Goal: Task Accomplishment & Management: Complete application form

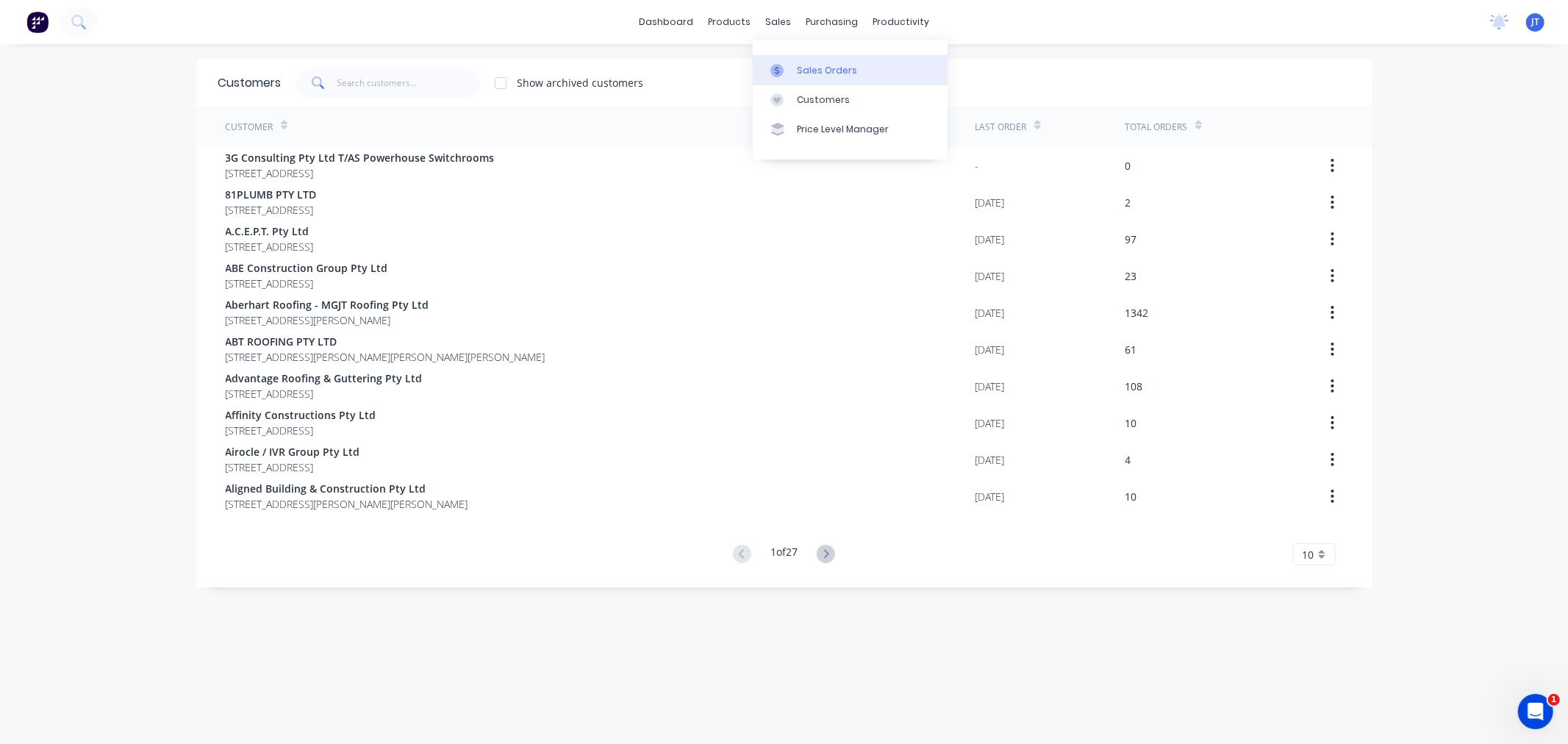
click at [811, 67] on div "Sales Orders" at bounding box center [827, 70] width 60 height 13
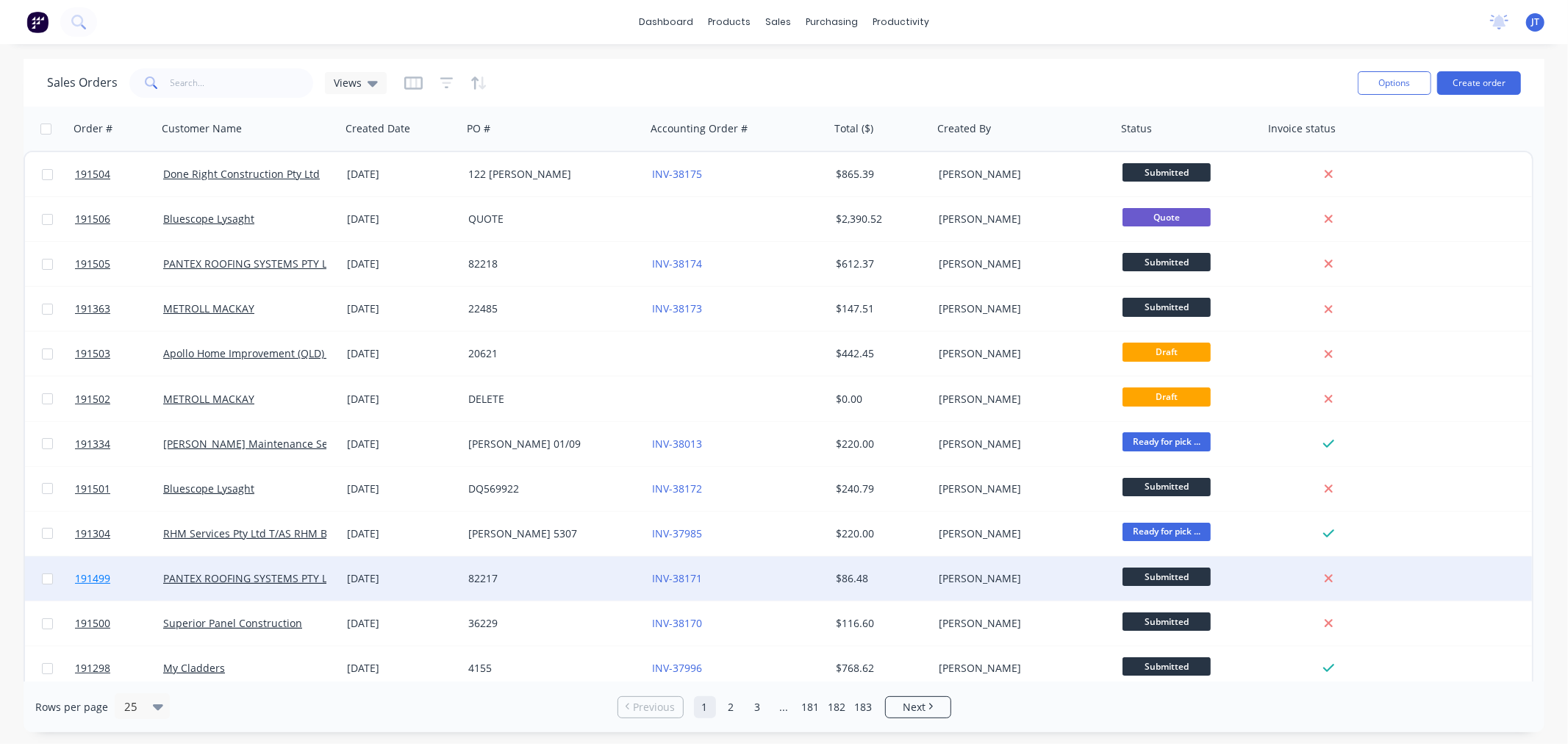
click at [95, 577] on span "191499" at bounding box center [93, 578] width 35 height 15
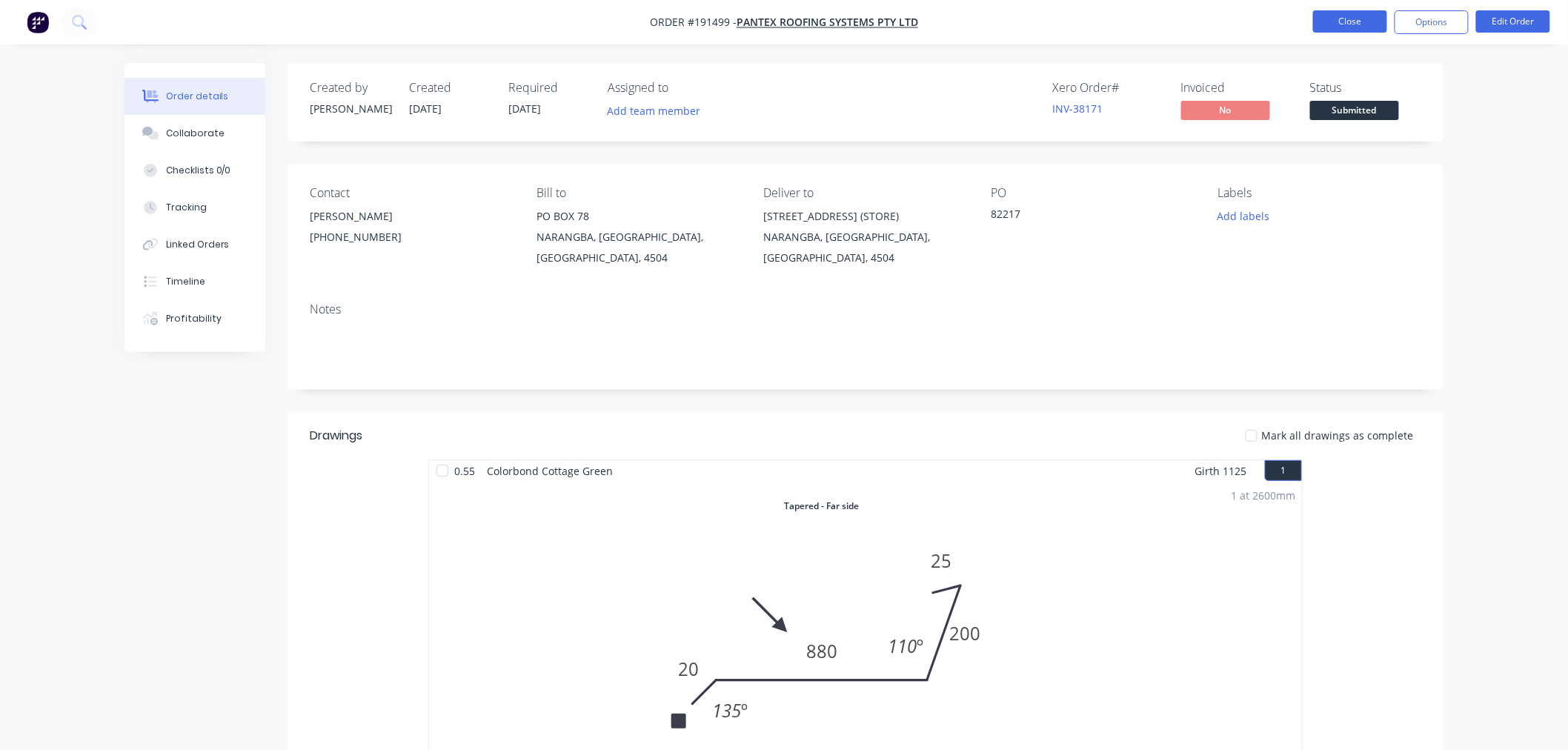
click at [1333, 23] on button "Close" at bounding box center [1350, 21] width 74 height 22
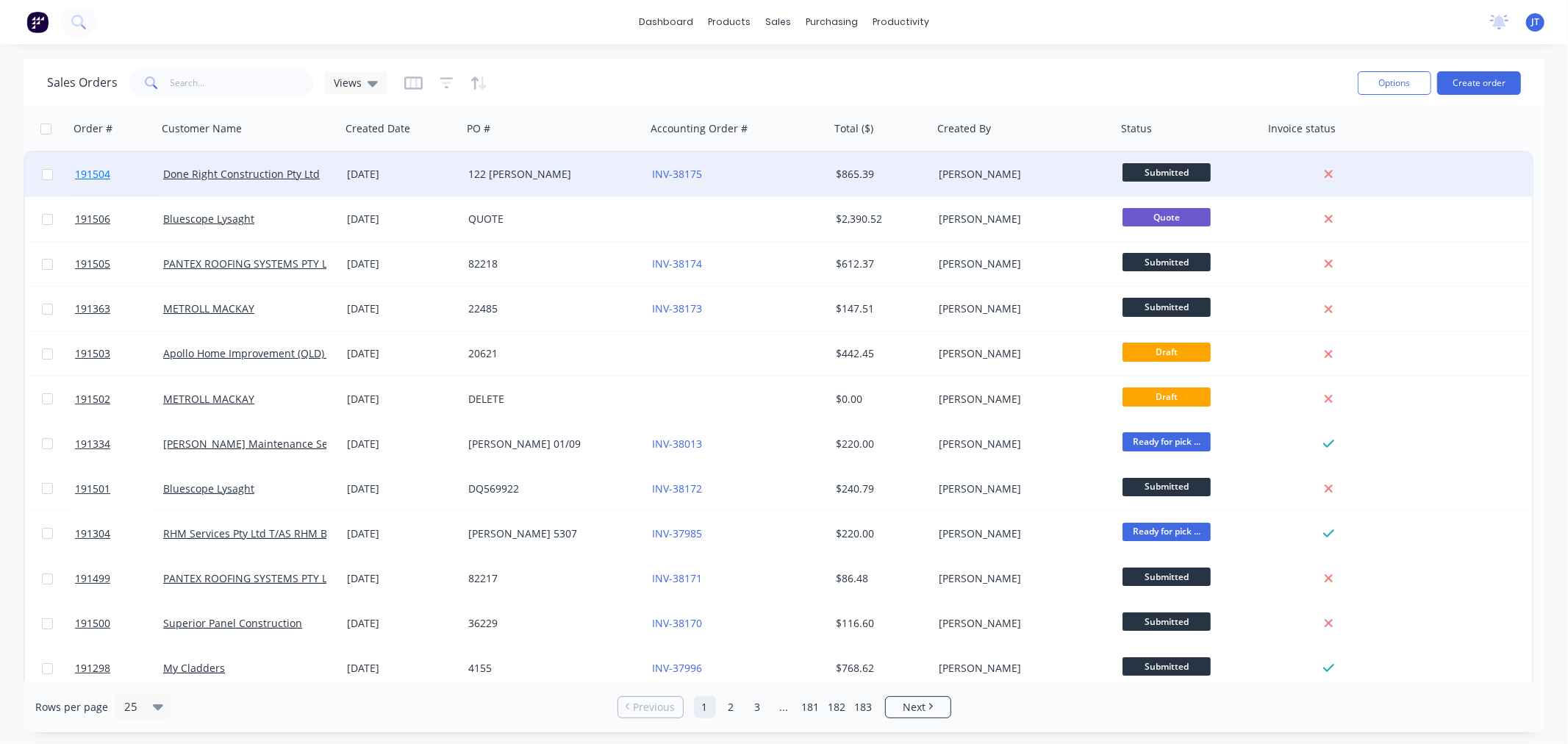
click at [91, 169] on span "191504" at bounding box center [93, 174] width 35 height 15
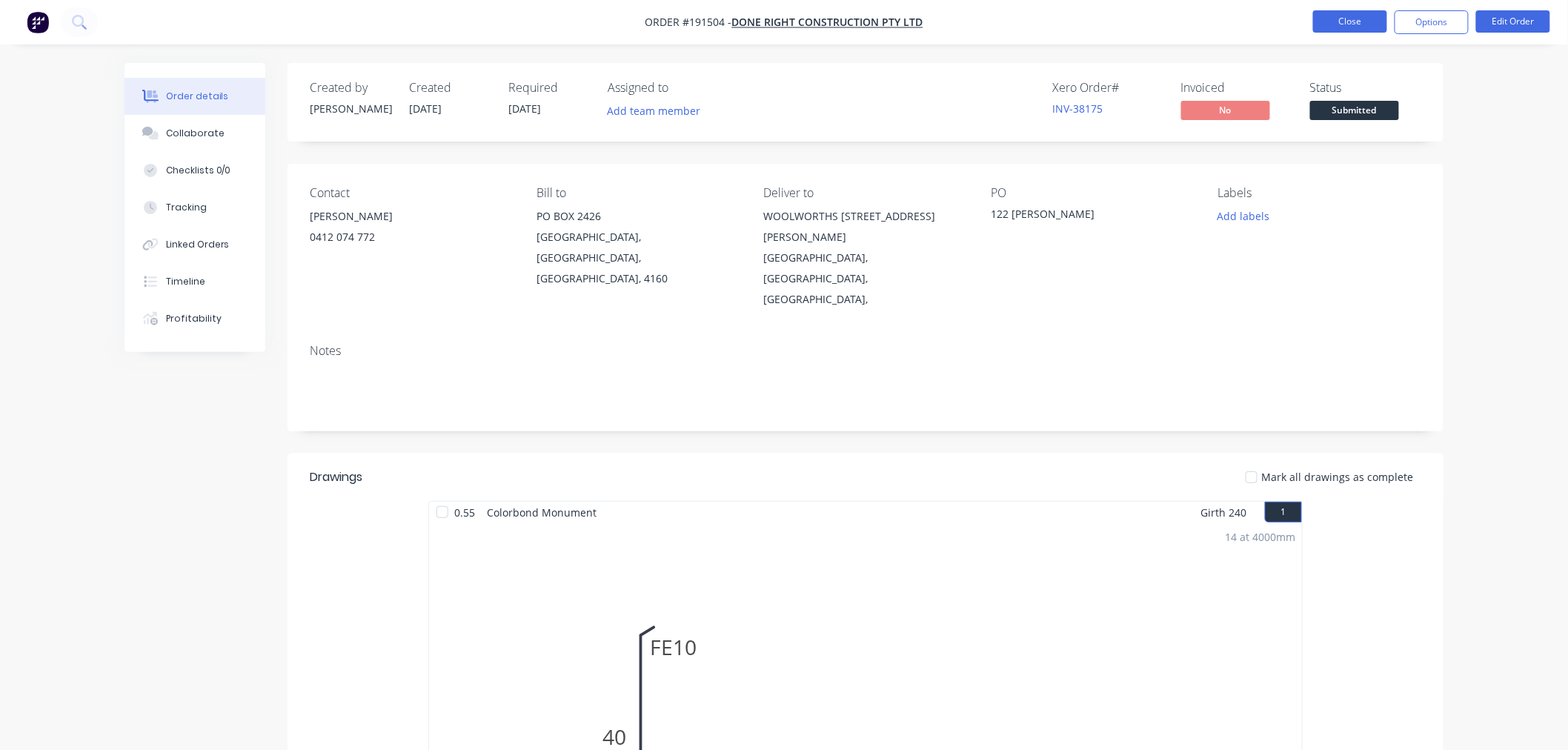
click at [1334, 20] on button "Close" at bounding box center [1350, 21] width 74 height 22
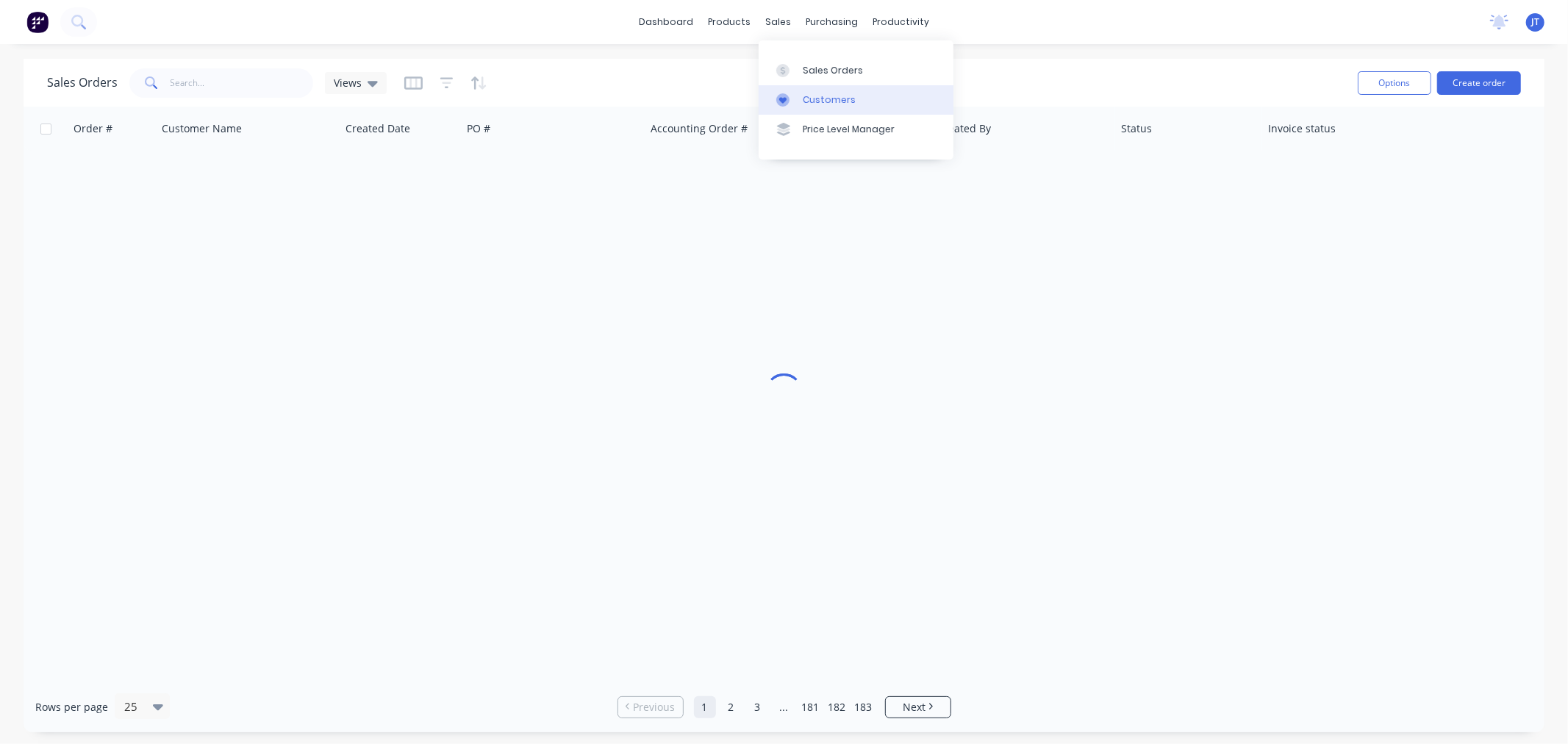
click at [803, 104] on div "Customers" at bounding box center [829, 100] width 53 height 13
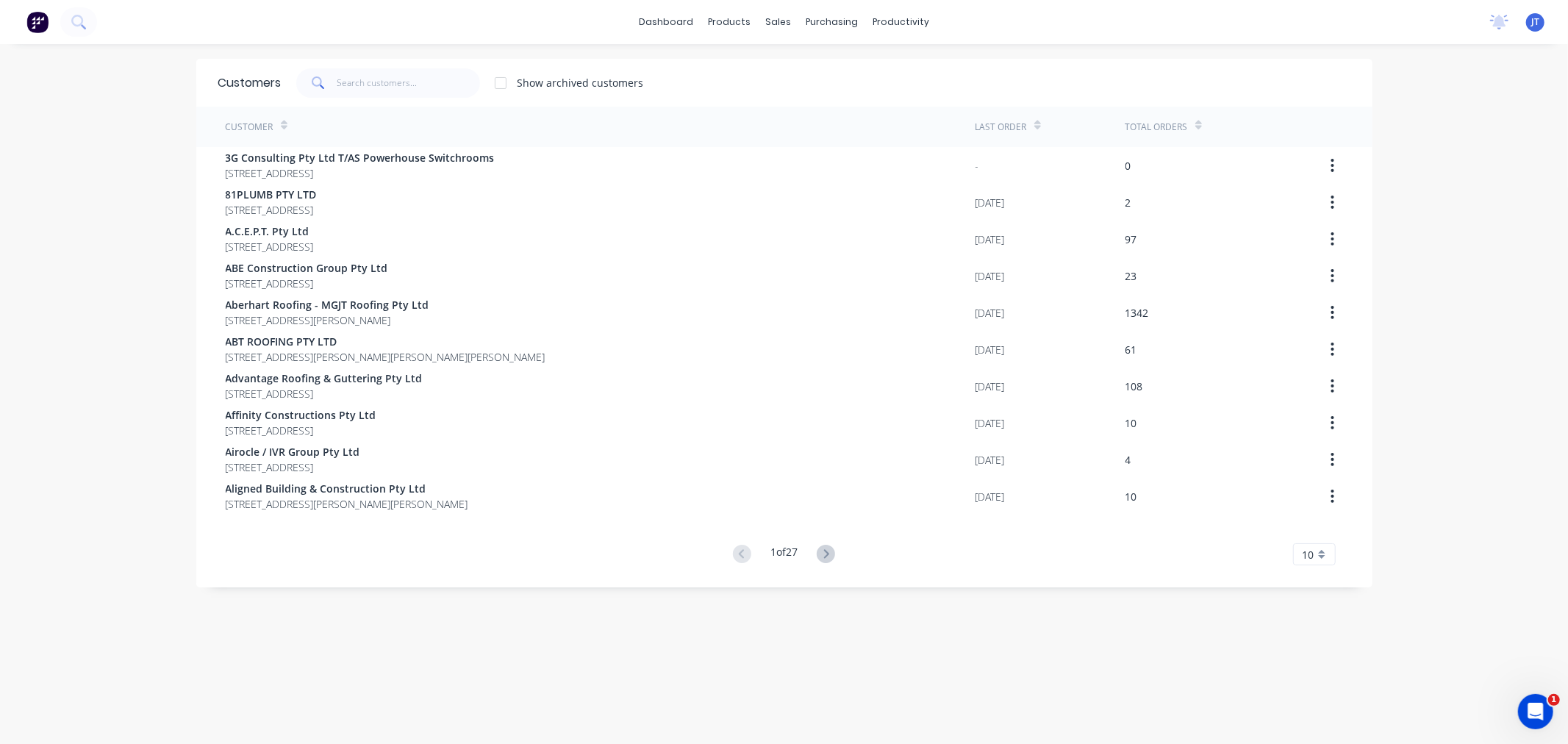
drag, startPoint x: 1483, startPoint y: 342, endPoint x: 1466, endPoint y: 347, distance: 17.7
click at [1483, 342] on div "dashboard products sales purchasing productivity dashboard products Product Cat…" at bounding box center [784, 372] width 1568 height 744
click at [425, 83] on input "text" at bounding box center [408, 82] width 143 height 29
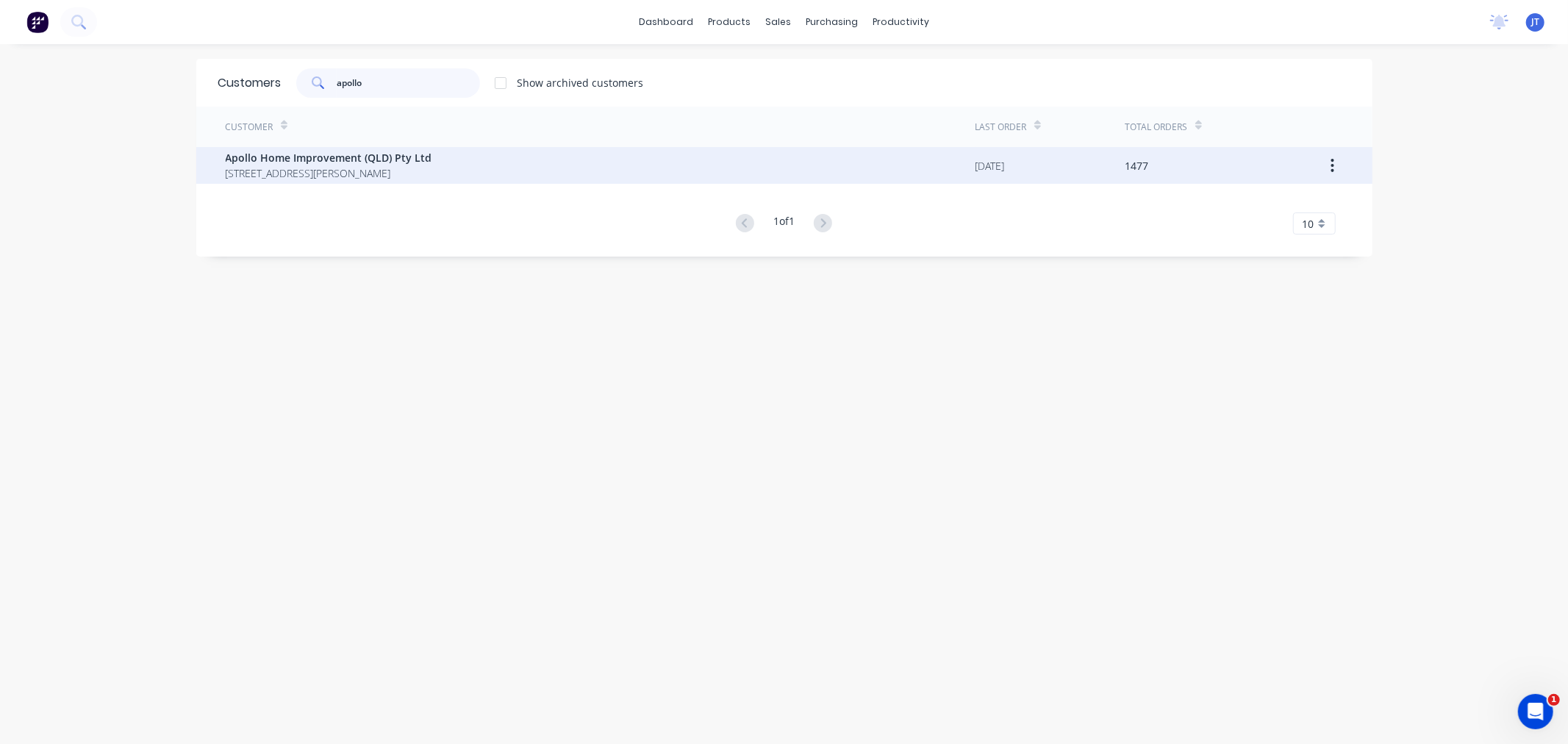
type input "apollo"
click at [441, 171] on div "Apollo Home Improvement (QLD) Pty Ltd 29 Corymbia Place Parkinson Australia 4115" at bounding box center [600, 165] width 750 height 37
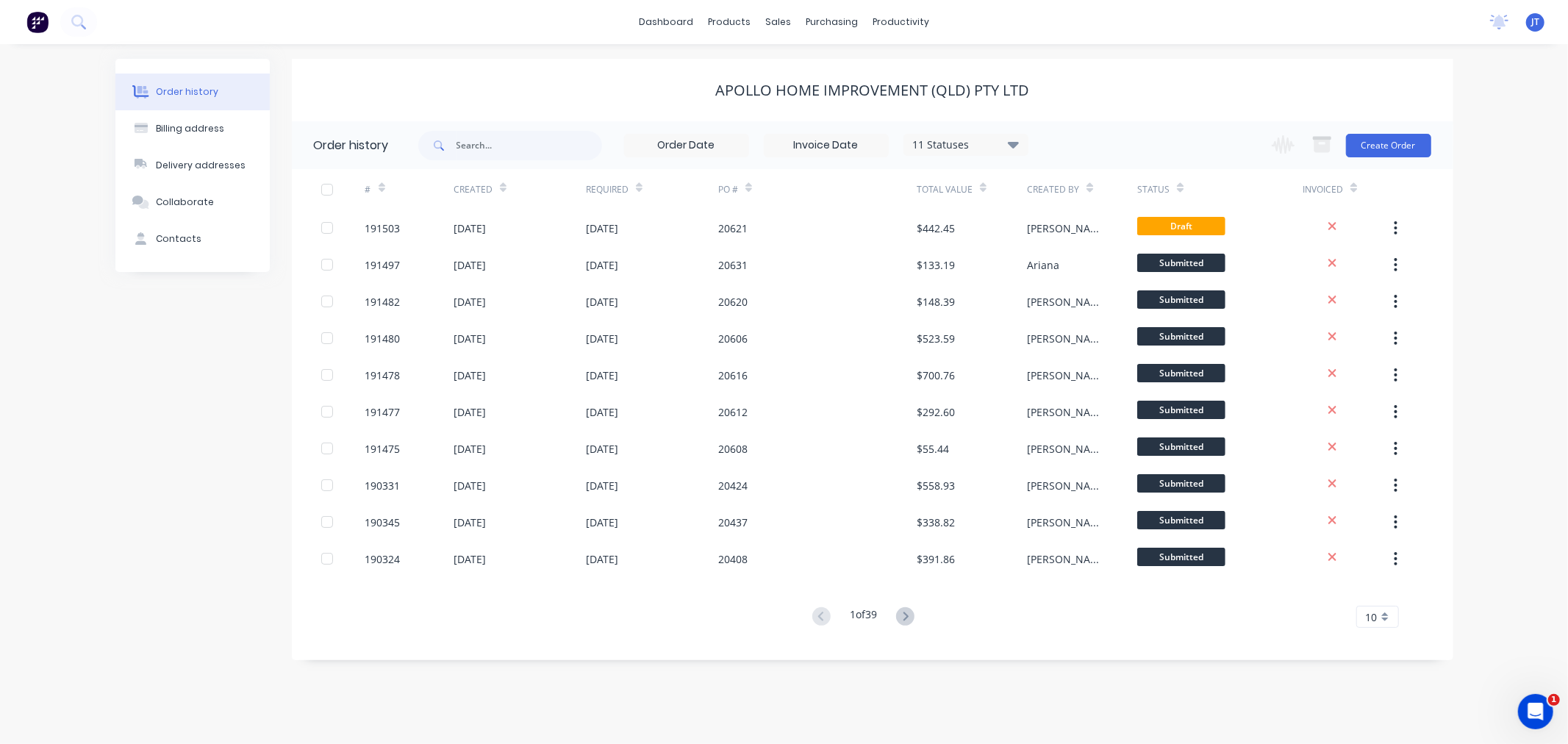
click at [1488, 163] on div "Order history Billing address Delivery addresses Collaborate Contacts Apollo Ho…" at bounding box center [784, 394] width 1568 height 700
click at [1391, 142] on button "Create Order" at bounding box center [1389, 145] width 85 height 24
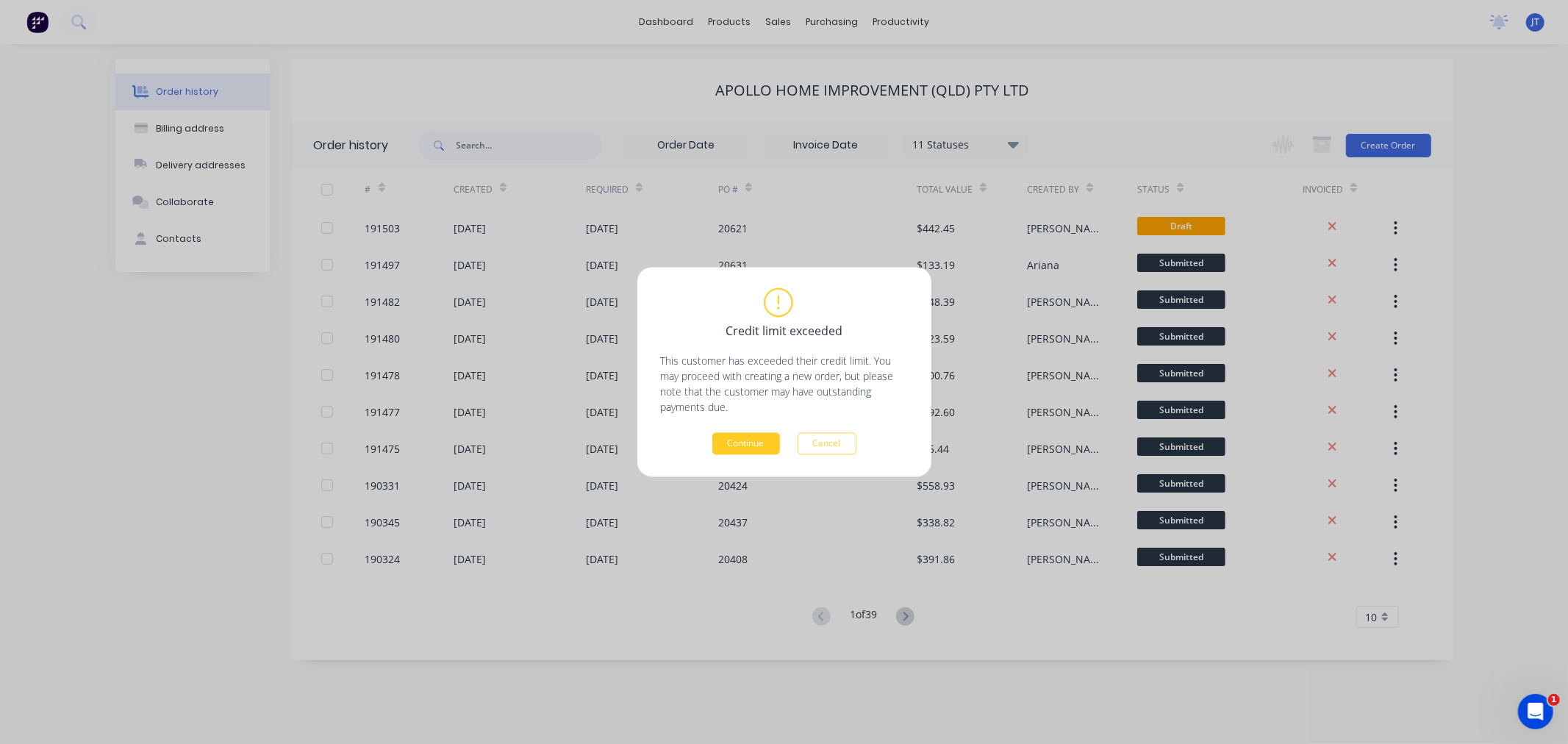
click at [736, 444] on button "Continue" at bounding box center [746, 444] width 68 height 22
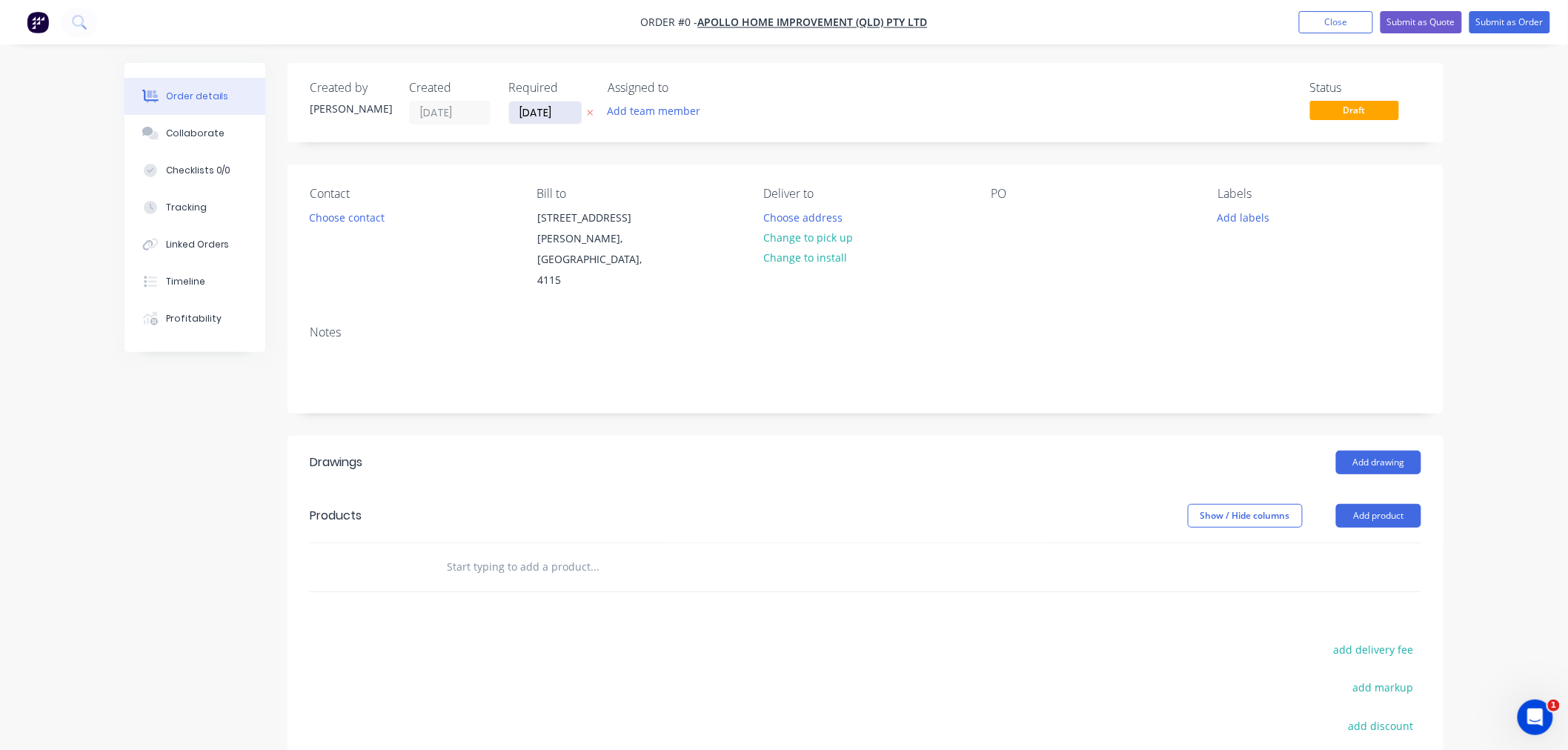
click at [535, 112] on input "[DATE]" at bounding box center [545, 112] width 73 height 22
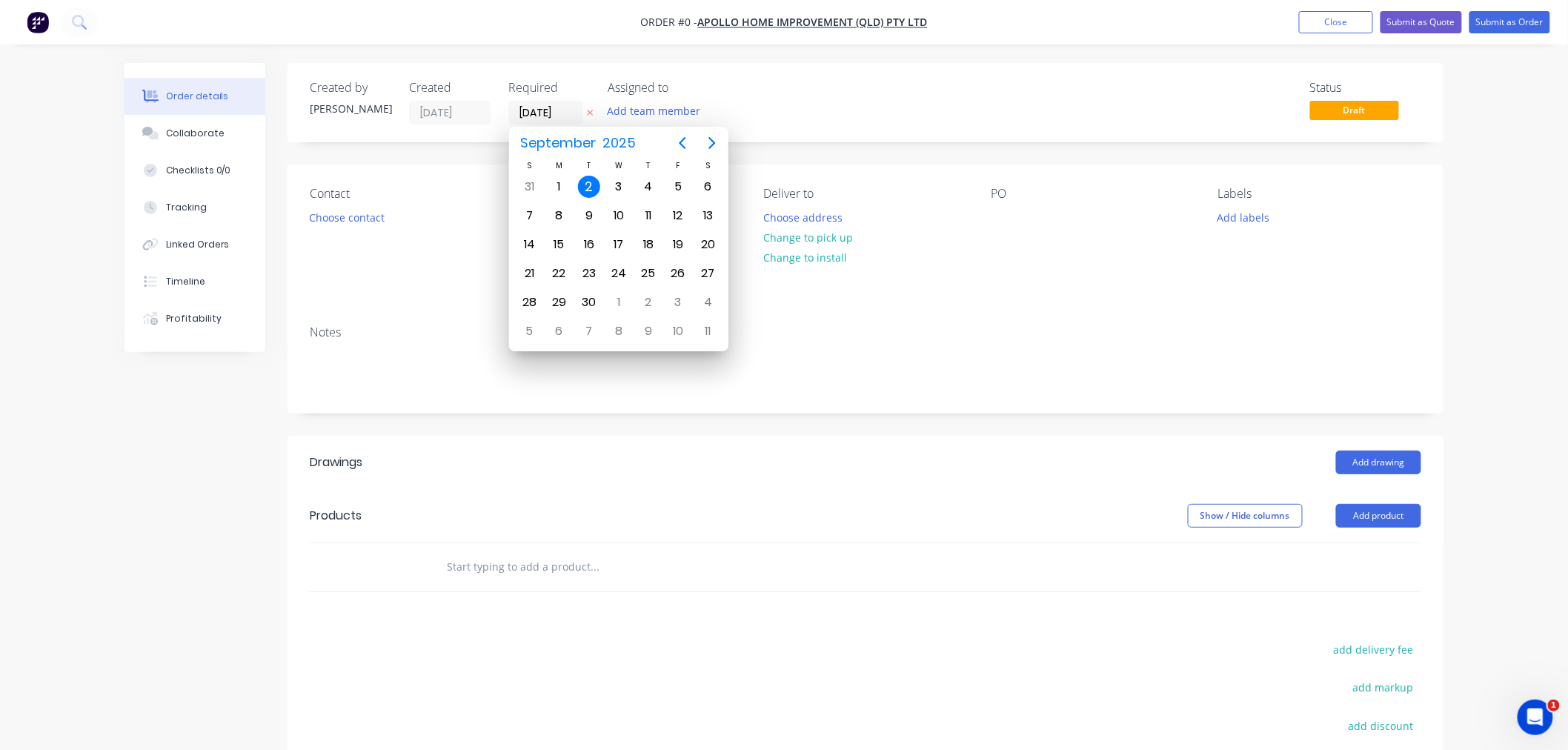
drag, startPoint x: 591, startPoint y: 183, endPoint x: 602, endPoint y: 178, distance: 12.1
click at [591, 183] on div "2" at bounding box center [589, 186] width 22 height 22
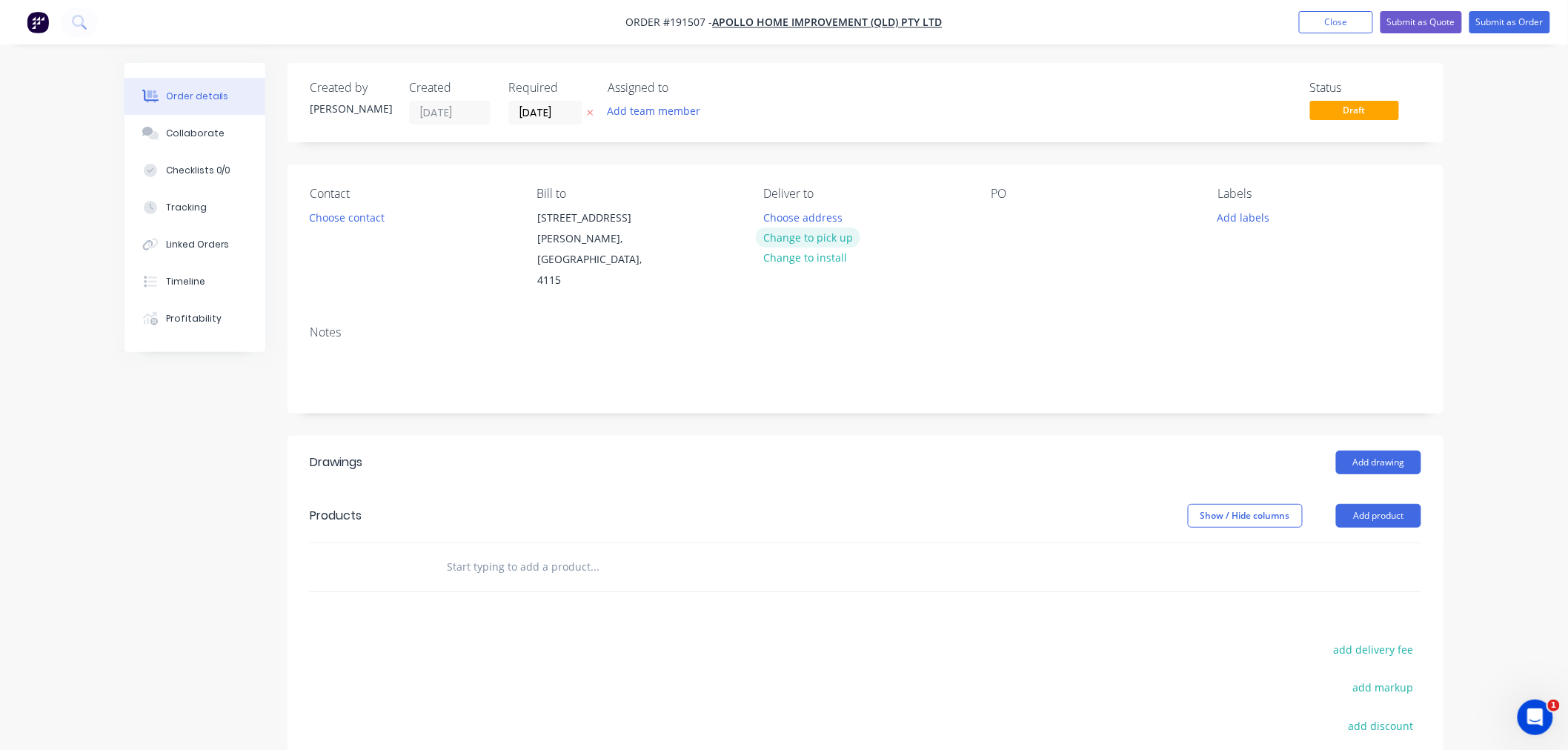
click at [801, 240] on button "Change to pick up" at bounding box center [808, 237] width 105 height 20
click at [780, 212] on div at bounding box center [776, 217] width 24 height 21
click at [918, 135] on div "Created by Jeremy Created 02/09/25 Required 02/09/25 Assigned to Add team membe…" at bounding box center [866, 102] width 1156 height 79
click at [1010, 223] on div at bounding box center [1002, 217] width 24 height 21
click at [731, 157] on div "Created by Jeremy Created 02/09/25 Required 02/09/25 Assigned to Add team membe…" at bounding box center [866, 505] width 1156 height 885
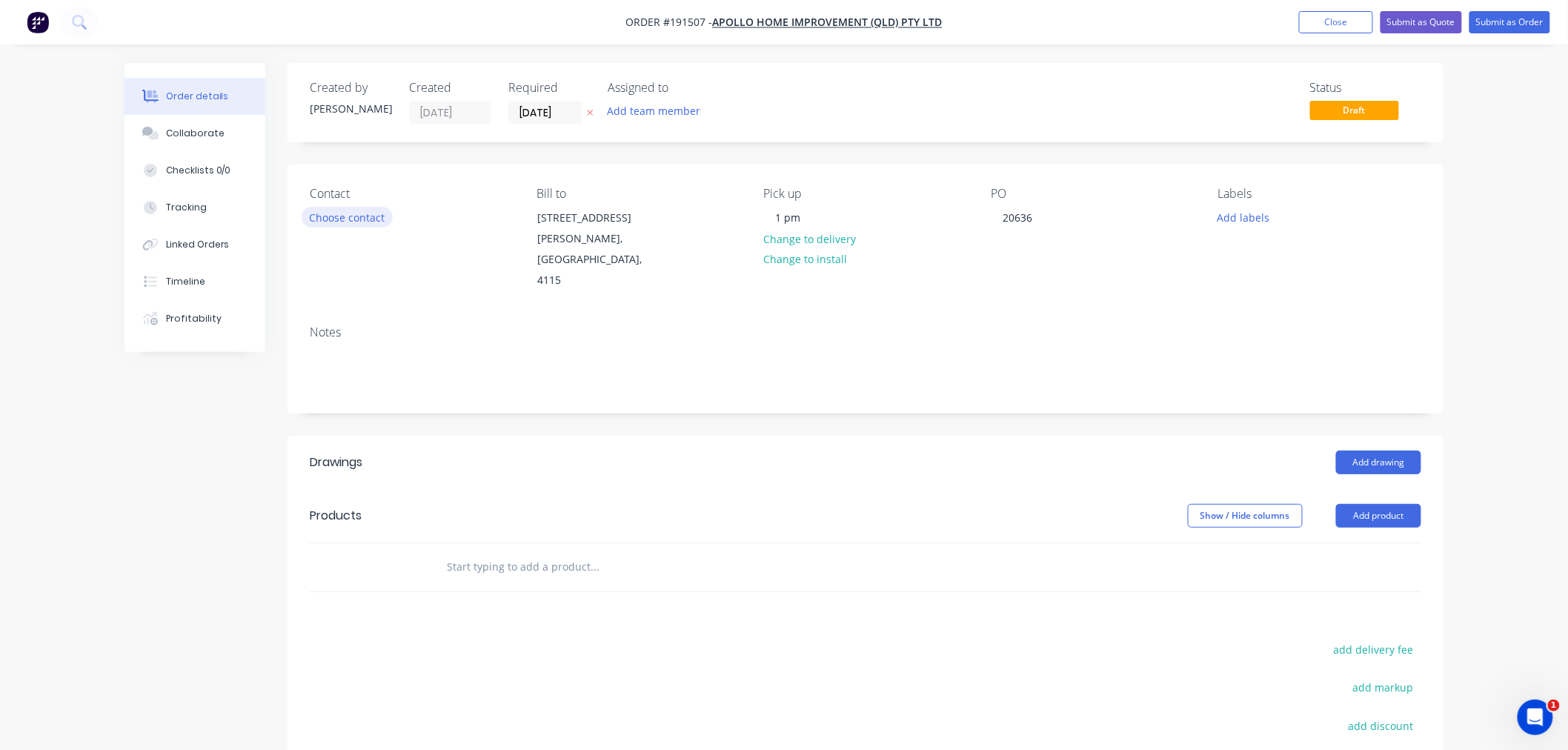
click at [375, 217] on button "Choose contact" at bounding box center [347, 216] width 91 height 20
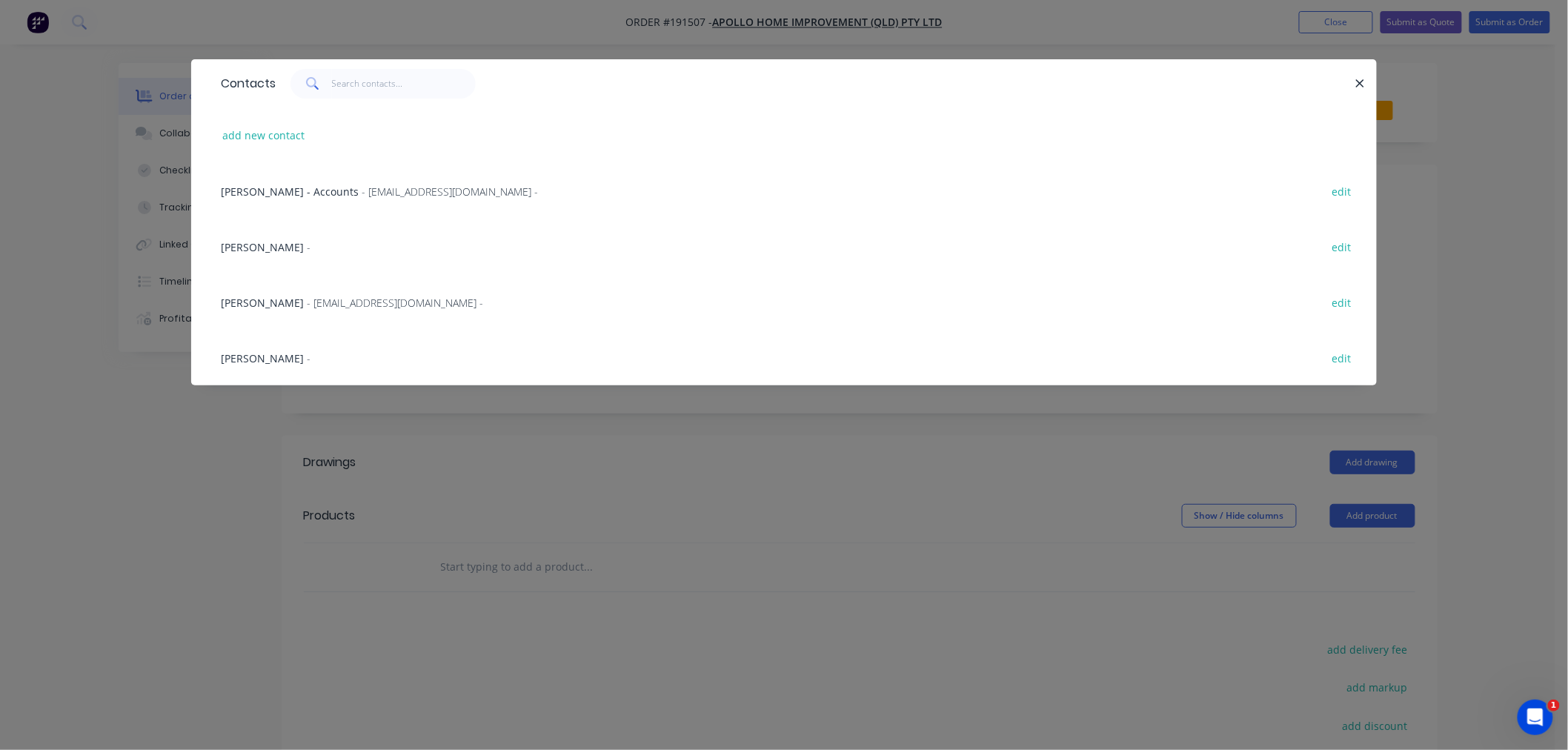
click at [350, 305] on span "- maried@apollopatios.com.au -" at bounding box center [395, 303] width 176 height 14
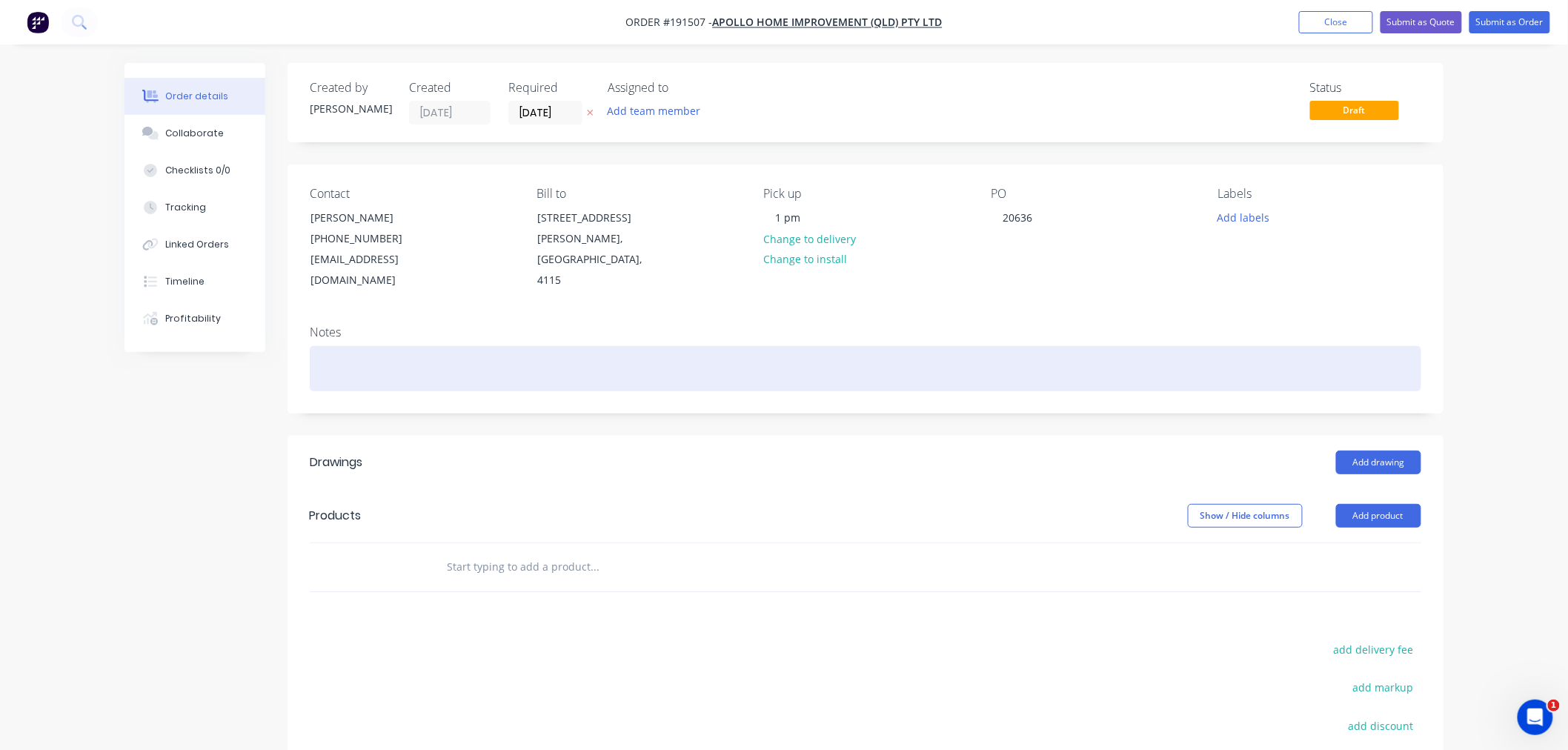
click at [346, 349] on div at bounding box center [866, 368] width 1112 height 45
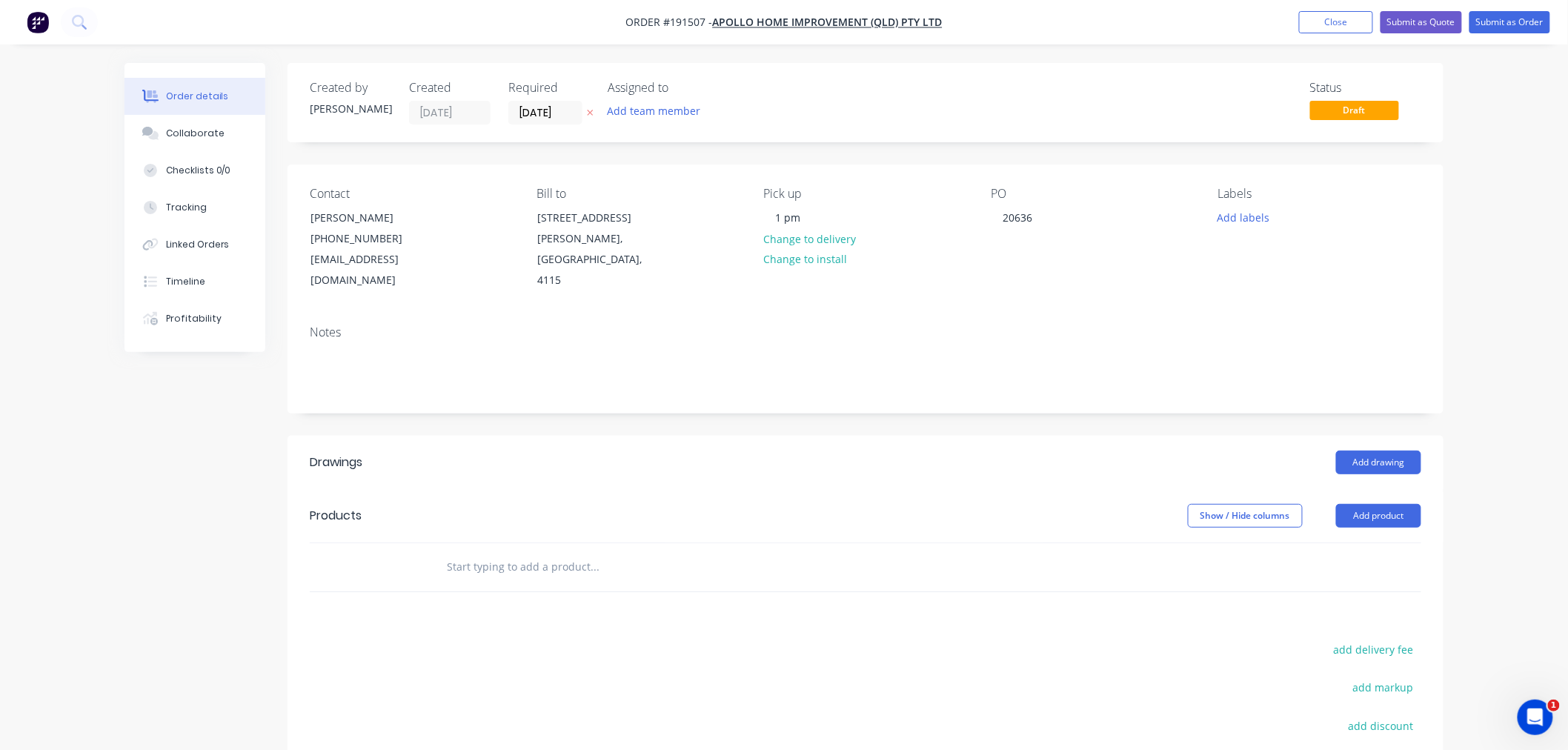
click at [1473, 322] on div "Order details Collaborate Checklists 0/0 Tracking Linked Orders Timeline Profit…" at bounding box center [784, 485] width 1568 height 970
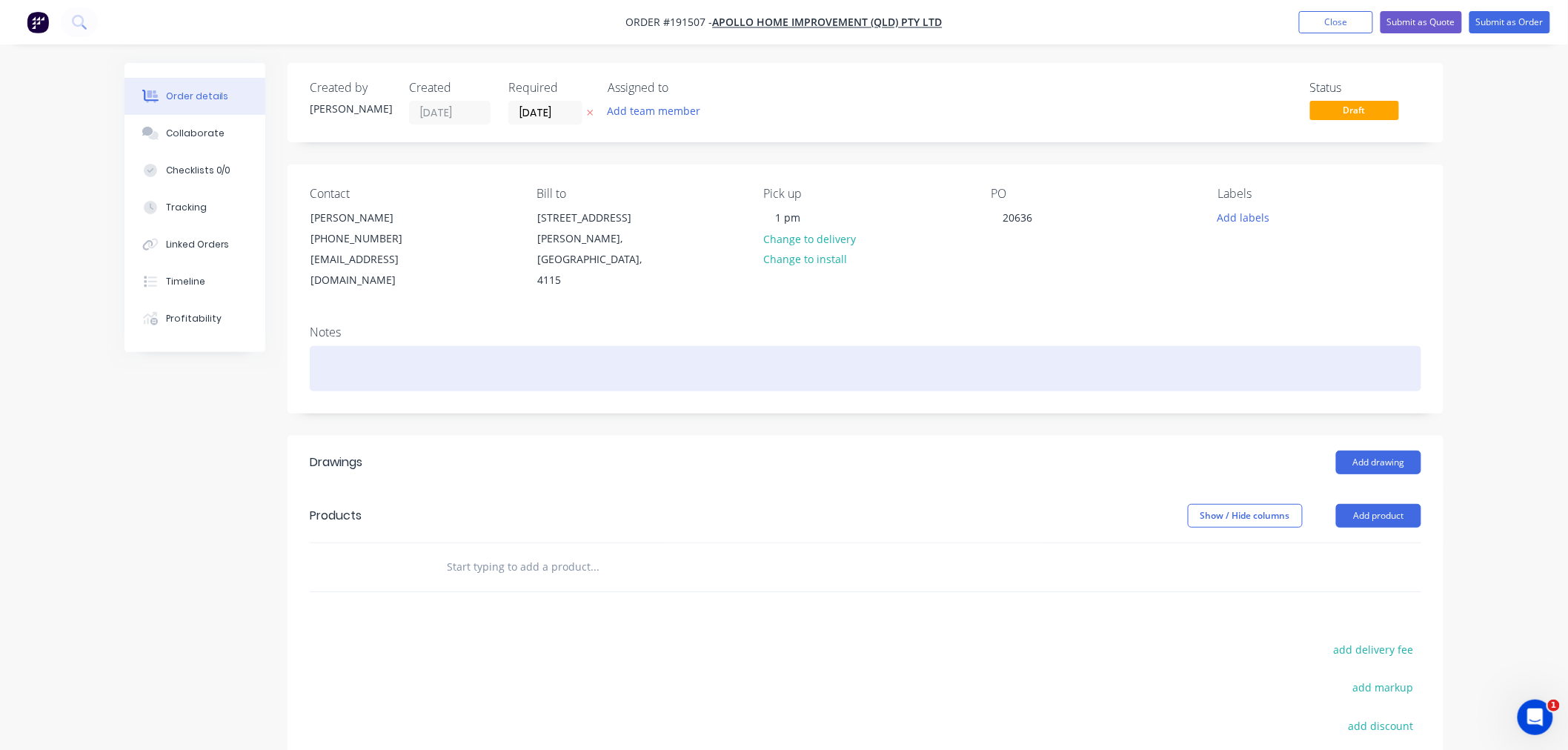
click at [1331, 349] on div at bounding box center [866, 368] width 1112 height 45
click at [657, 346] on div at bounding box center [866, 368] width 1112 height 45
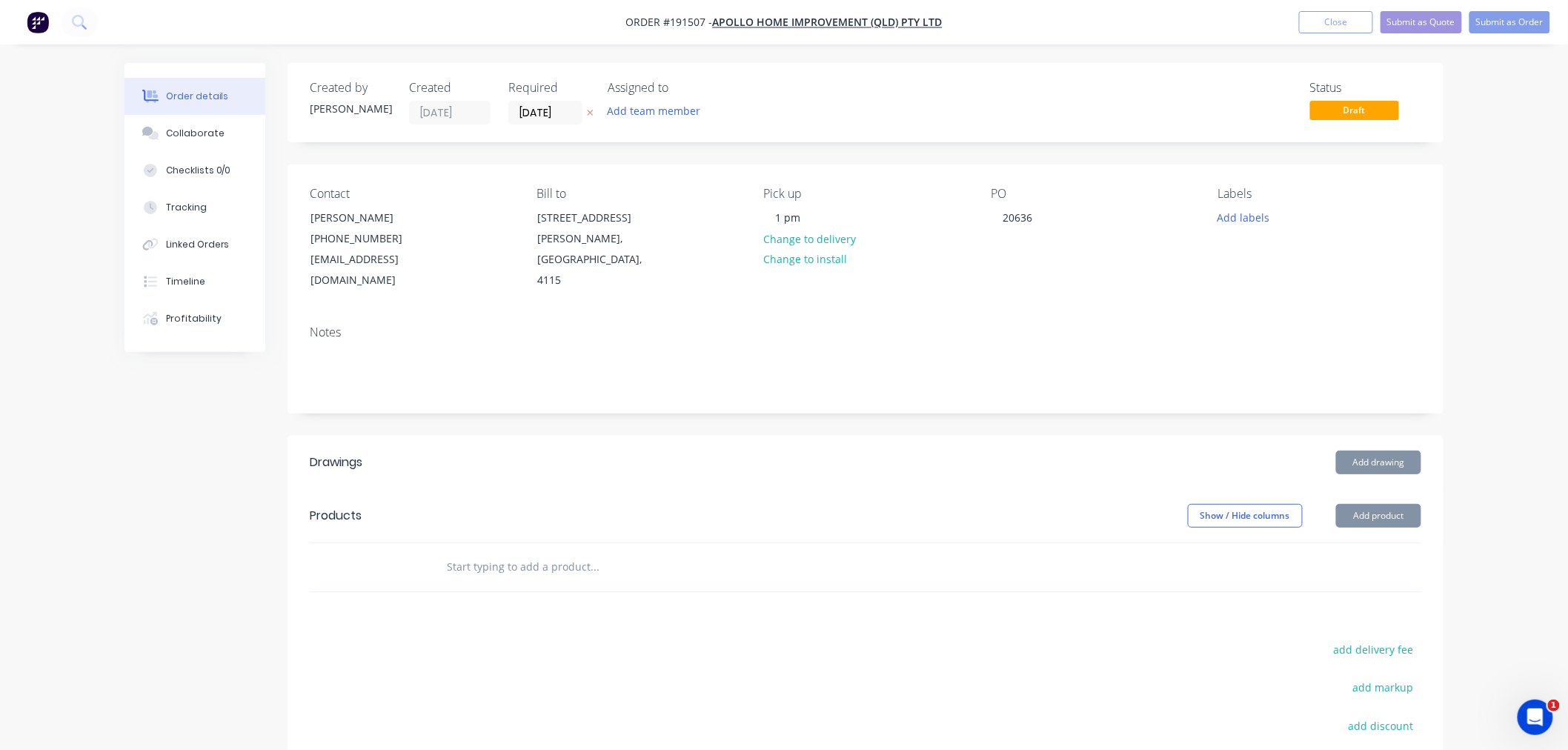
click at [1493, 473] on div "Order details Collaborate Checklists 0/0 Tracking Linked Orders Timeline Profit…" at bounding box center [784, 485] width 1568 height 970
click at [1387, 504] on button "Add product" at bounding box center [1379, 516] width 86 height 24
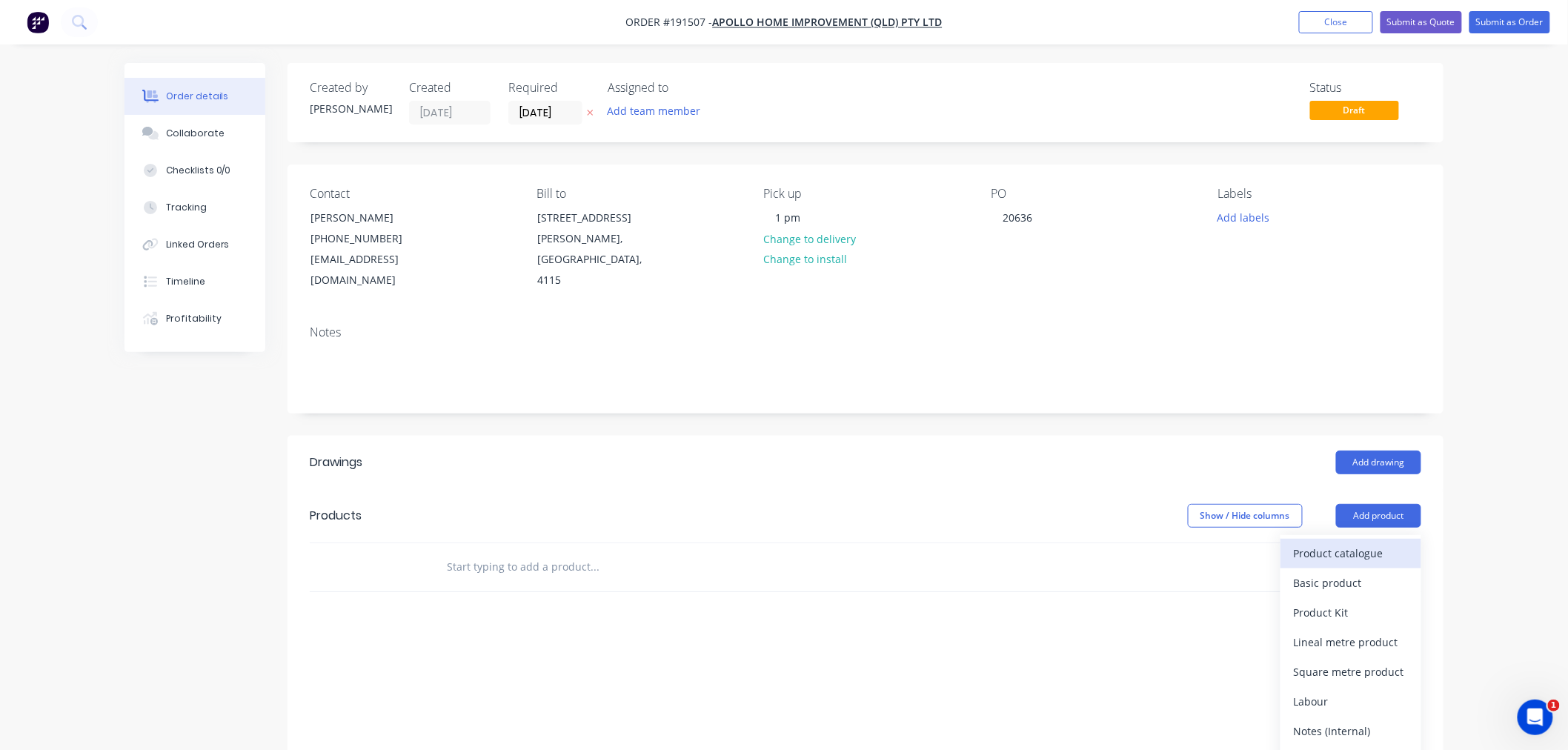
click at [1373, 542] on div "Product catalogue" at bounding box center [1351, 553] width 114 height 21
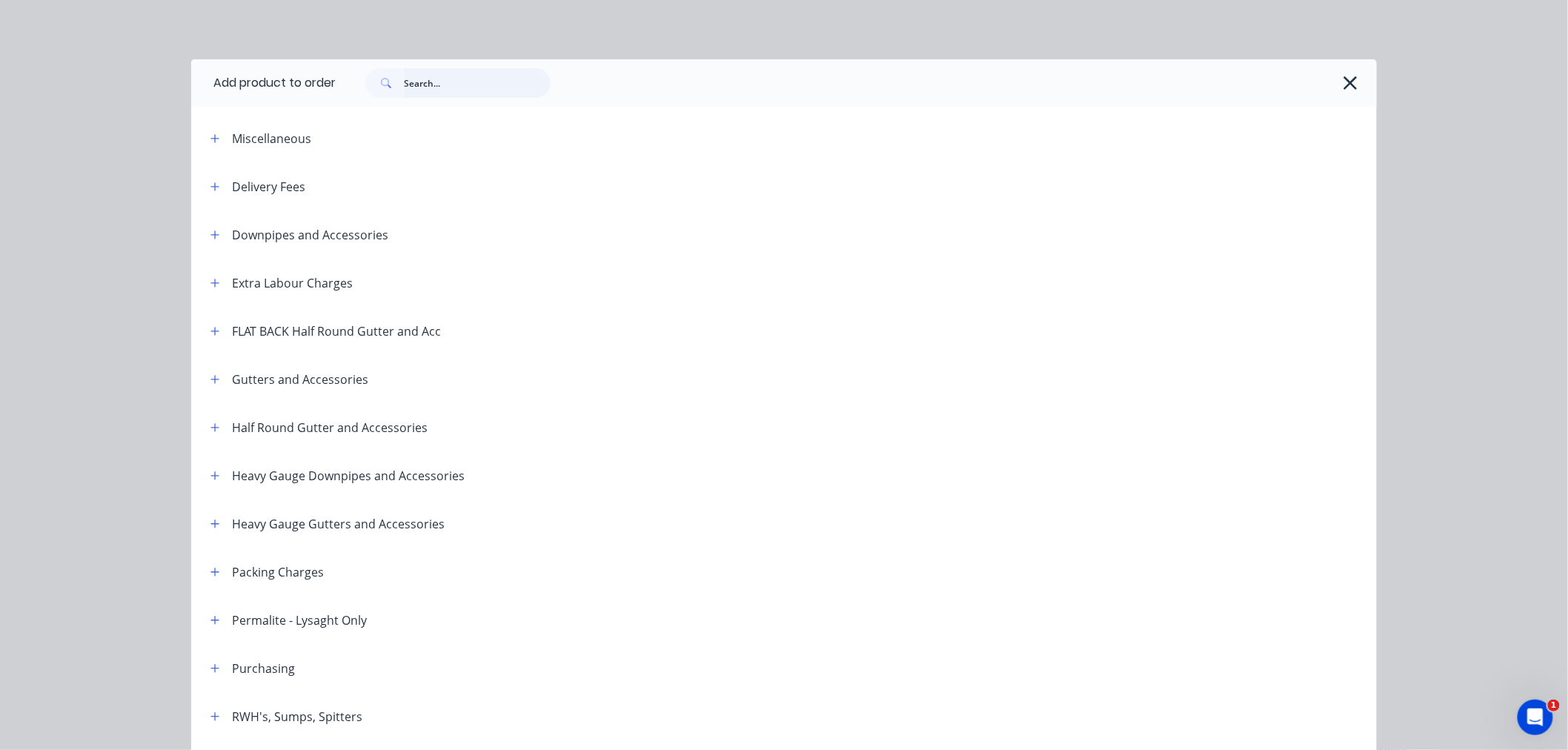
click at [457, 79] on input "text" at bounding box center [477, 83] width 147 height 29
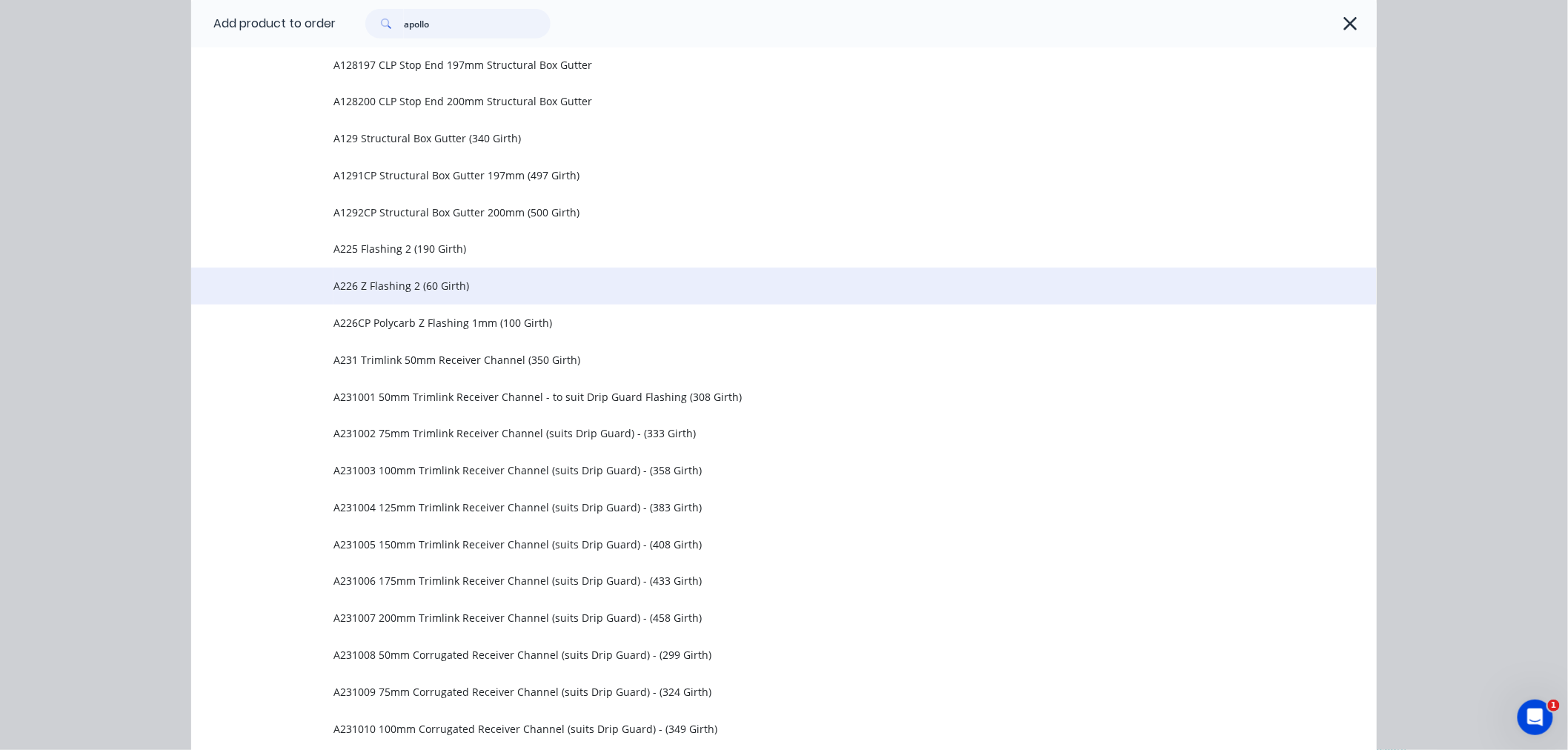
scroll to position [329, 0]
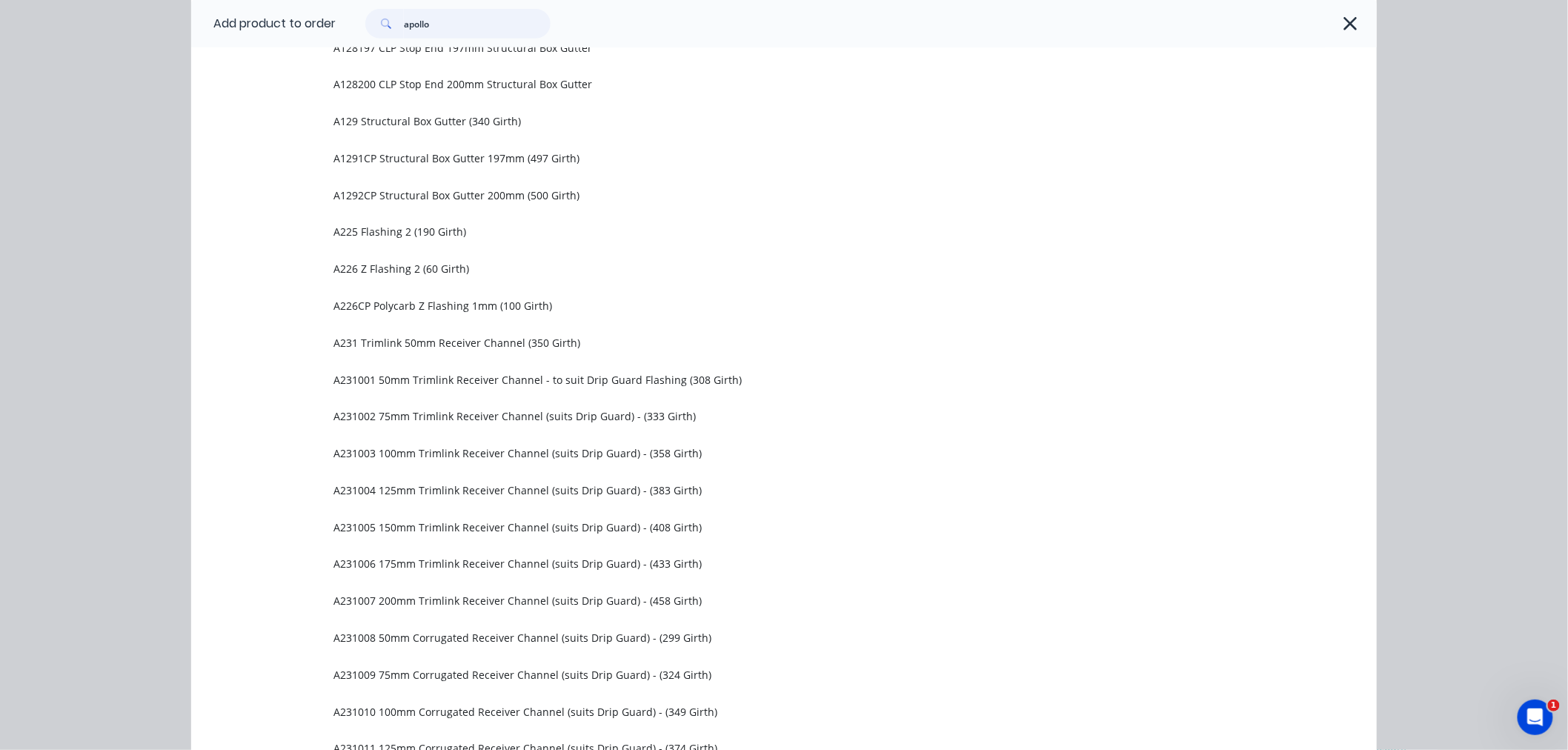
type input "apollo"
drag, startPoint x: 117, startPoint y: 410, endPoint x: 123, endPoint y: 413, distance: 6.7
click at [123, 413] on div "Add product to order apollo Miscellaneous zApollo A1132 Single Skin Standard Ba…" at bounding box center [784, 375] width 1568 height 750
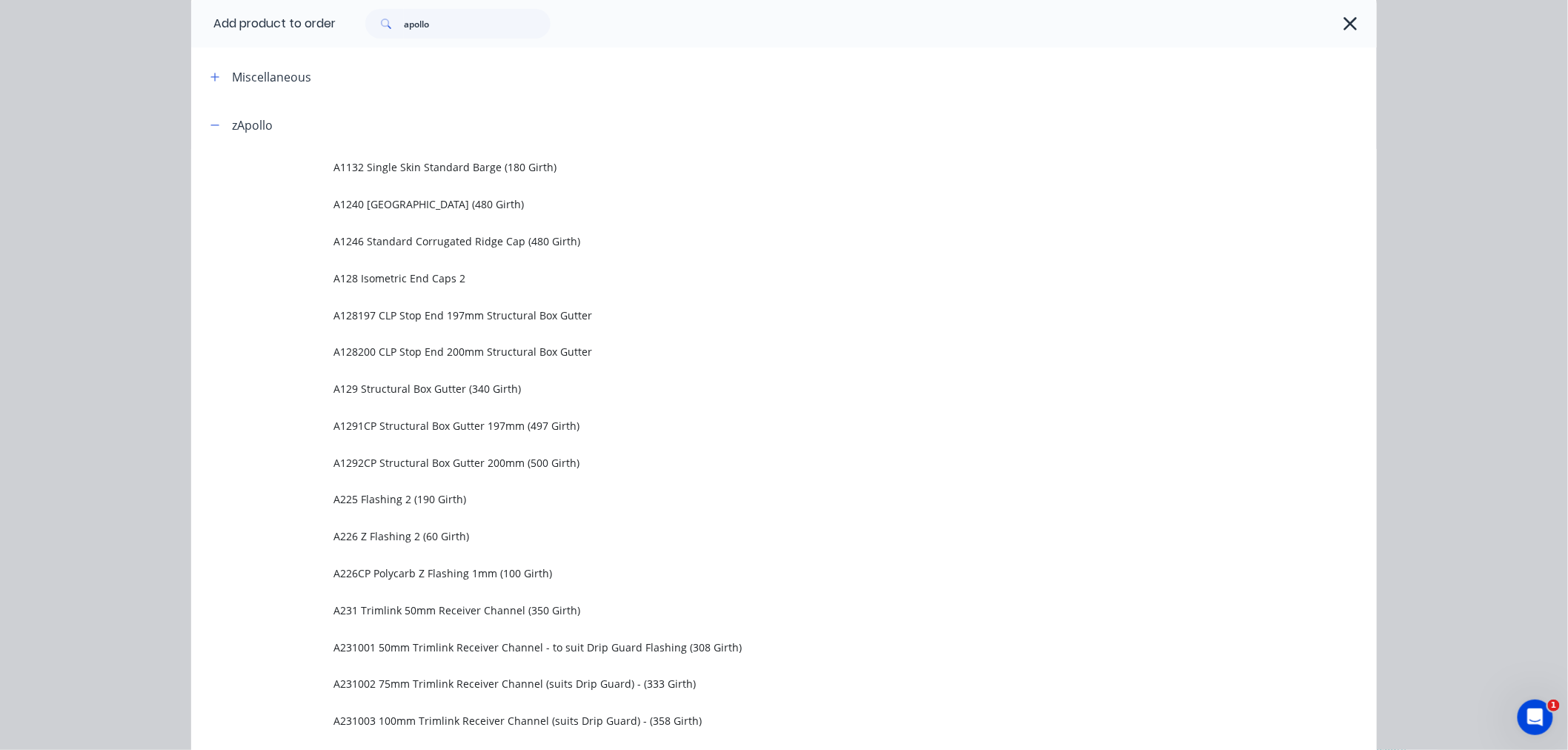
scroll to position [0, 0]
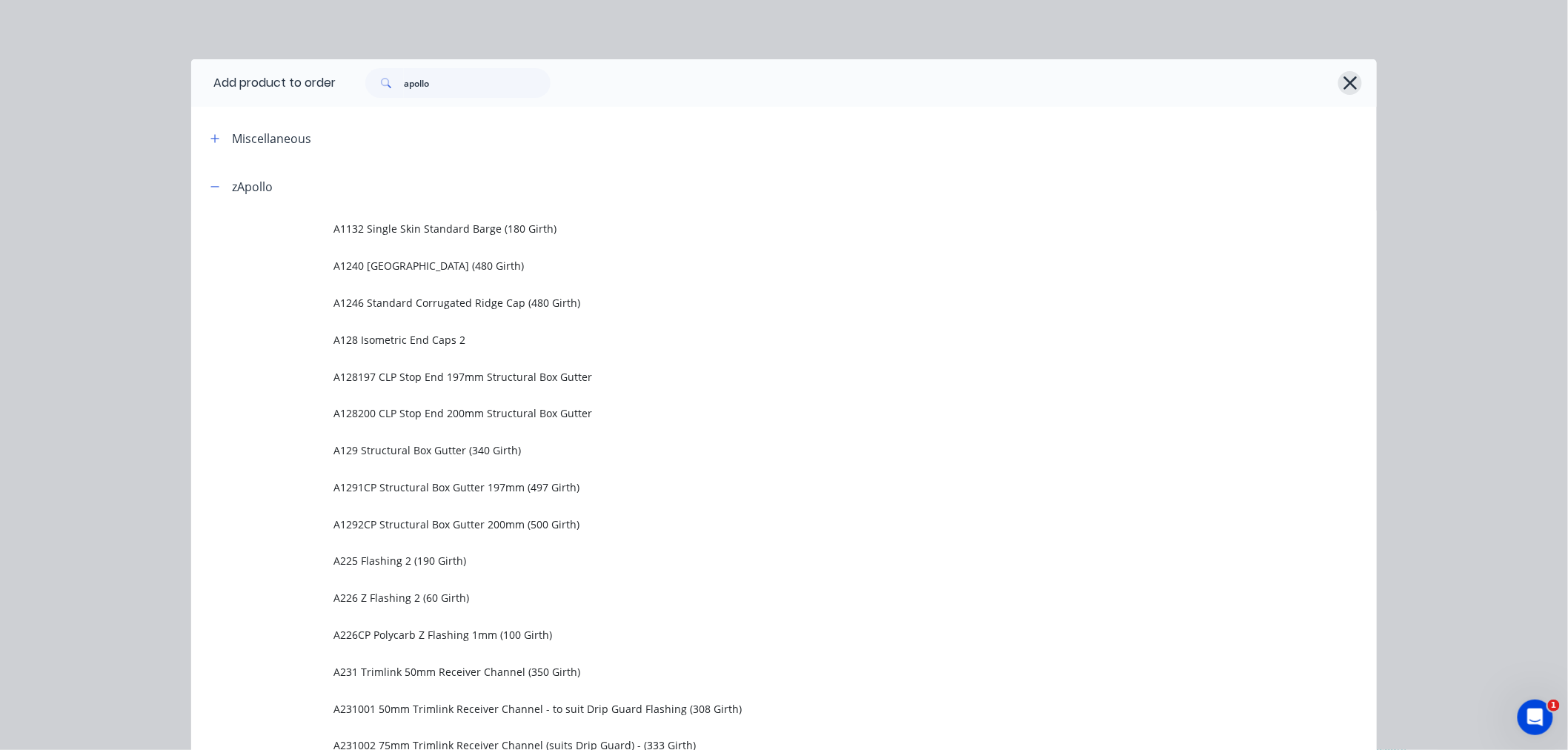
click at [1343, 84] on icon "button" at bounding box center [1350, 83] width 15 height 20
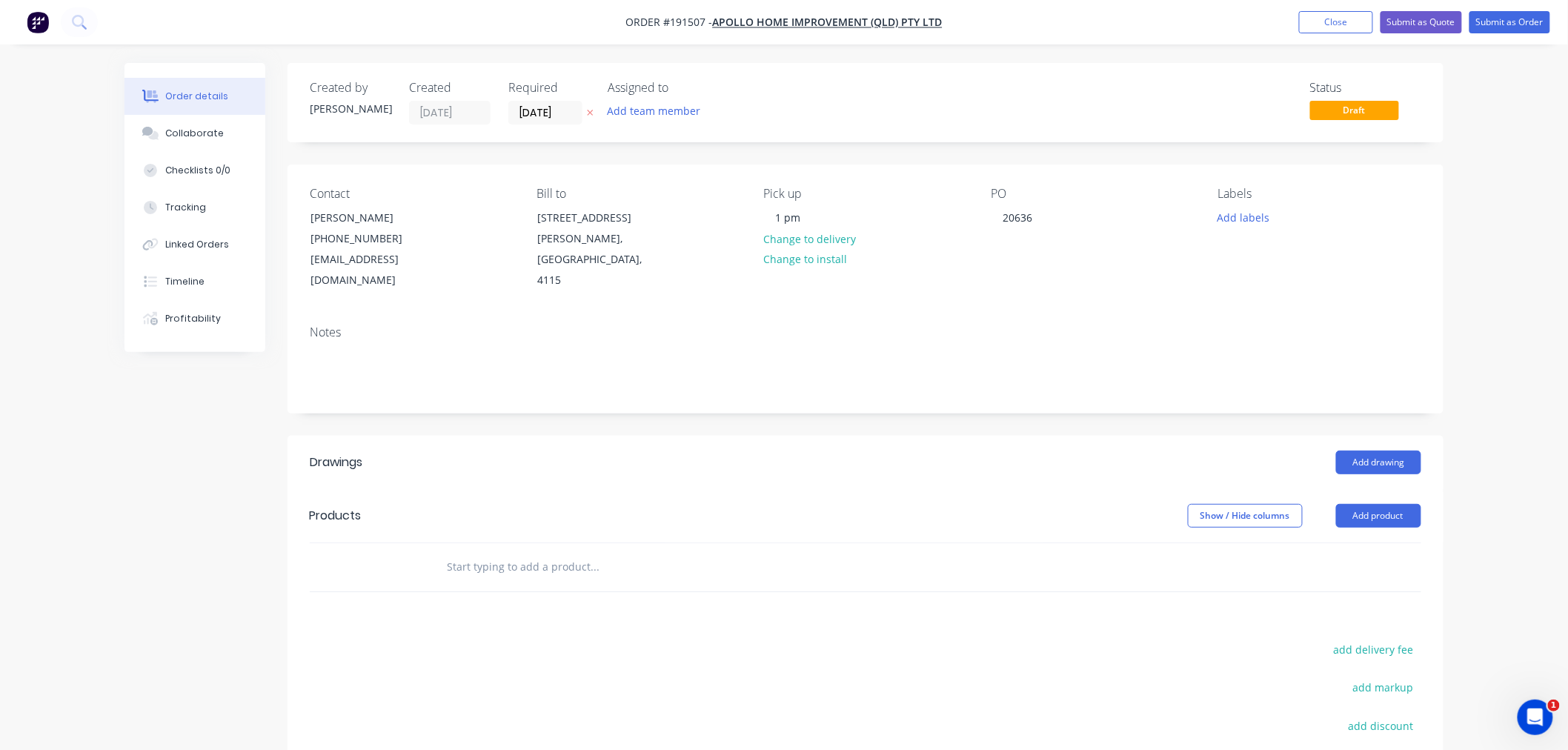
click at [1488, 252] on div "Order details Collaborate Checklists 0/0 Tracking Linked Orders Timeline Profit…" at bounding box center [784, 485] width 1568 height 970
click at [1386, 451] on button "Add drawing" at bounding box center [1379, 462] width 86 height 24
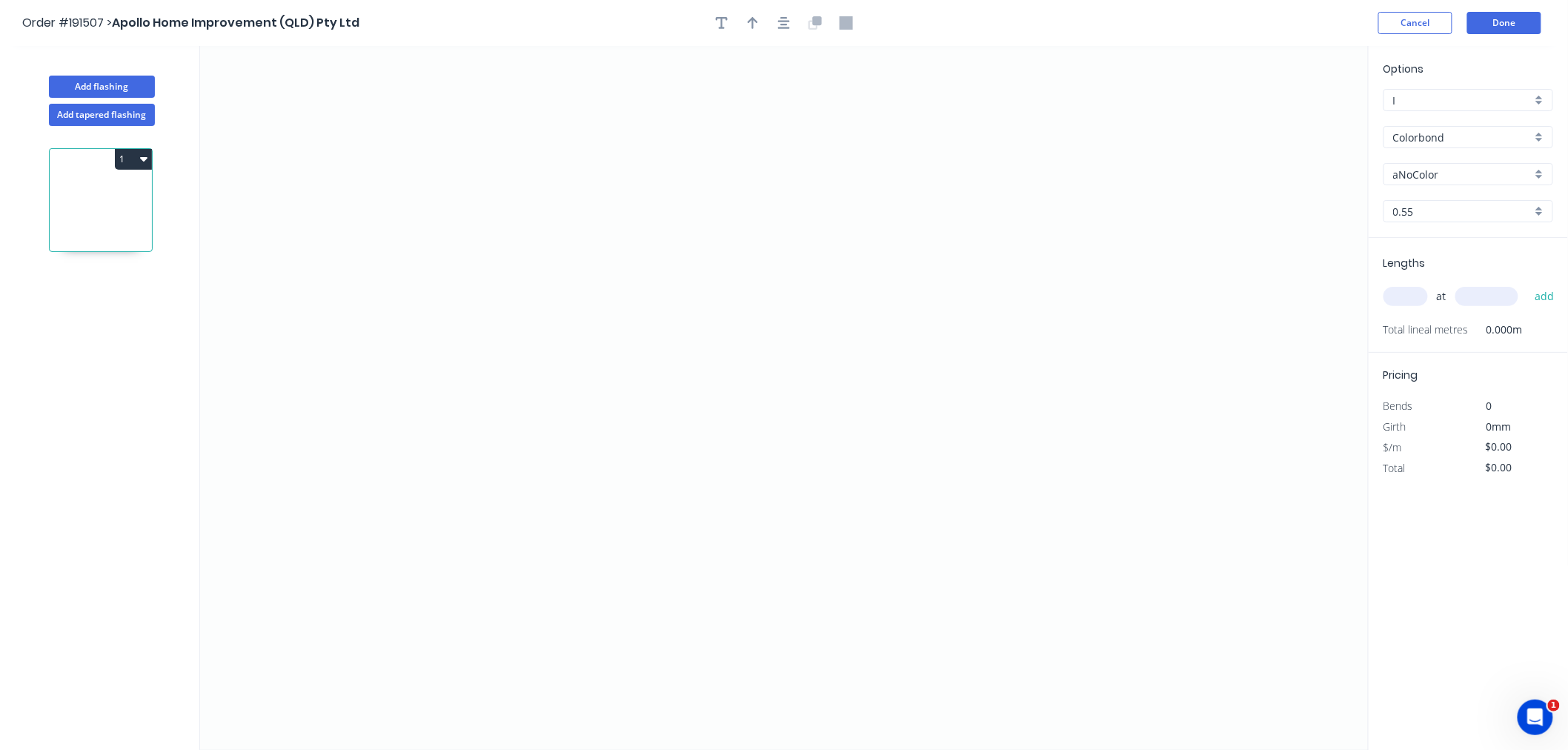
click at [1468, 208] on input "0.55" at bounding box center [1463, 211] width 139 height 15
click at [1446, 260] on div "1.0" at bounding box center [1468, 265] width 168 height 26
type input "1.0"
click at [1446, 168] on input "aNoColor" at bounding box center [1463, 174] width 139 height 15
click at [1555, 331] on div "Total lineal metres 0.000m" at bounding box center [1470, 330] width 173 height 20
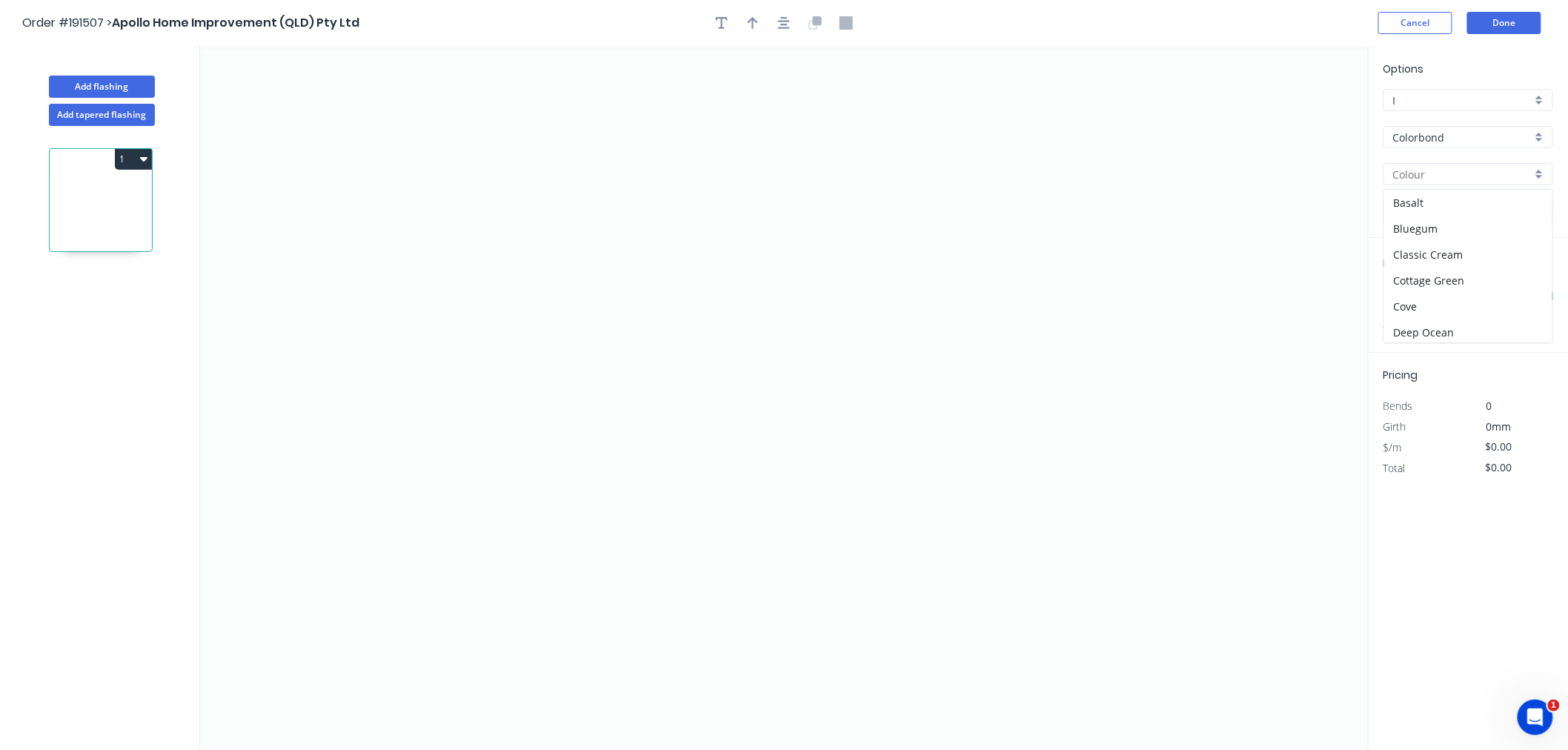
type input "aNoColor"
click at [1516, 175] on input "aNoColor" at bounding box center [1463, 174] width 139 height 15
click at [1492, 298] on div "Dover White" at bounding box center [1468, 292] width 168 height 26
type input "Dover White"
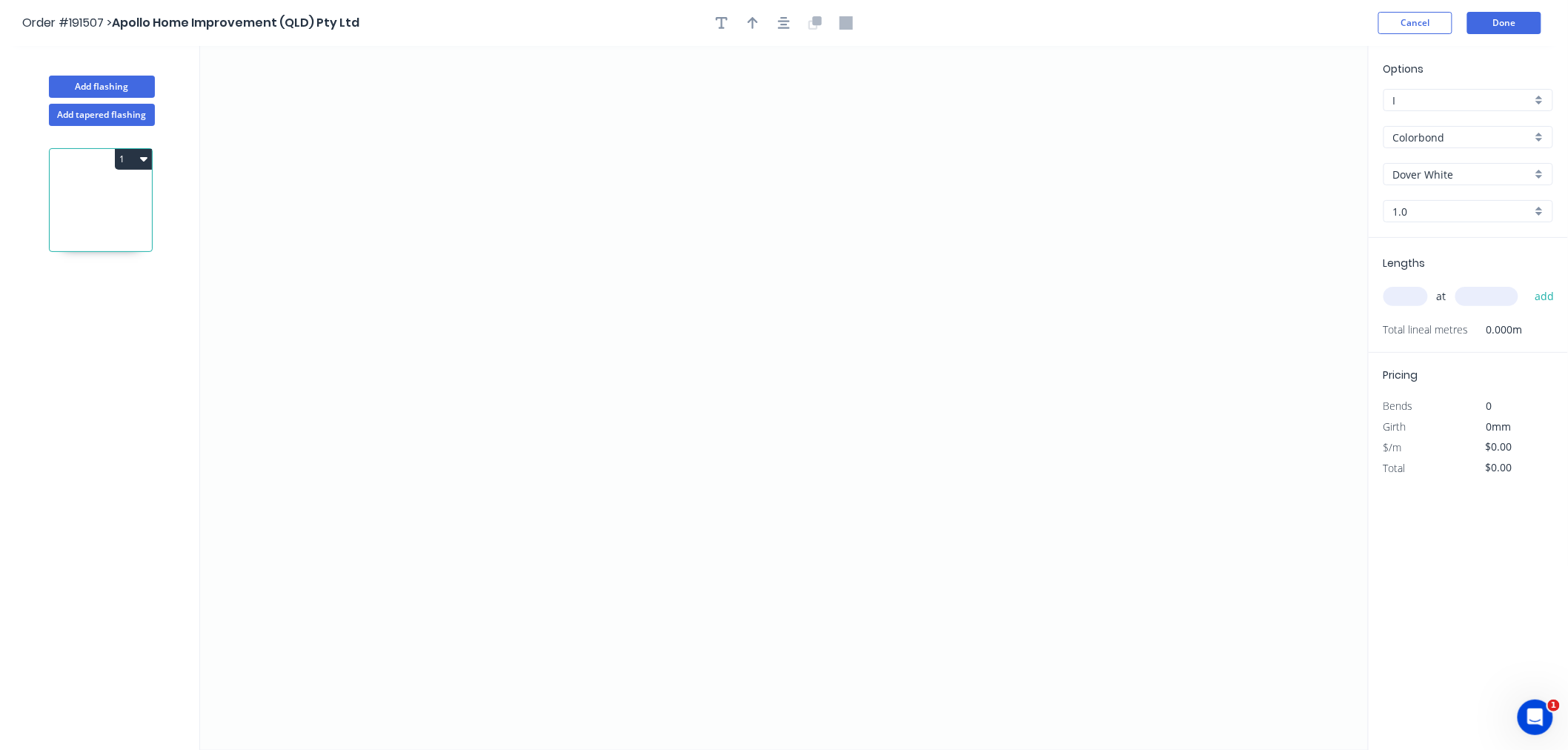
click at [1408, 302] on input "text" at bounding box center [1406, 297] width 45 height 20
click at [452, 182] on icon "0" at bounding box center [785, 398] width 1169 height 704
click at [456, 403] on icon "0" at bounding box center [785, 398] width 1169 height 704
click at [624, 402] on icon "0 ?" at bounding box center [785, 398] width 1169 height 704
click at [621, 500] on icon "0 ? ?" at bounding box center [785, 398] width 1169 height 704
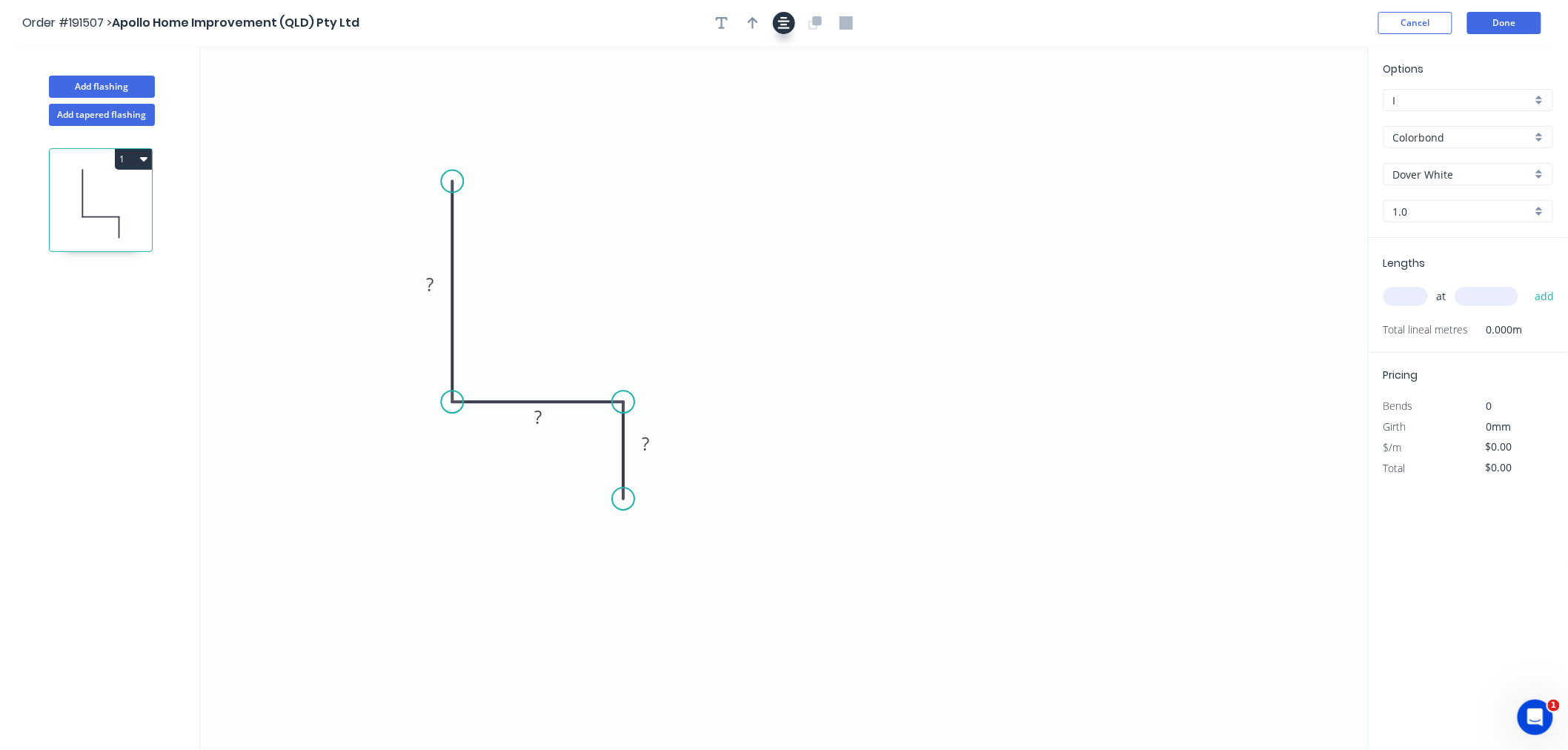
click at [788, 26] on icon "button" at bounding box center [783, 22] width 12 height 13
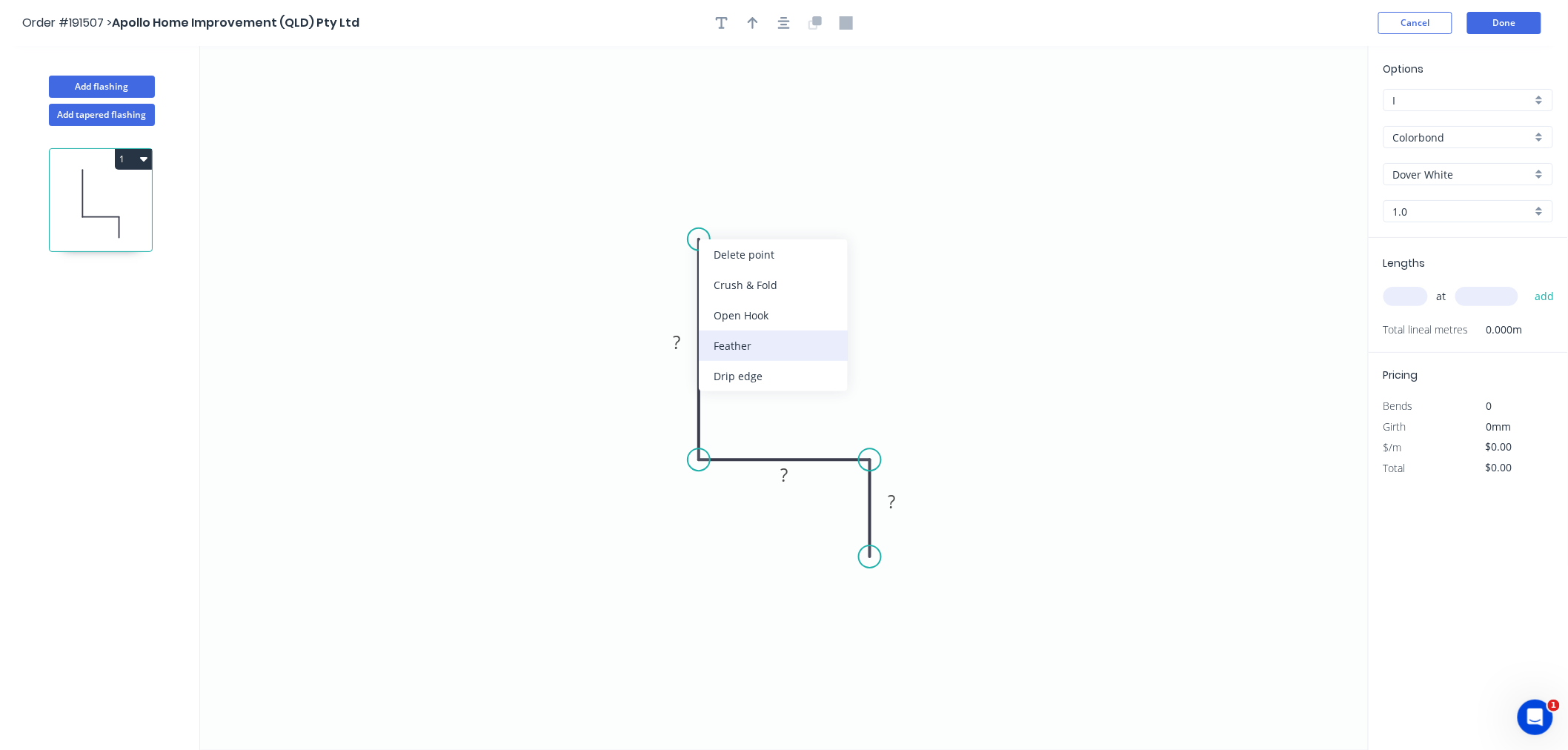
click at [731, 346] on div "Feather" at bounding box center [772, 346] width 149 height 30
click at [789, 29] on icon "button" at bounding box center [783, 22] width 12 height 13
click at [743, 241] on tspan "15" at bounding box center [739, 251] width 20 height 24
click at [1184, 239] on icon "0 FE 10 40 35 15" at bounding box center [785, 398] width 1169 height 704
type input "$9.87"
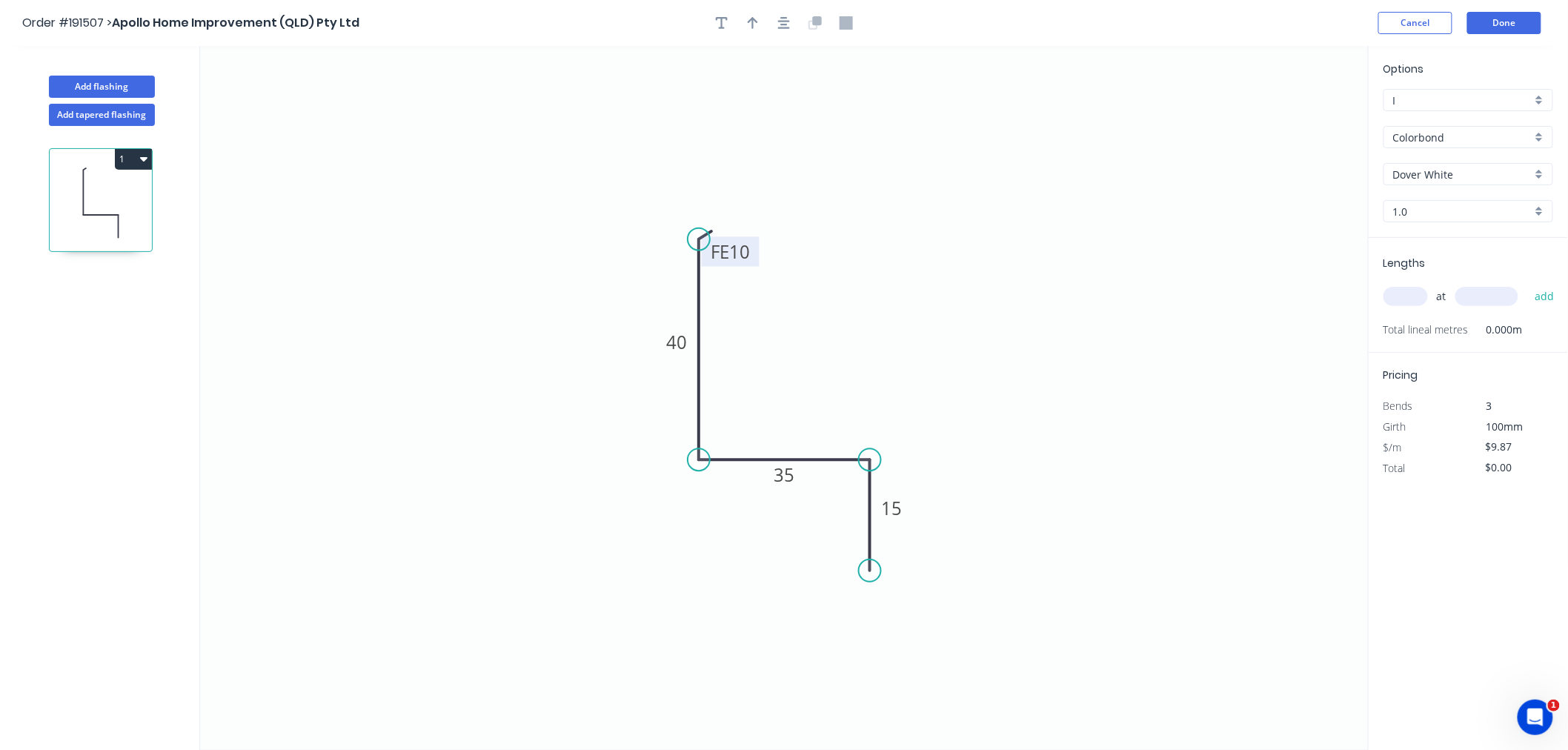
drag, startPoint x: 870, startPoint y: 557, endPoint x: 876, endPoint y: 571, distance: 15.2
click at [876, 571] on circle at bounding box center [870, 570] width 22 height 22
click at [782, 20] on icon "button" at bounding box center [783, 22] width 12 height 13
click at [750, 29] on button "button" at bounding box center [753, 22] width 22 height 22
drag, startPoint x: 1297, startPoint y: 112, endPoint x: 1186, endPoint y: 143, distance: 115.2
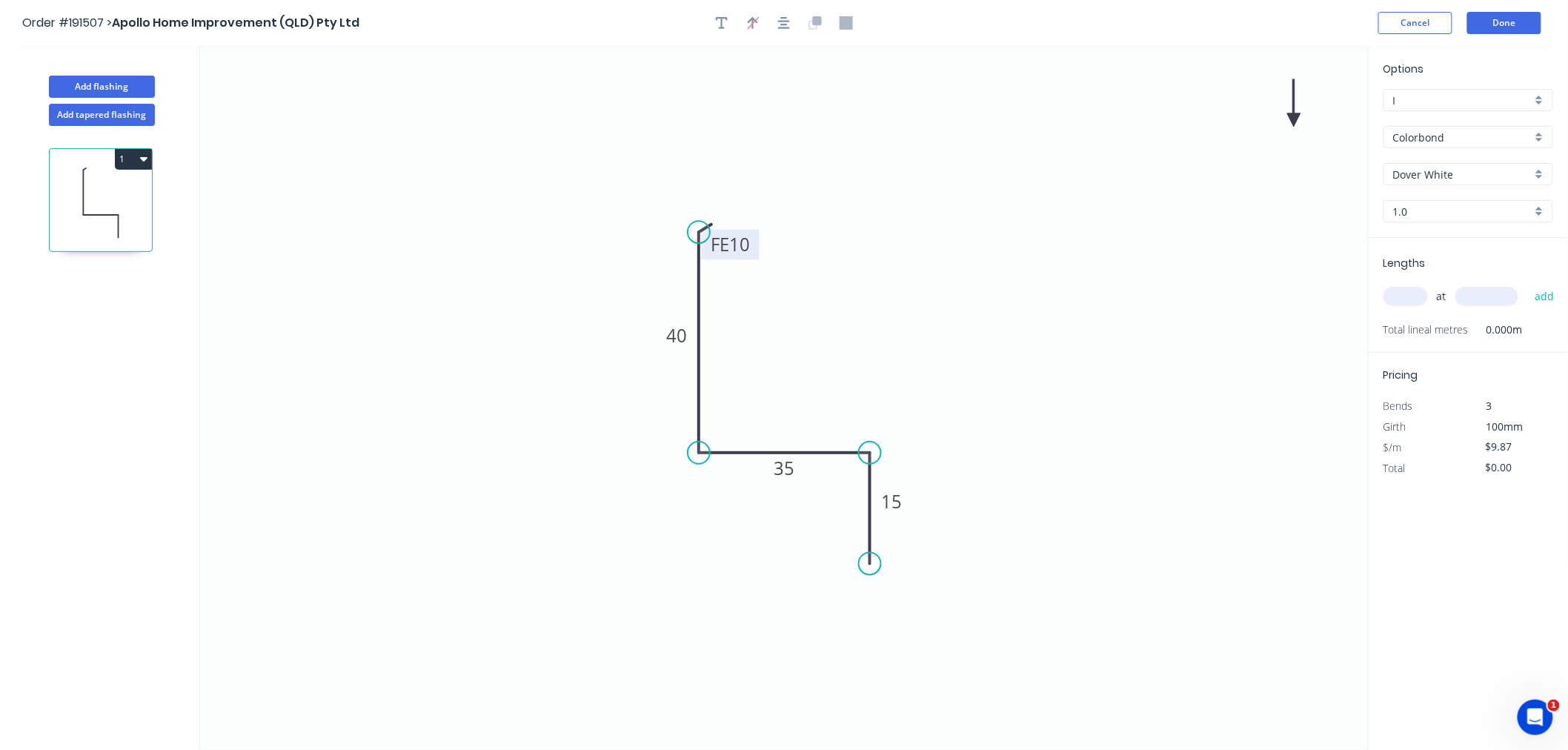
click at [1113, 291] on icon "0 FE 10 40 35 15" at bounding box center [785, 398] width 1169 height 704
drag, startPoint x: 1291, startPoint y: 118, endPoint x: 655, endPoint y: 490, distance: 736.8
click at [654, 489] on icon at bounding box center [647, 468] width 13 height 47
click at [656, 491] on icon at bounding box center [653, 470] width 13 height 47
click at [656, 491] on icon at bounding box center [666, 477] width 43 height 43
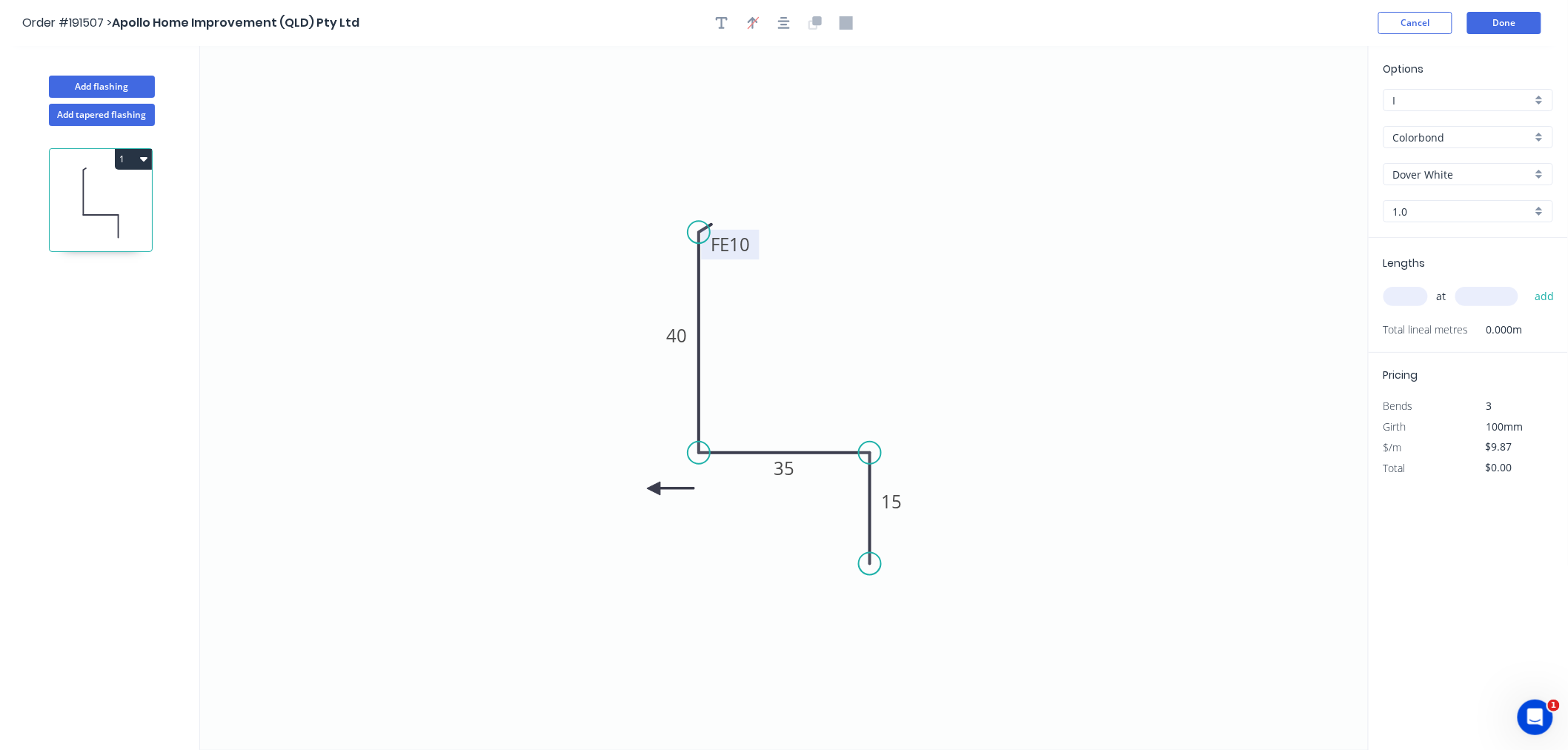
click at [656, 491] on icon at bounding box center [670, 488] width 47 height 13
click at [656, 491] on icon at bounding box center [666, 500] width 43 height 43
click at [656, 491] on icon at bounding box center [653, 505] width 13 height 47
drag, startPoint x: 656, startPoint y: 491, endPoint x: 672, endPoint y: 482, distance: 18.4
click at [672, 482] on icon at bounding box center [660, 493] width 43 height 43
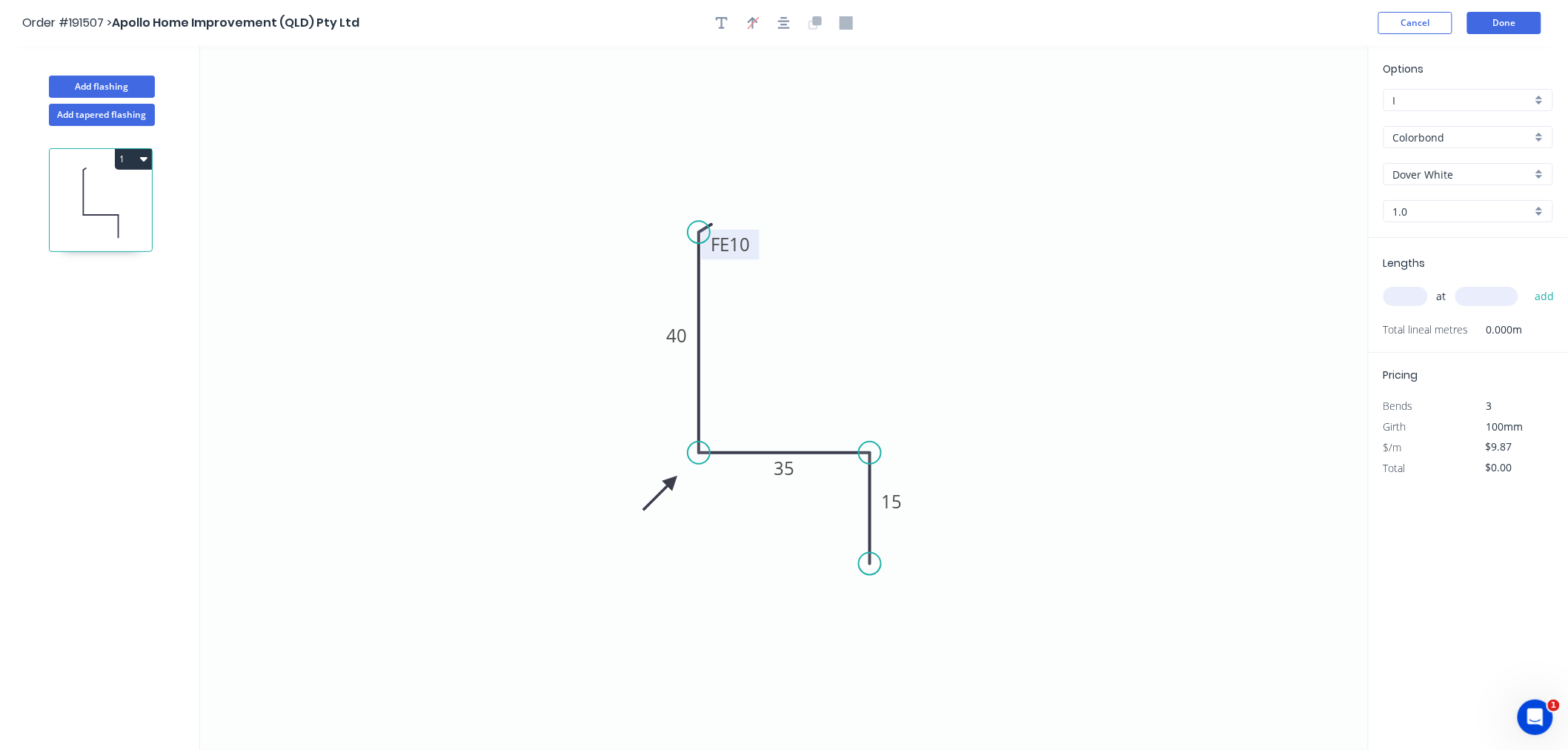
click at [1416, 293] on input "text" at bounding box center [1406, 297] width 45 height 20
type input "1"
type input "2500"
click at [1527, 284] on button "add" at bounding box center [1544, 297] width 35 height 25
type input "$24.68"
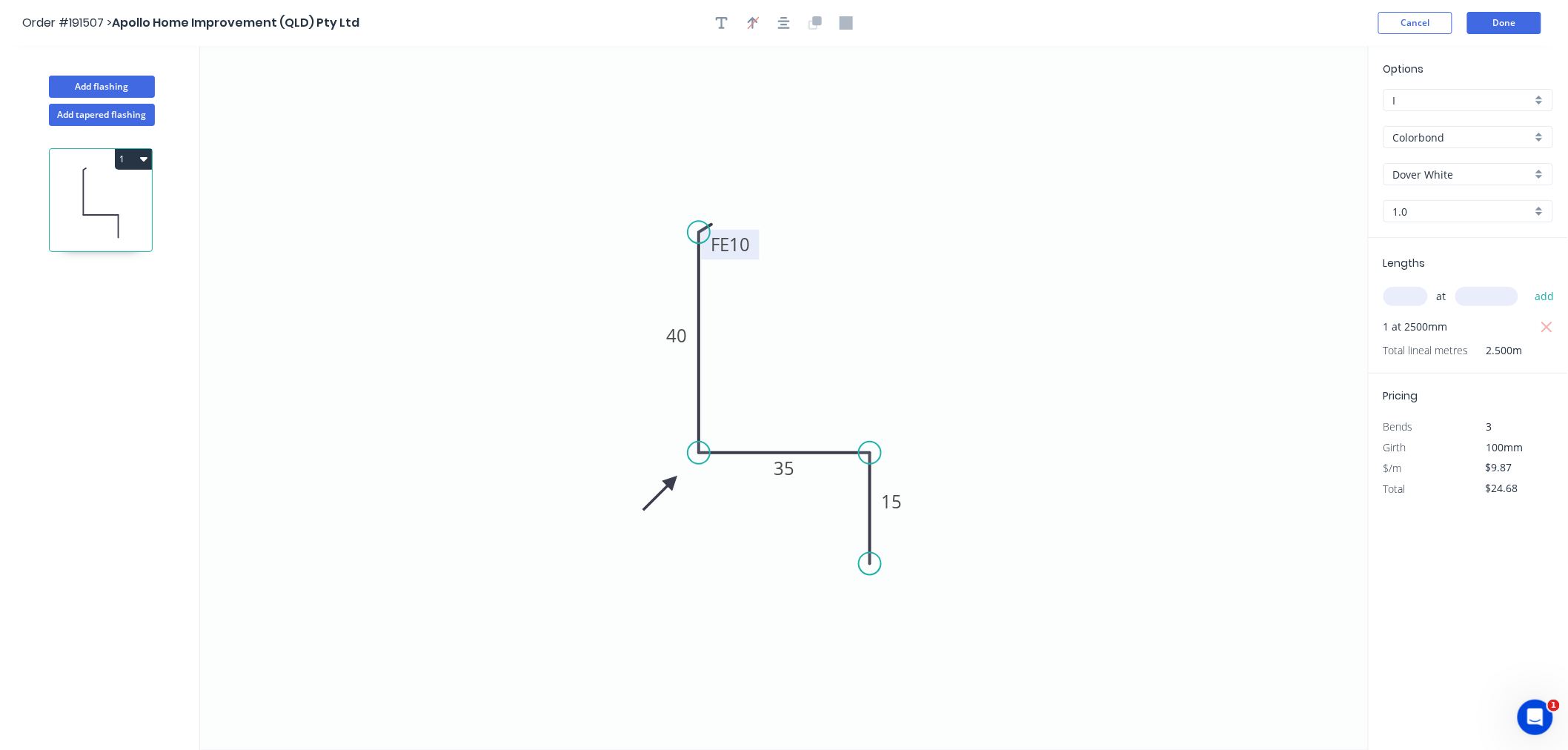
click at [1319, 24] on div "Order #191507 > Apollo Home Improvement (QLD) Pty Ltd Cancel Done" at bounding box center [784, 22] width 1523 height 22
click at [1500, 27] on button "Done" at bounding box center [1504, 22] width 74 height 22
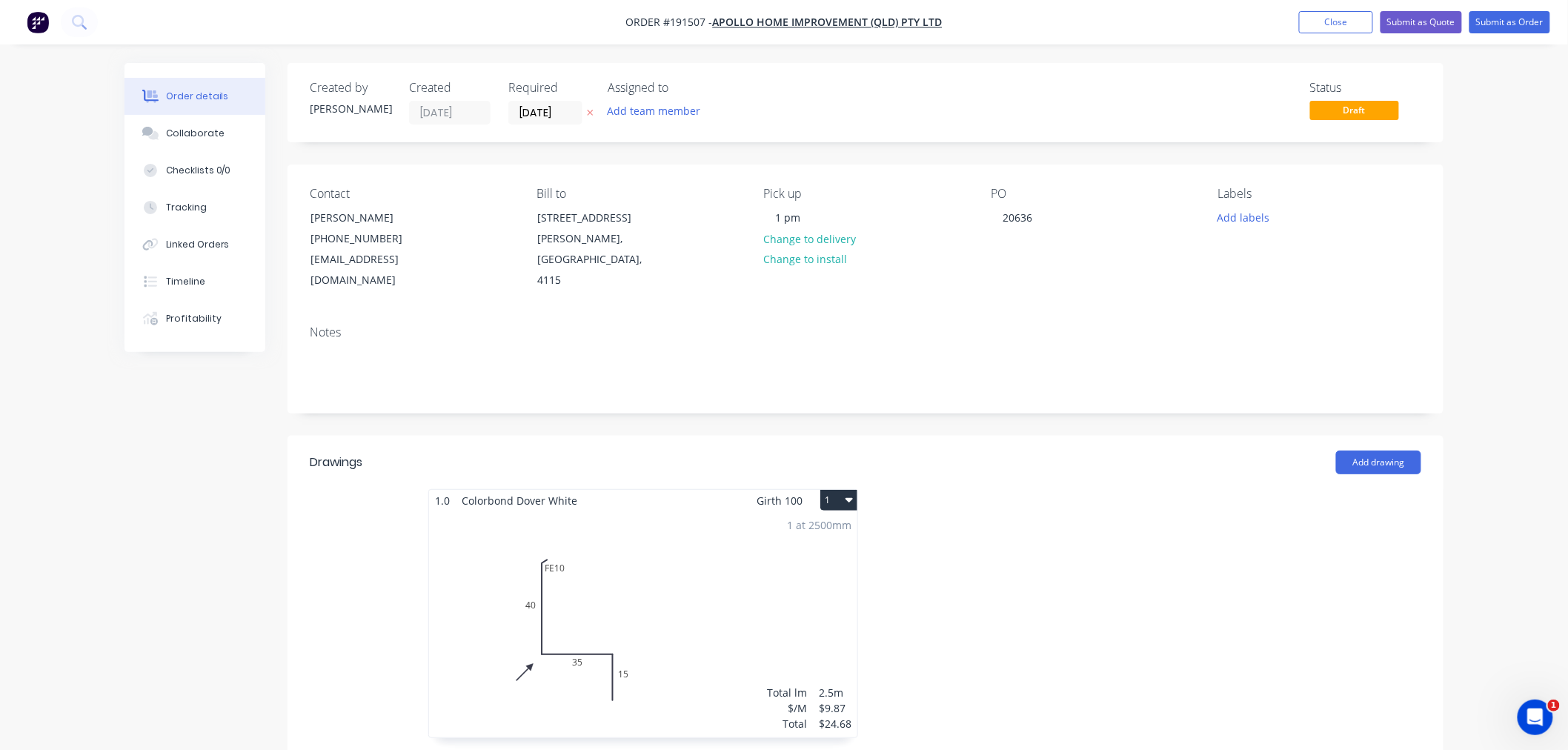
click at [850, 498] on icon "button" at bounding box center [849, 500] width 7 height 4
click at [822, 526] on div "Use larger box size" at bounding box center [787, 536] width 114 height 21
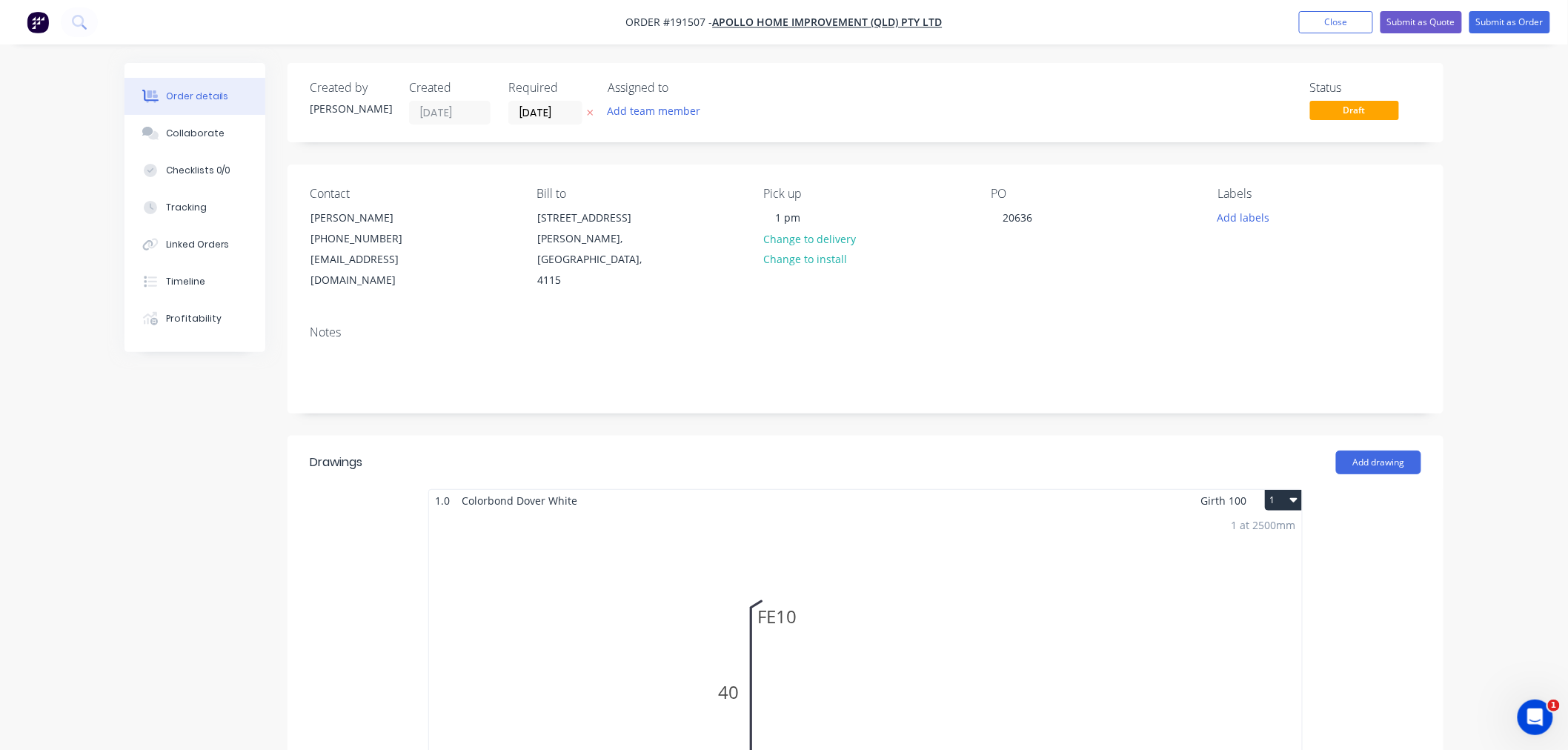
click at [1505, 390] on div "Order details Collaborate Checklists 0/0 Tracking Linked Orders Timeline Profit…" at bounding box center [784, 737] width 1568 height 1474
click at [1499, 353] on div "Order details Collaborate Checklists 0/0 Tracking Linked Orders Timeline Profit…" at bounding box center [784, 737] width 1568 height 1474
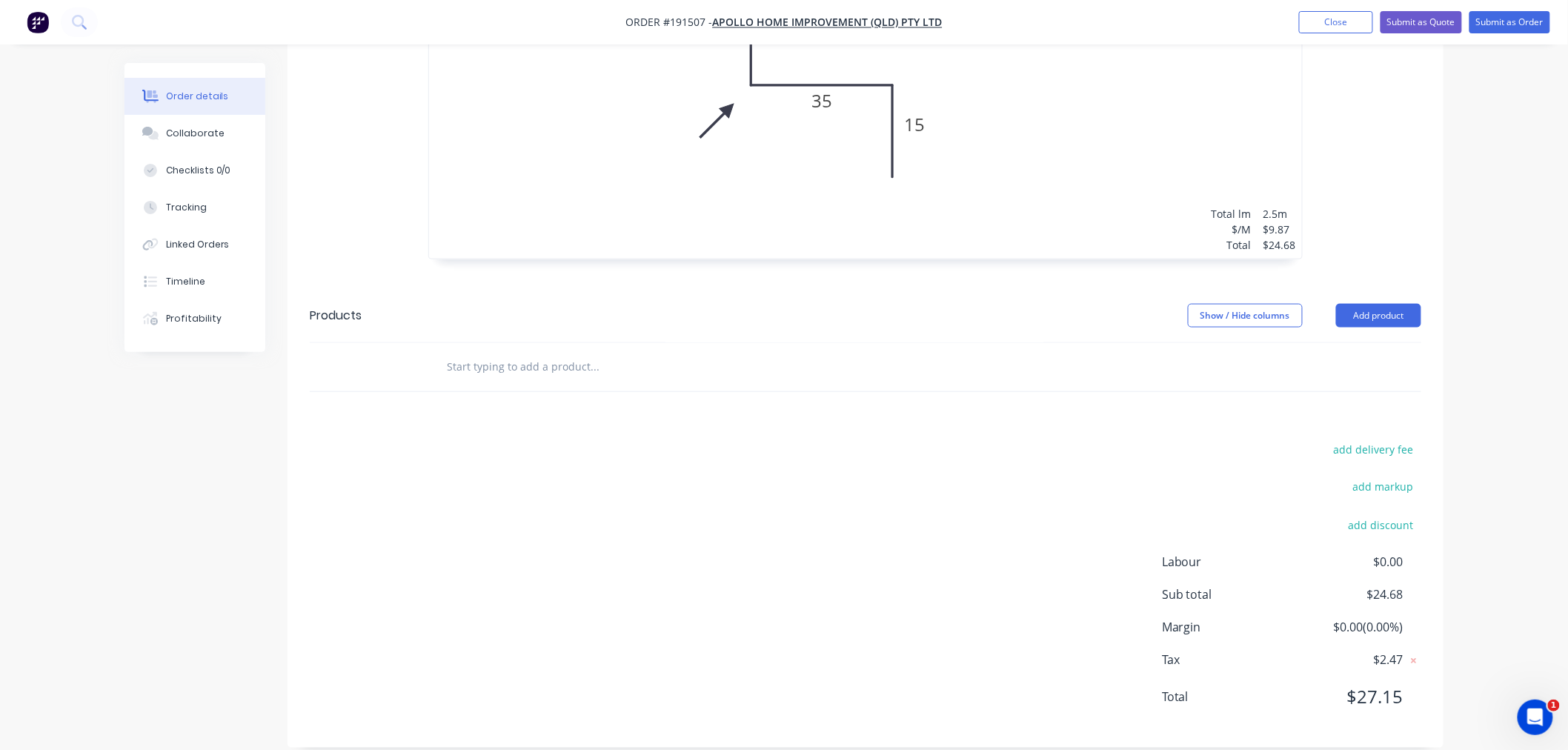
scroll to position [375, 0]
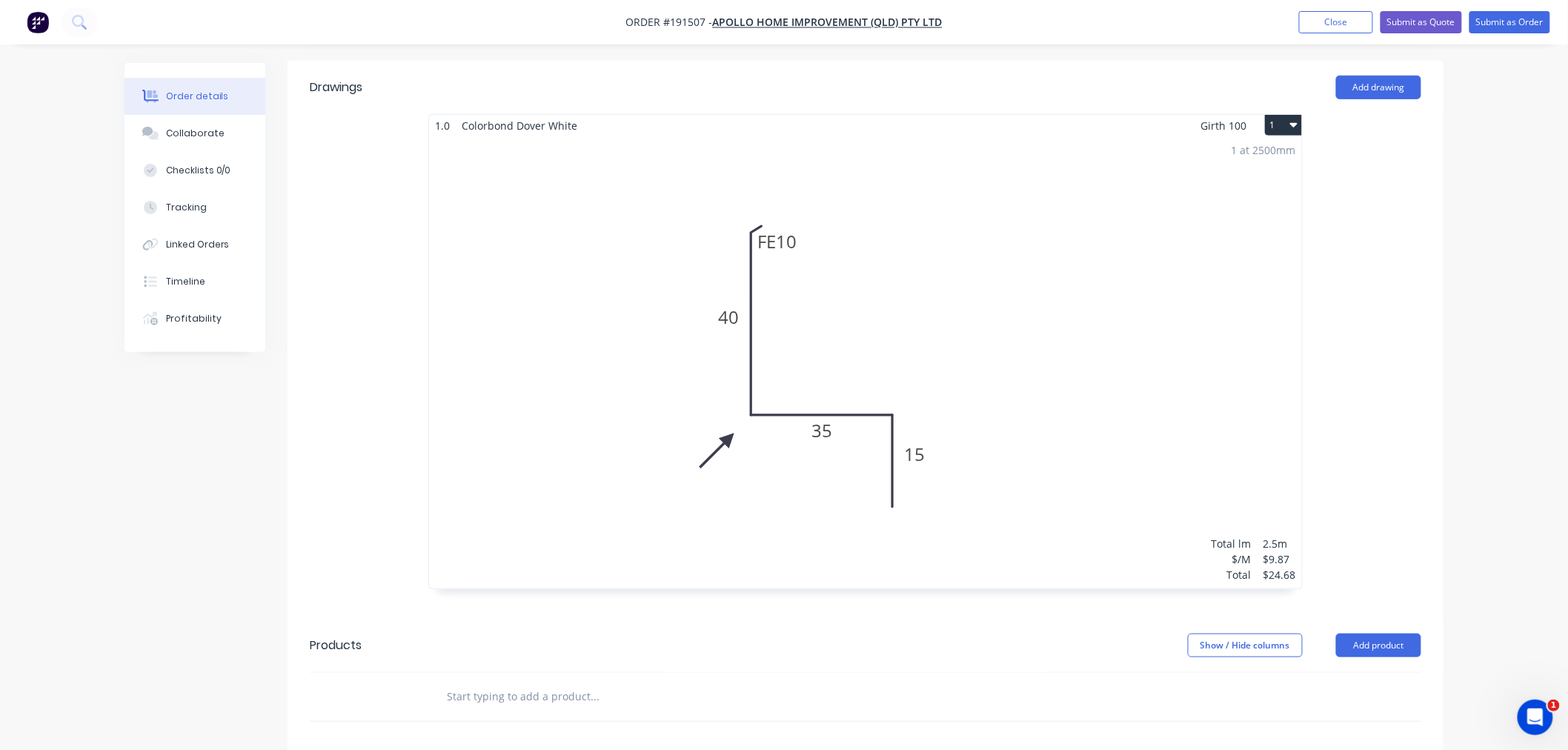
click at [1497, 368] on div "Order details Collaborate Checklists 0/0 Tracking Linked Orders Timeline Profit…" at bounding box center [784, 362] width 1568 height 1474
click at [1201, 295] on div "1 at 2500mm Total lm $/M Total 2.5m $9.87 $24.68" at bounding box center [866, 362] width 873 height 452
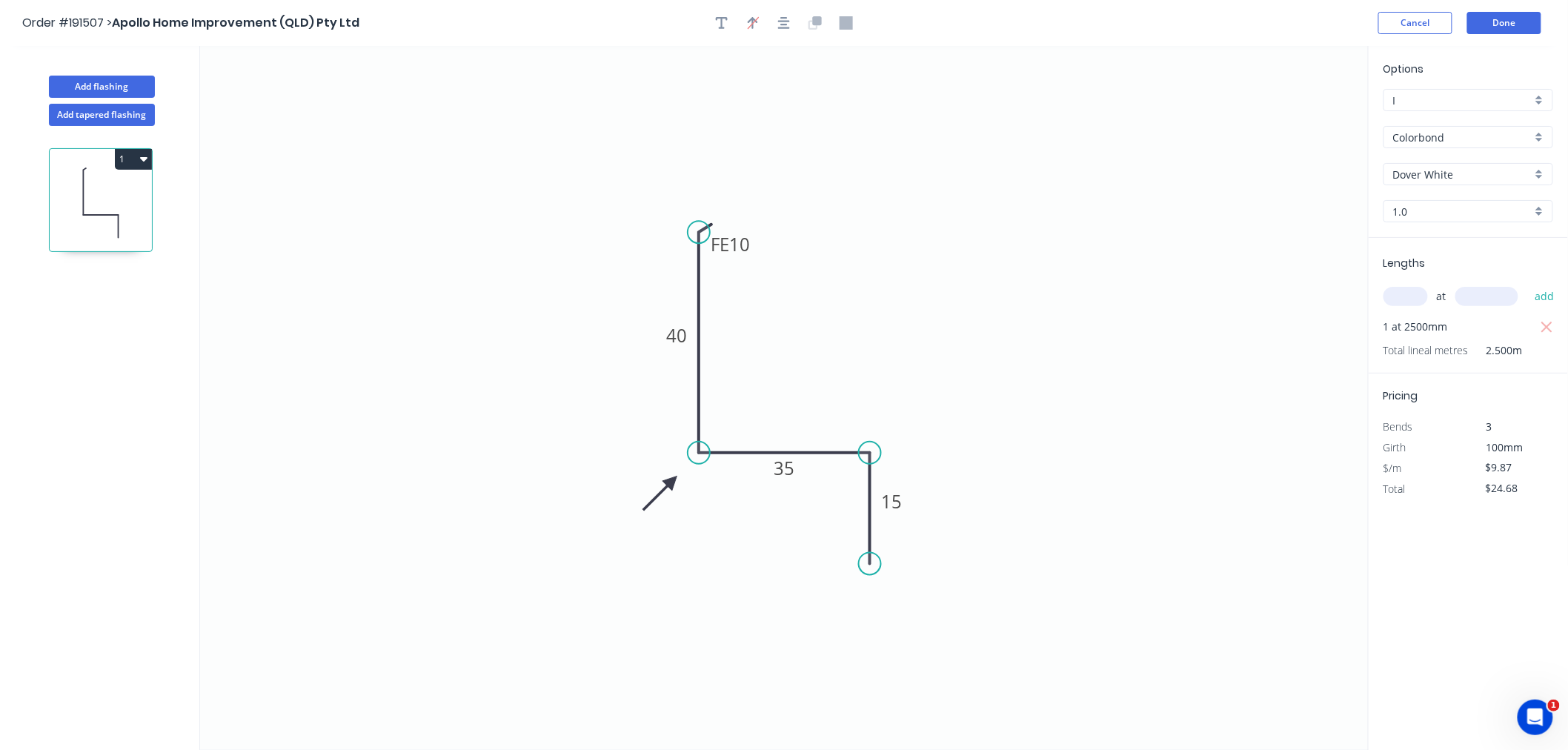
click at [1303, 12] on div "Order #191507 > Apollo Home Improvement (QLD) Pty Ltd Cancel Done" at bounding box center [784, 22] width 1523 height 22
click at [1508, 25] on button "Done" at bounding box center [1504, 22] width 74 height 22
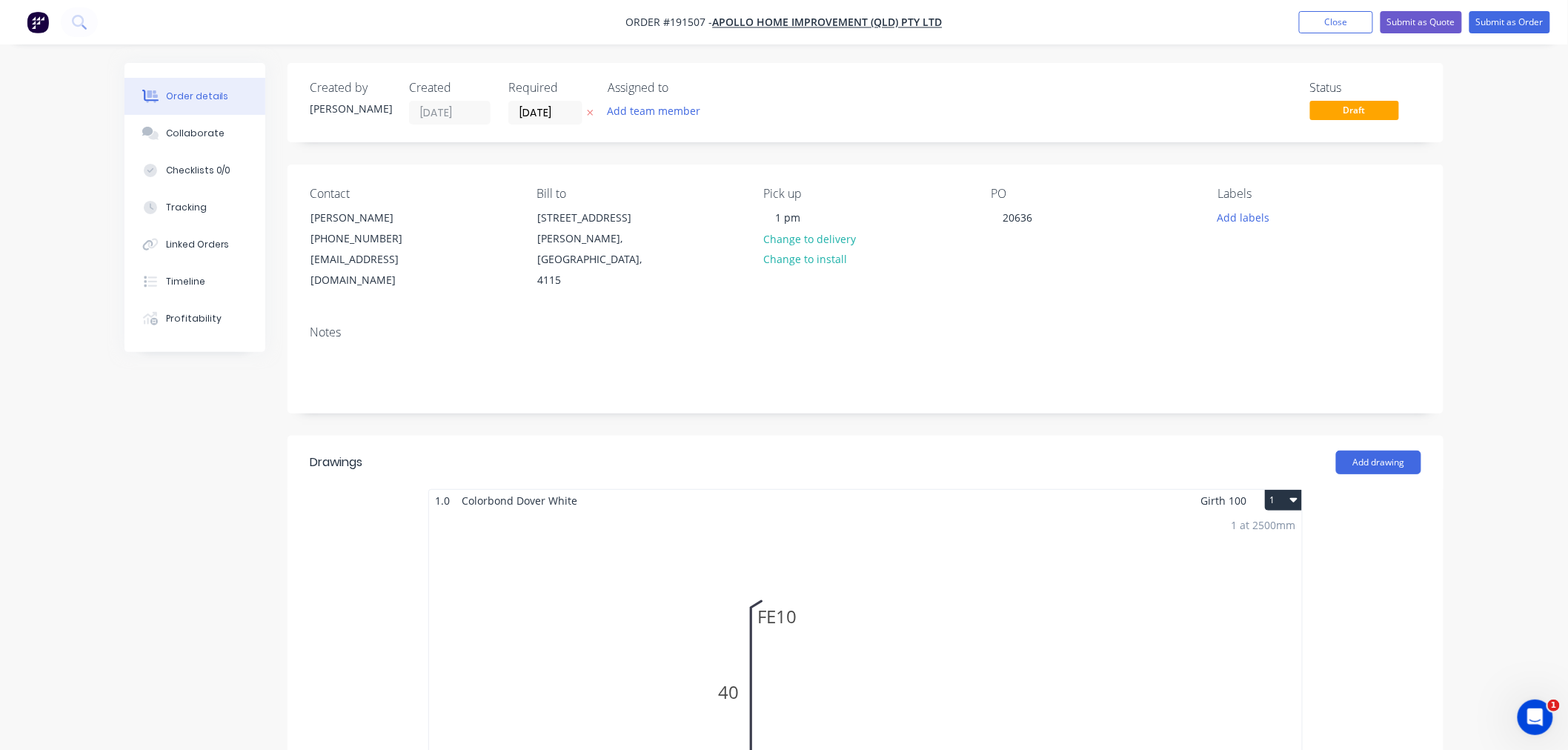
click at [1537, 182] on div "Order details Collaborate Checklists 0/0 Tracking Linked Orders Timeline Profit…" at bounding box center [784, 737] width 1568 height 1474
click at [1527, 28] on button "Submit as Order" at bounding box center [1510, 21] width 81 height 22
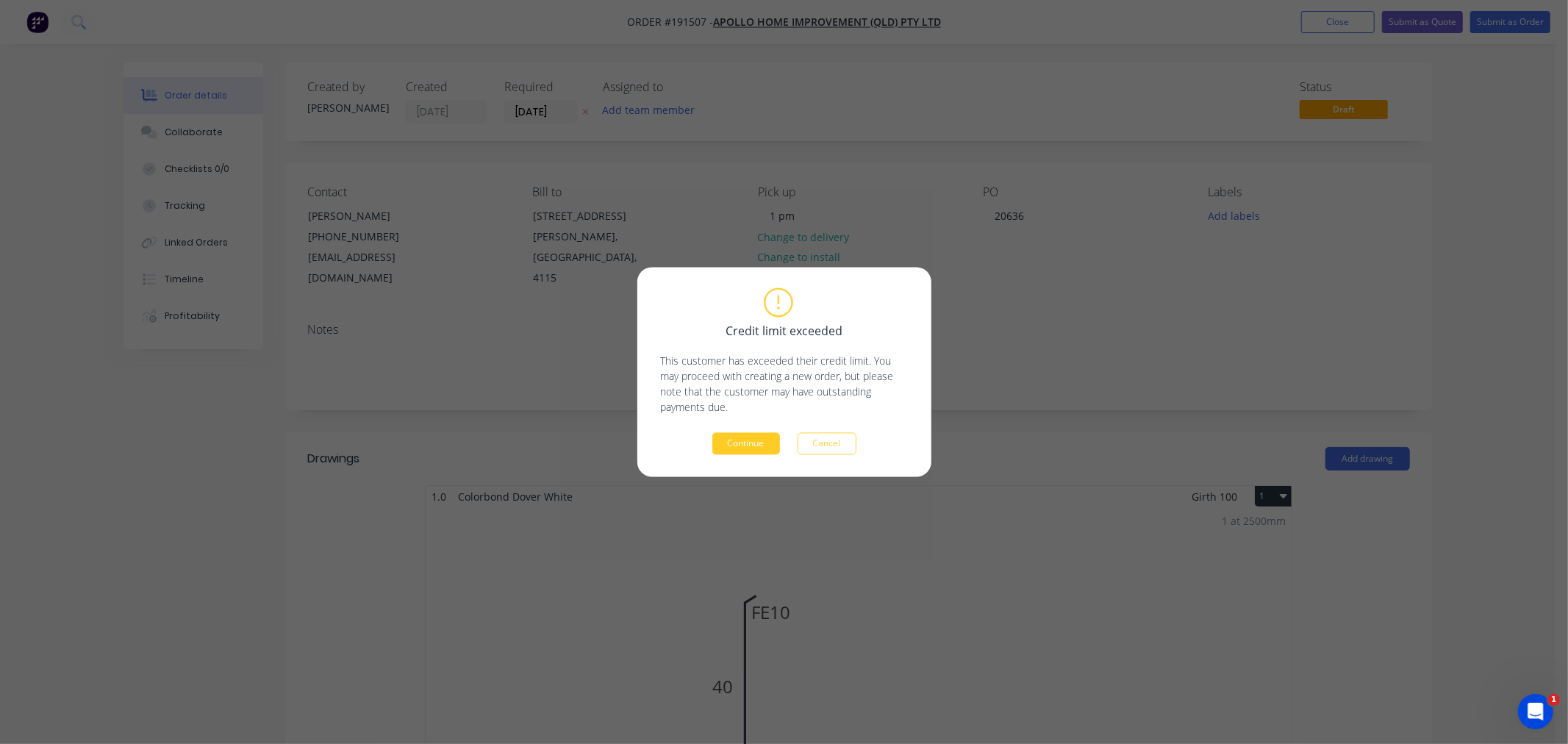
click at [746, 444] on button "Continue" at bounding box center [746, 444] width 68 height 22
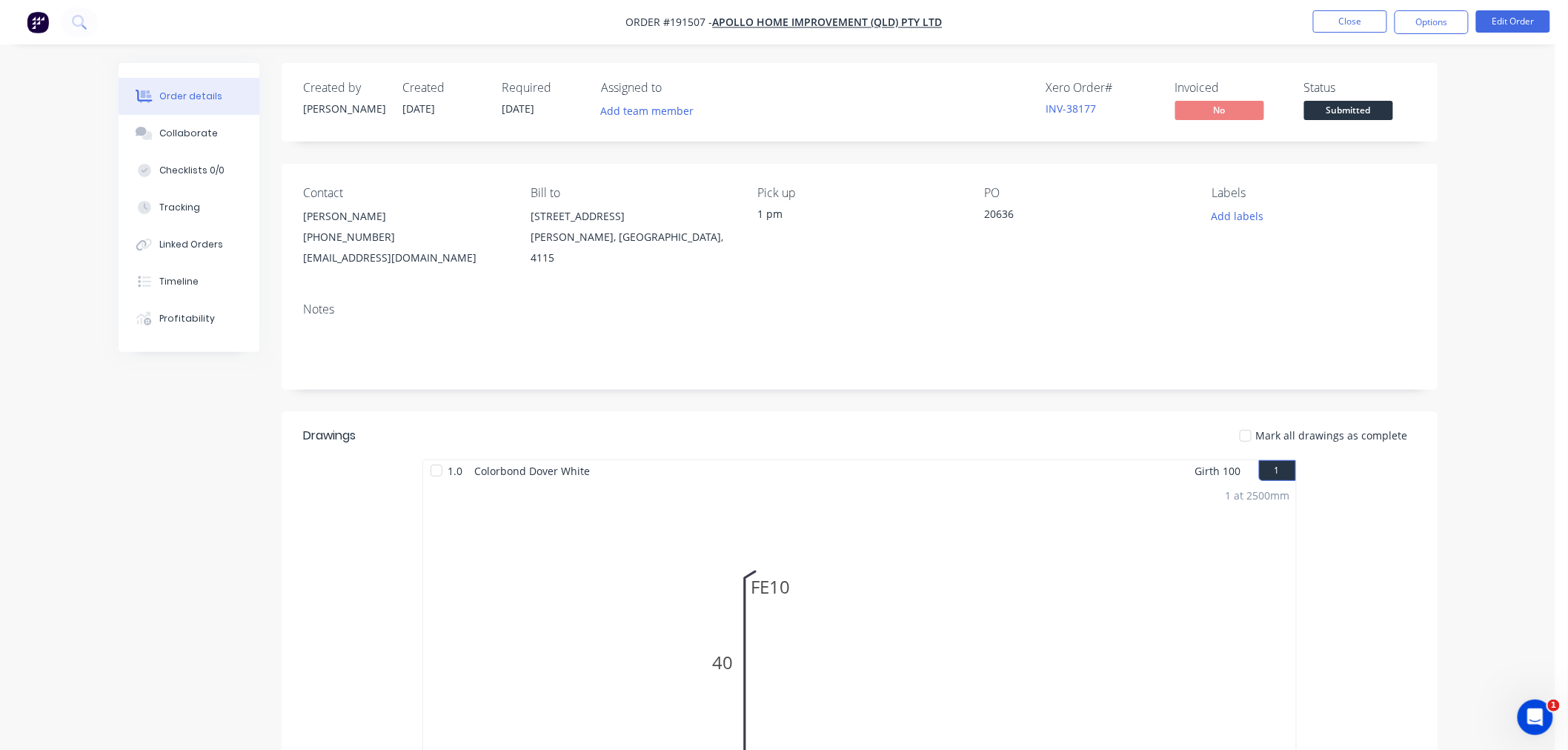
click at [1509, 409] on div "Order details Collaborate Checklists 0/0 Tracking Linked Orders Timeline Profit…" at bounding box center [778, 614] width 1556 height 1227
click at [1515, 346] on div "Order details Collaborate Checklists 0/0 Tracking Linked Orders Timeline Profit…" at bounding box center [778, 614] width 1556 height 1227
click at [1428, 20] on button "Options" at bounding box center [1432, 22] width 74 height 24
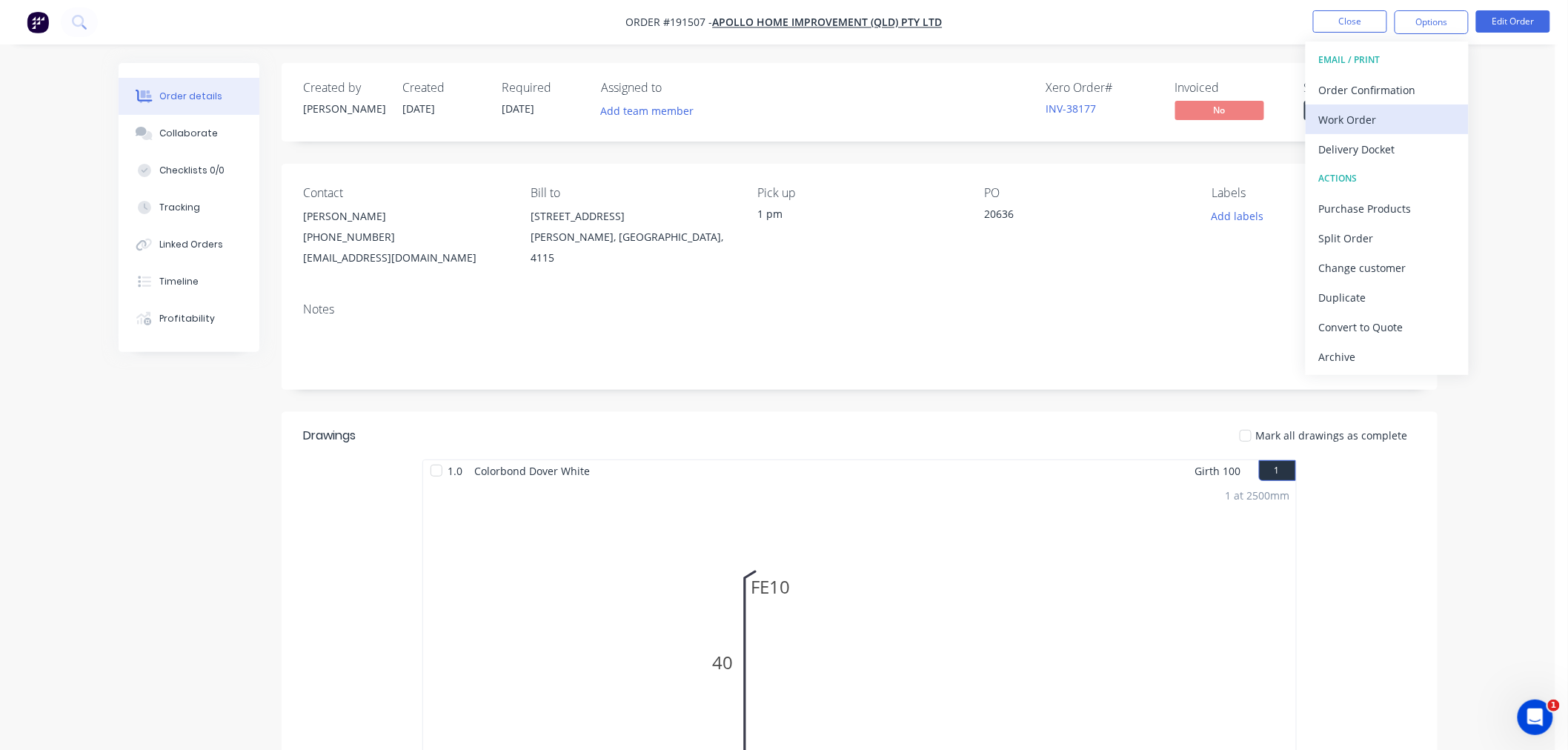
click at [1401, 118] on div "Work Order" at bounding box center [1387, 119] width 136 height 21
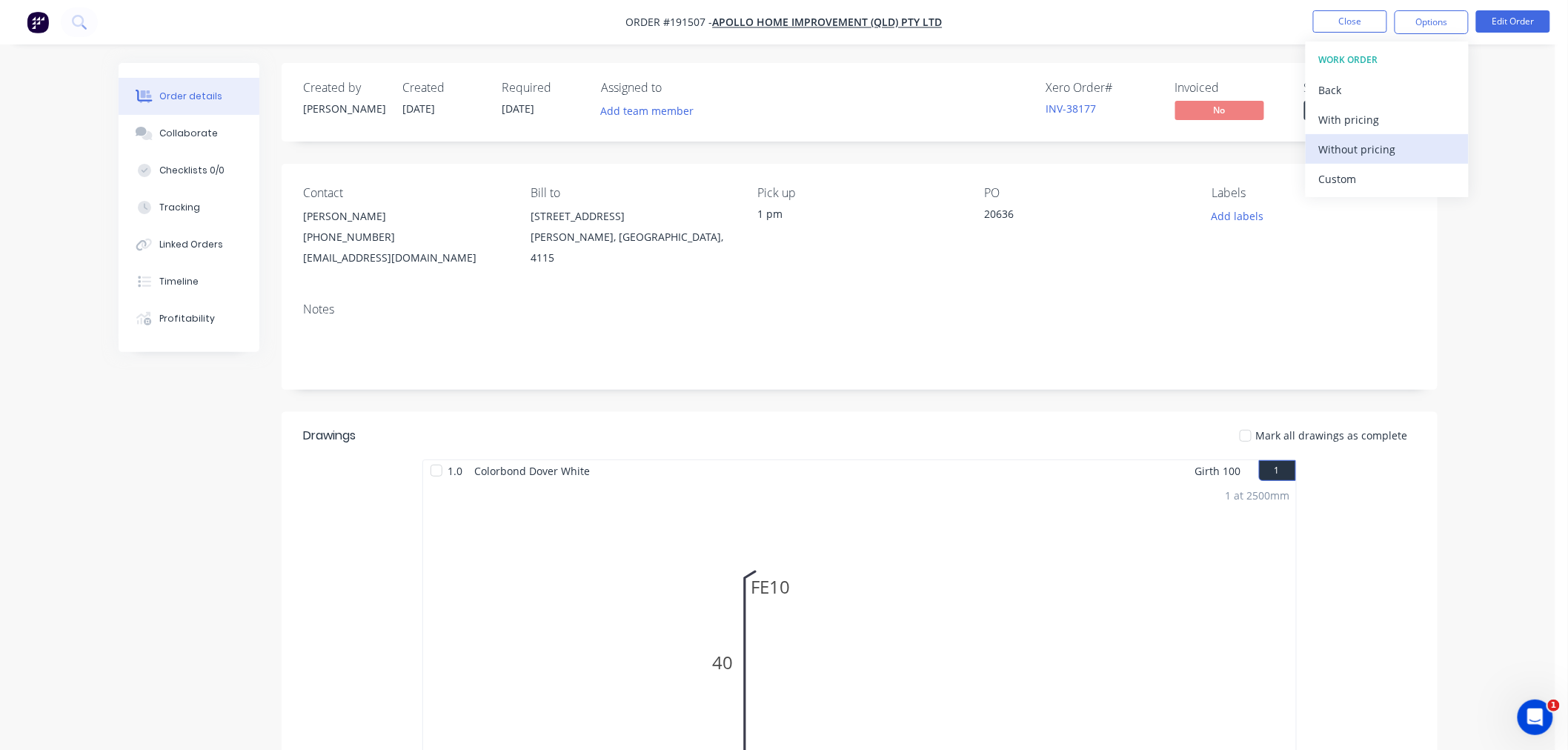
click at [1394, 152] on div "Without pricing" at bounding box center [1387, 150] width 136 height 21
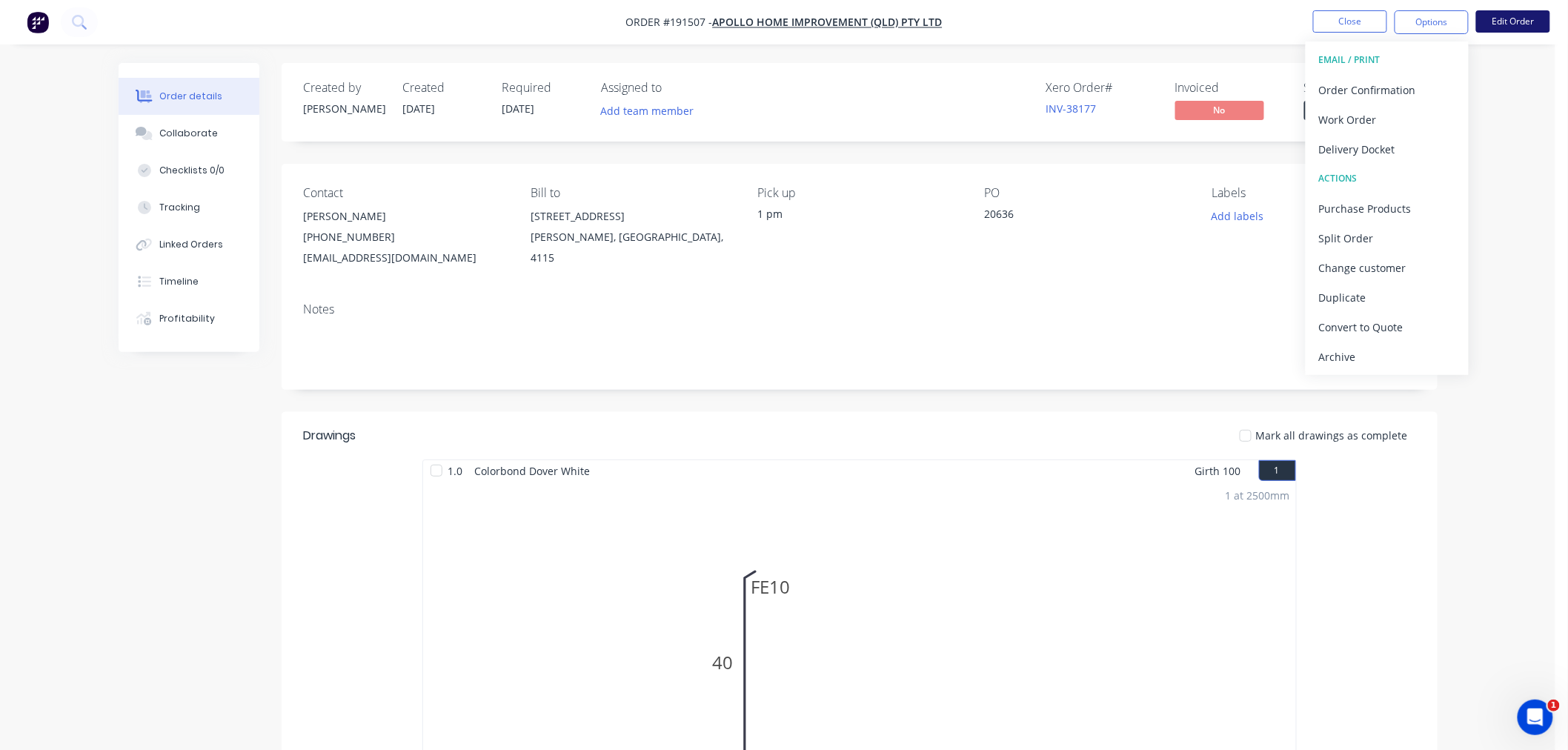
click at [1516, 20] on button "Edit Order" at bounding box center [1513, 21] width 74 height 22
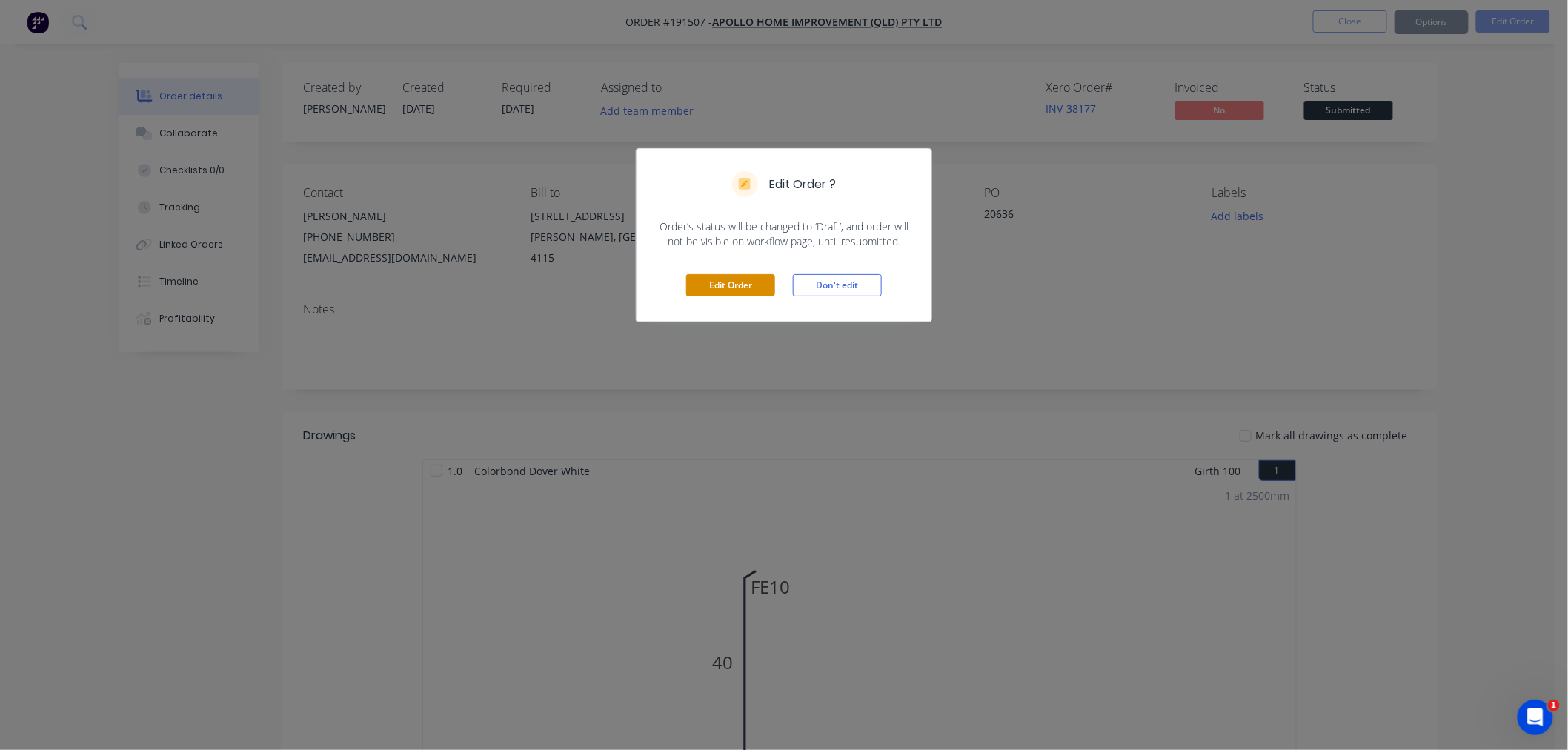
click at [708, 281] on button "Edit Order" at bounding box center [731, 285] width 89 height 22
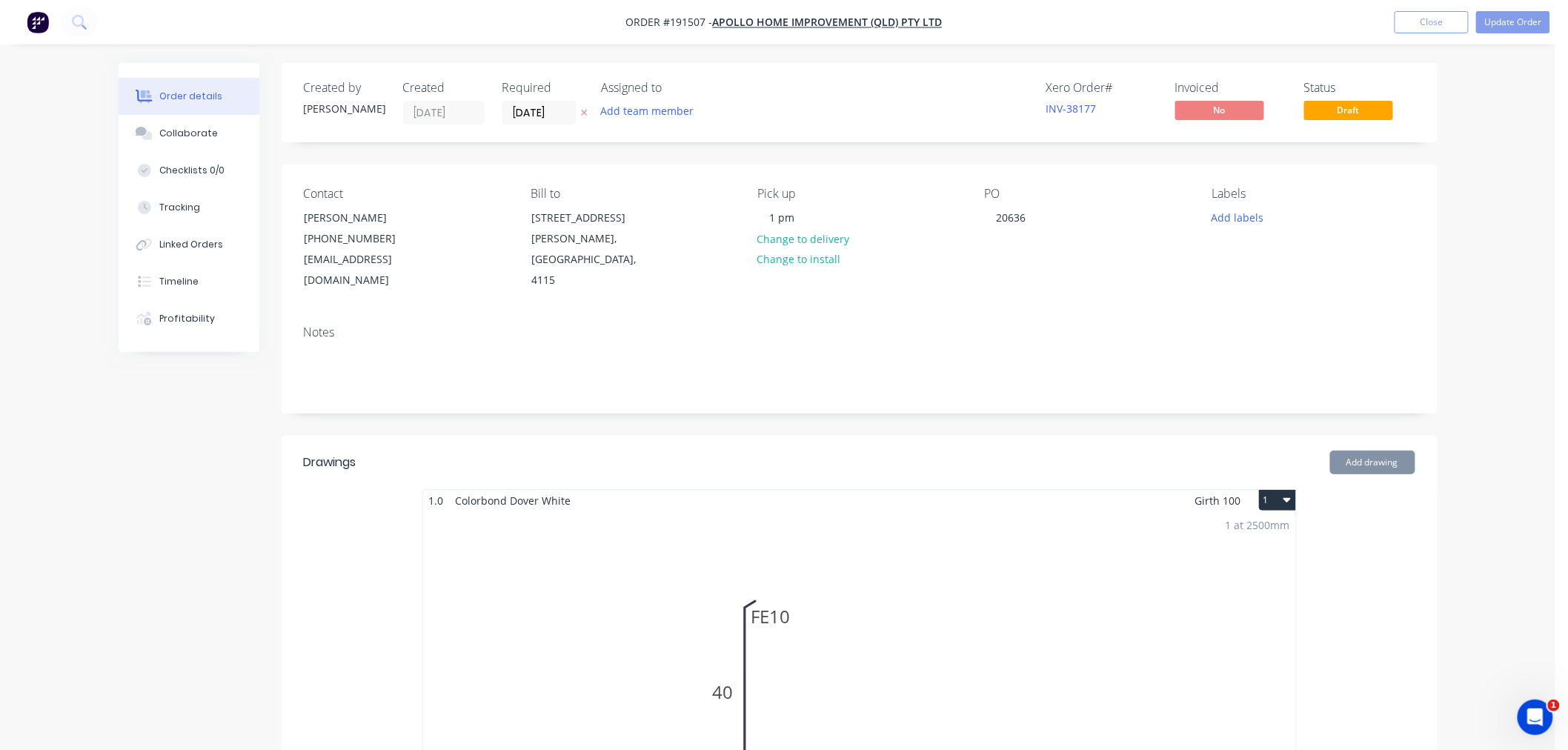
click at [971, 561] on div "1 at 2500mm Total lm $/M Total 2.5m $9.87 $24.68" at bounding box center [860, 737] width 873 height 452
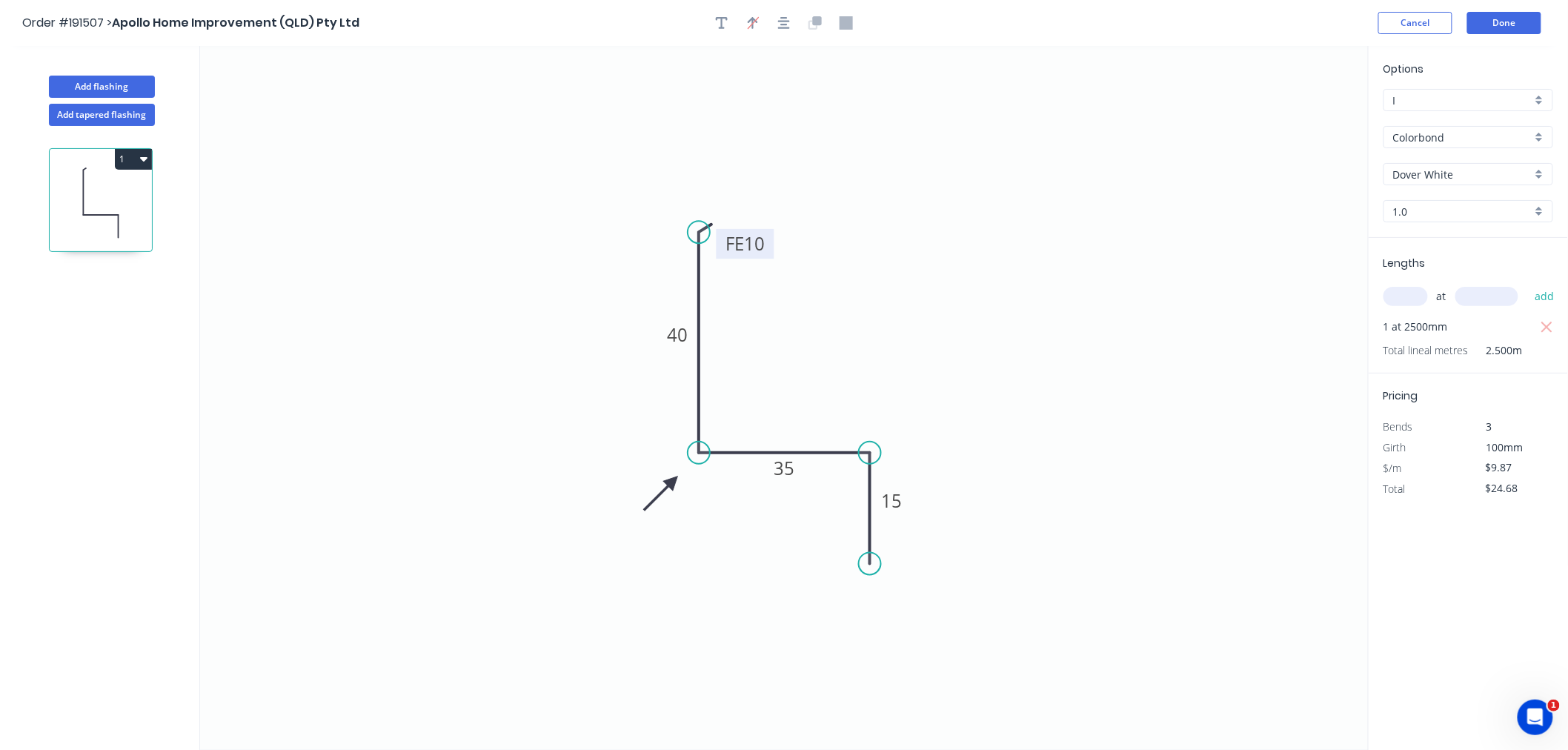
drag, startPoint x: 755, startPoint y: 245, endPoint x: 771, endPoint y: 243, distance: 16.1
click at [771, 243] on rect at bounding box center [745, 243] width 58 height 29
click at [786, 20] on icon "button" at bounding box center [783, 22] width 12 height 12
click at [1509, 25] on button "Done" at bounding box center [1504, 22] width 74 height 22
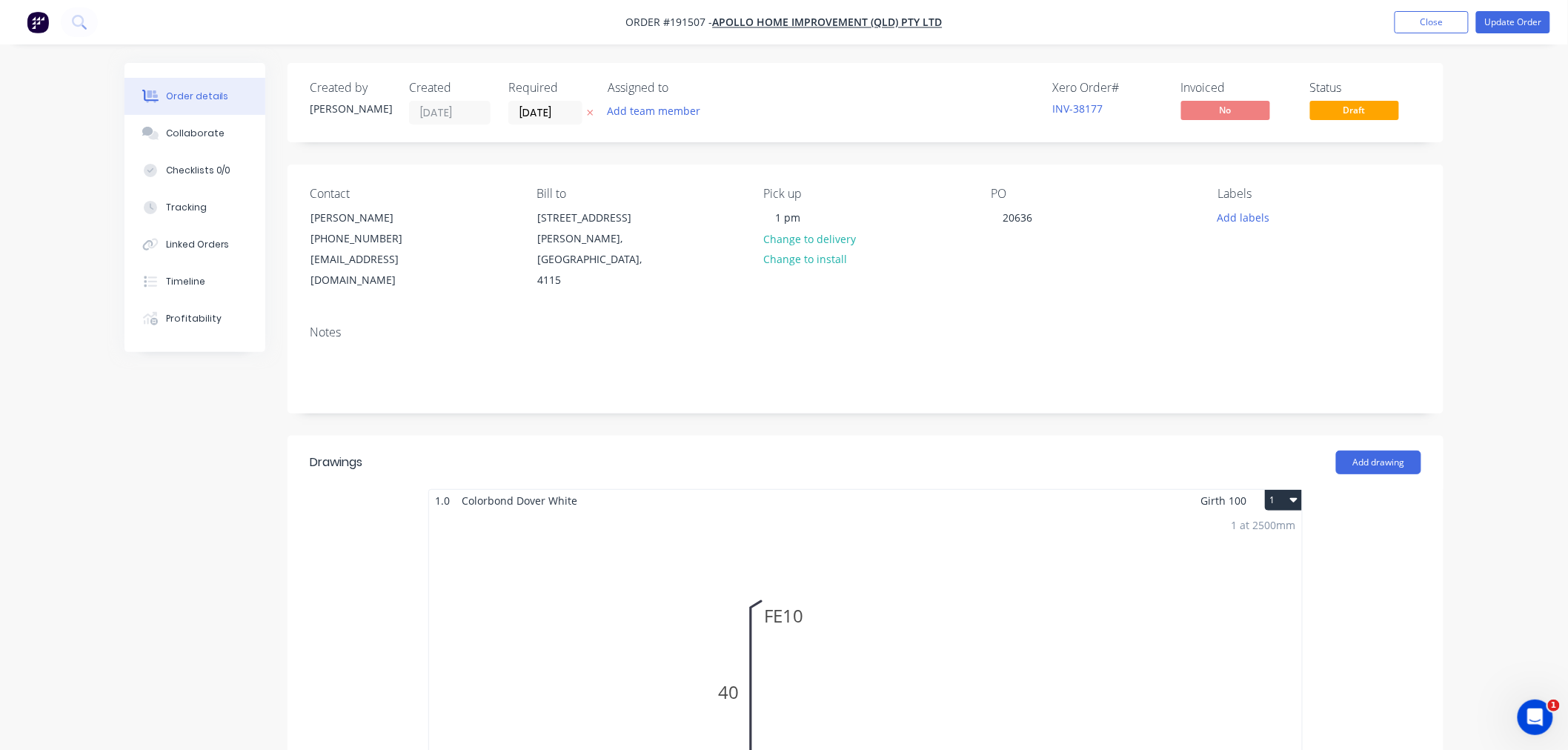
click at [1507, 165] on div "Order details Collaborate Checklists 0/0 Tracking Linked Orders Timeline Profit…" at bounding box center [784, 737] width 1568 height 1474
click at [1512, 20] on button "Update Order" at bounding box center [1513, 21] width 74 height 22
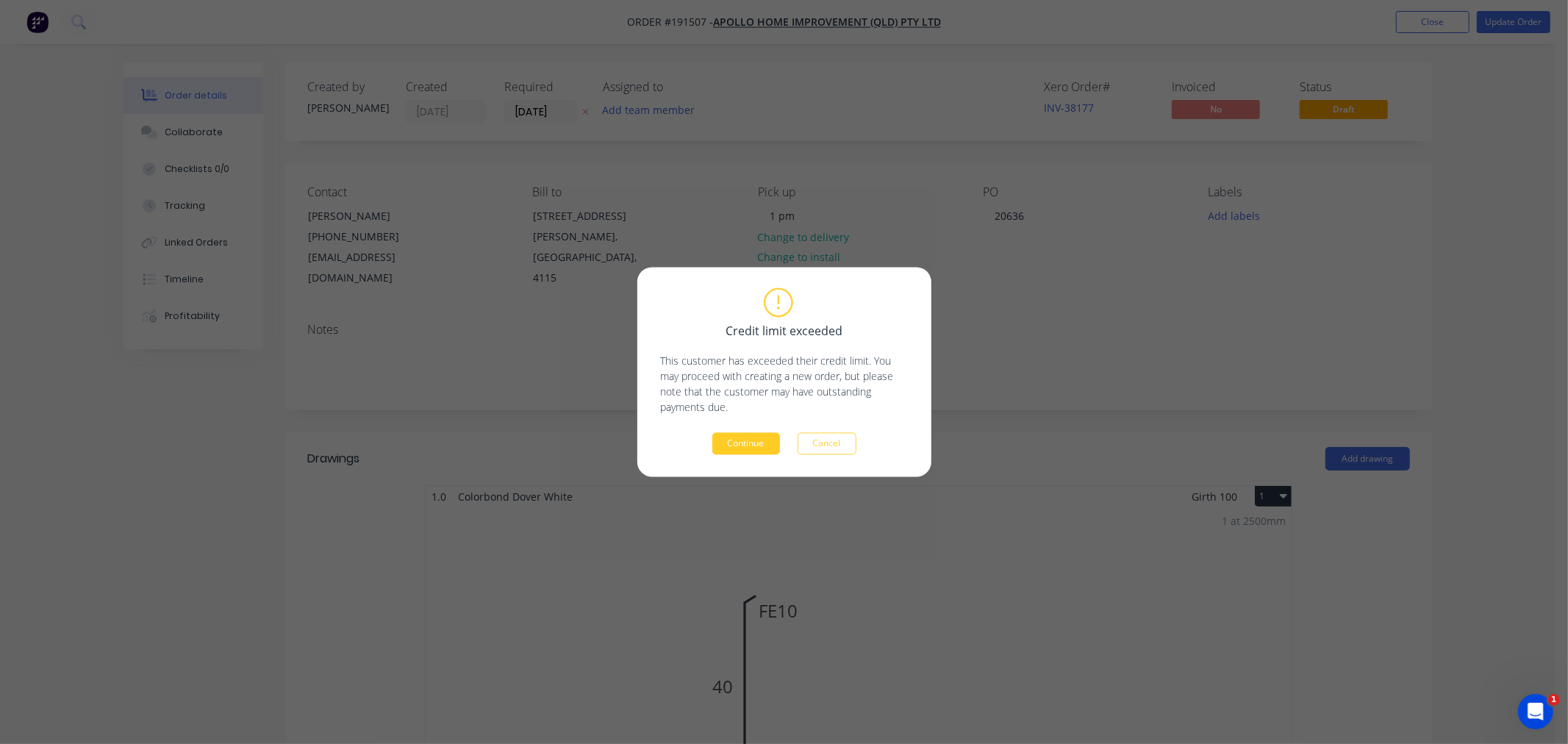
click at [747, 443] on button "Continue" at bounding box center [746, 444] width 68 height 22
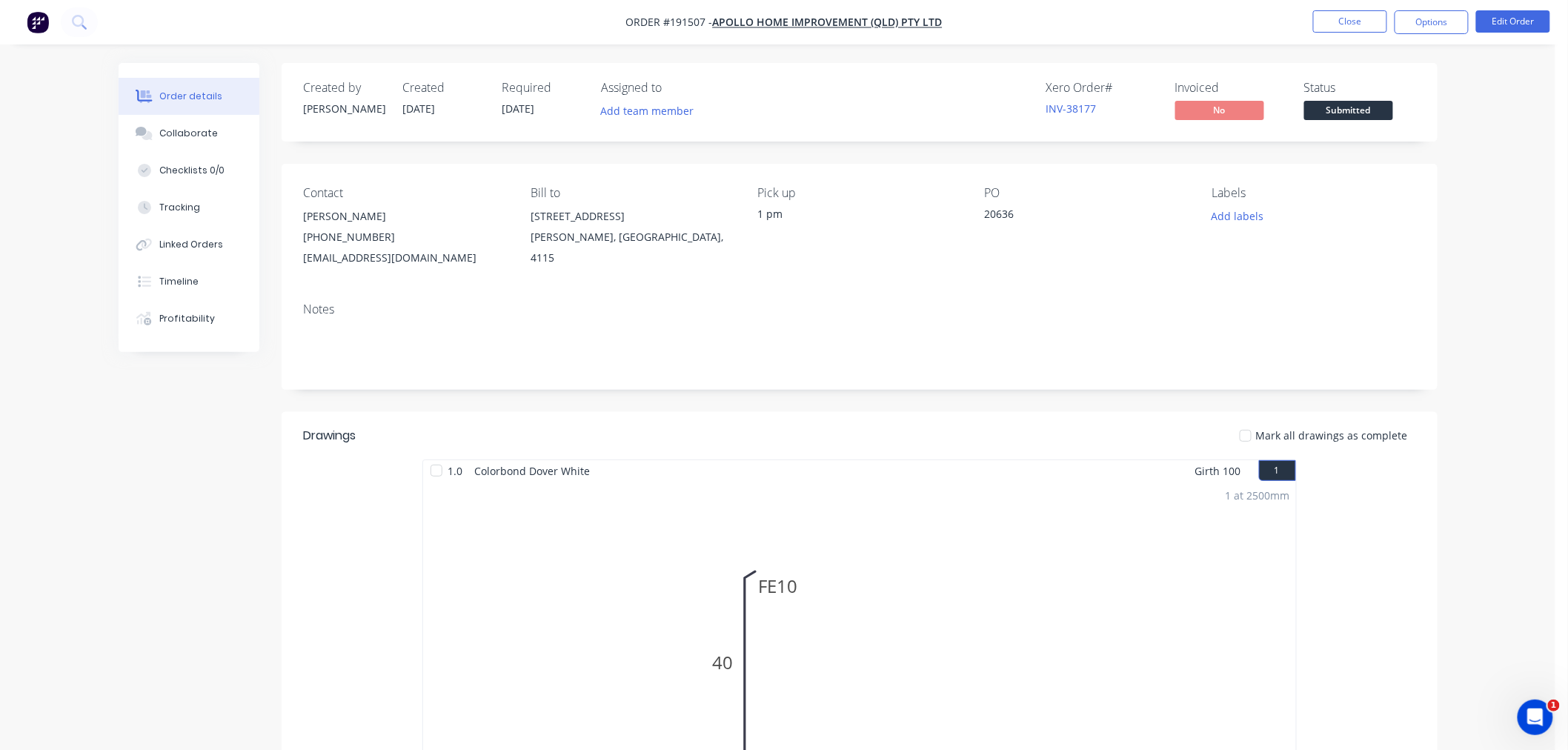
drag, startPoint x: 1500, startPoint y: 245, endPoint x: 1457, endPoint y: 62, distance: 188.0
click at [1500, 241] on div "Order details Collaborate Checklists 0/0 Tracking Linked Orders Timeline Profit…" at bounding box center [778, 614] width 1556 height 1227
click at [1443, 12] on button "Options" at bounding box center [1432, 22] width 74 height 24
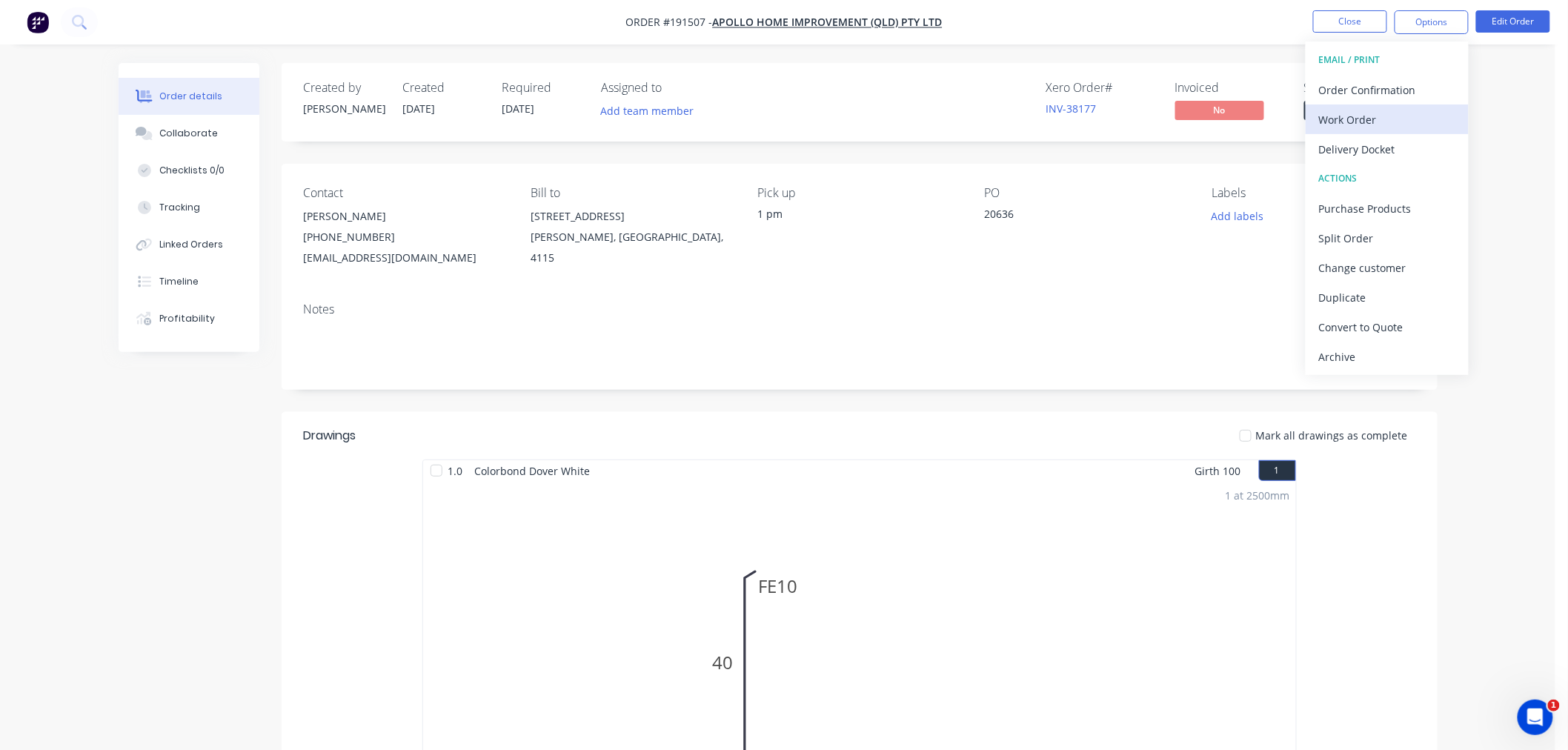
click at [1438, 109] on div "Work Order" at bounding box center [1387, 119] width 136 height 21
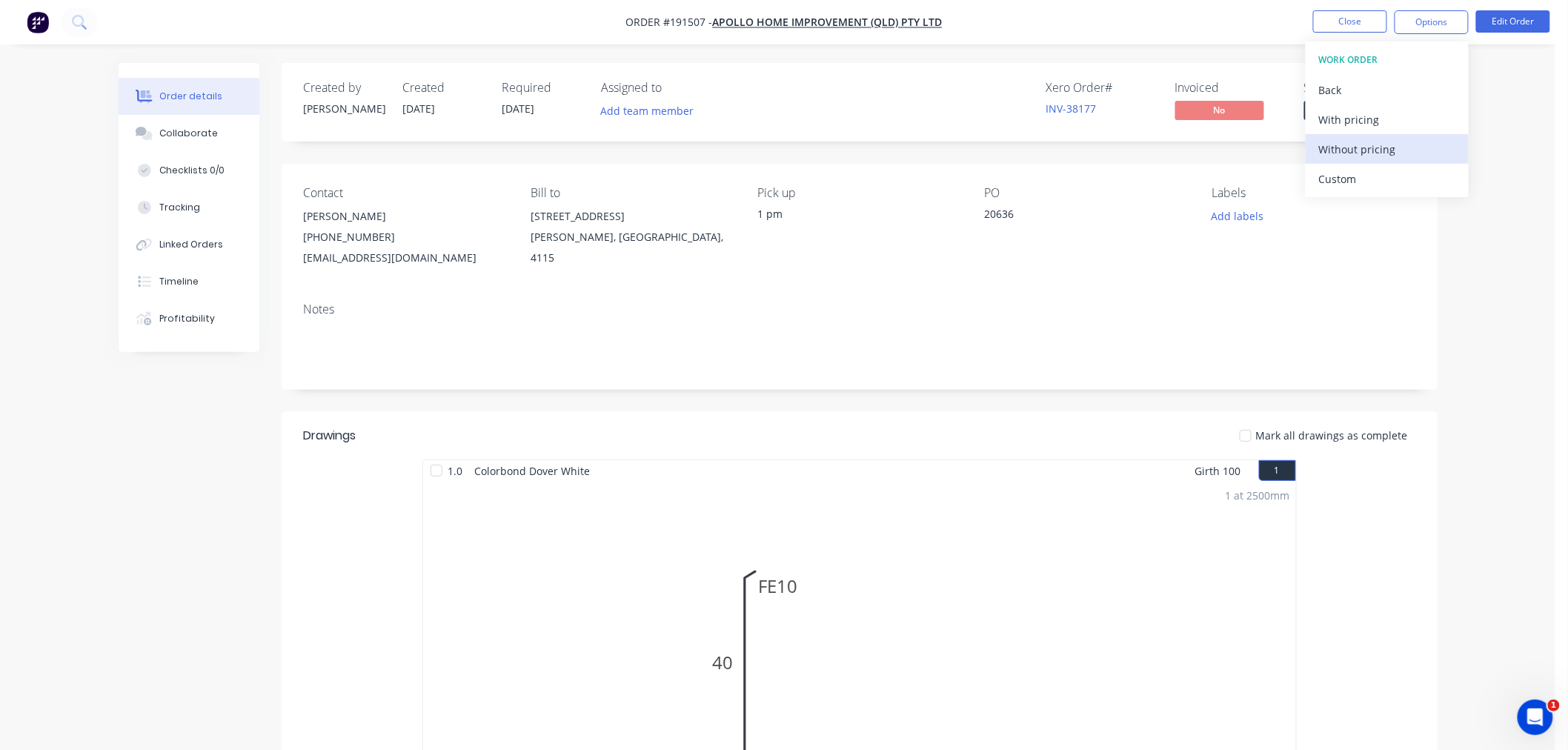
click at [1421, 144] on div "Without pricing" at bounding box center [1387, 150] width 136 height 21
drag, startPoint x: 228, startPoint y: 519, endPoint x: 223, endPoint y: 502, distance: 17.7
click at [228, 514] on div "Created by Jeremy Created 02/09/25 Required 02/09/25 Assigned to Add team membe…" at bounding box center [778, 646] width 1319 height 1165
click at [75, 426] on div "Order details Collaborate Checklists 0/0 Tracking Linked Orders Timeline Profit…" at bounding box center [778, 614] width 1556 height 1227
click at [1339, 24] on button "Close" at bounding box center [1350, 21] width 74 height 22
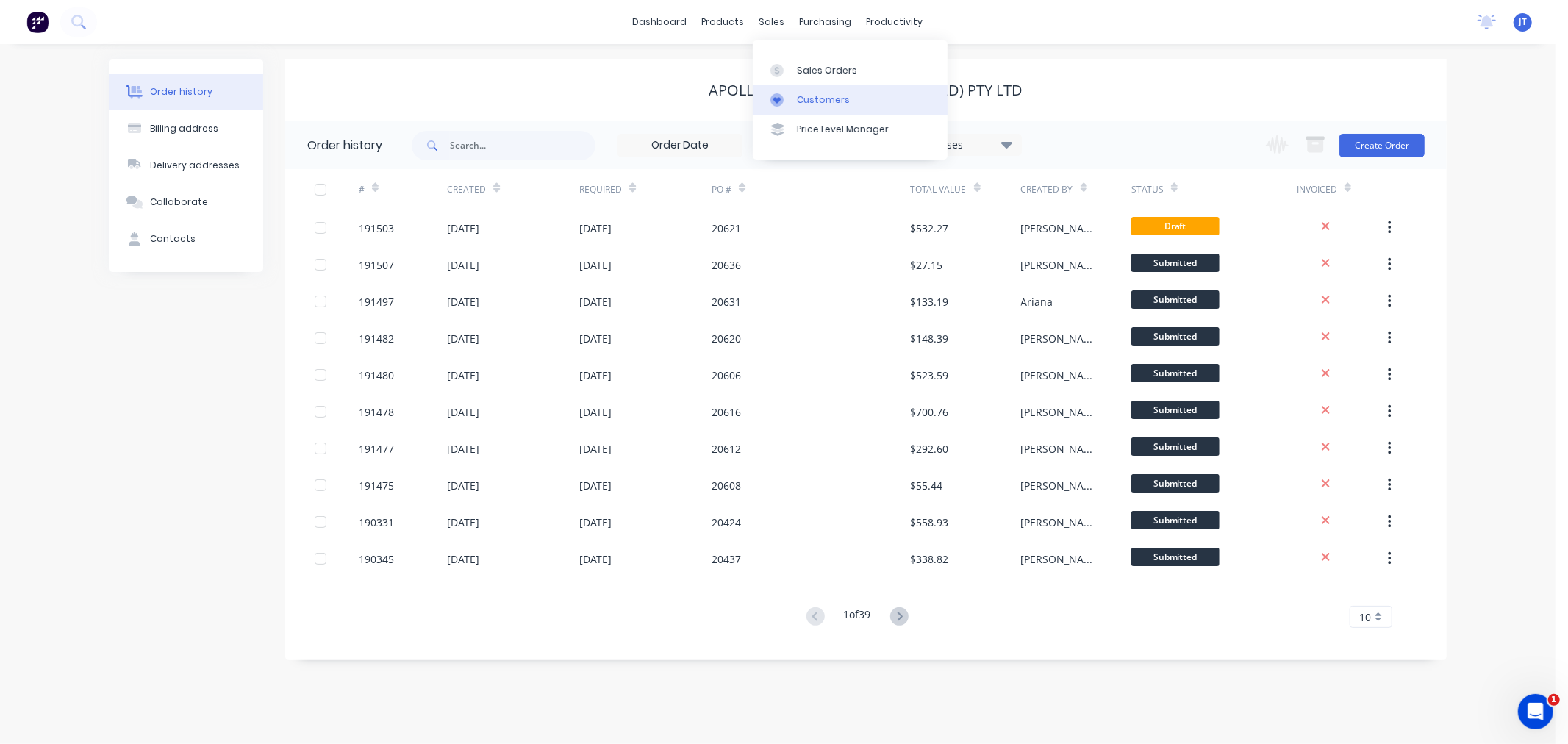
click at [797, 102] on div "Customers" at bounding box center [824, 100] width 53 height 13
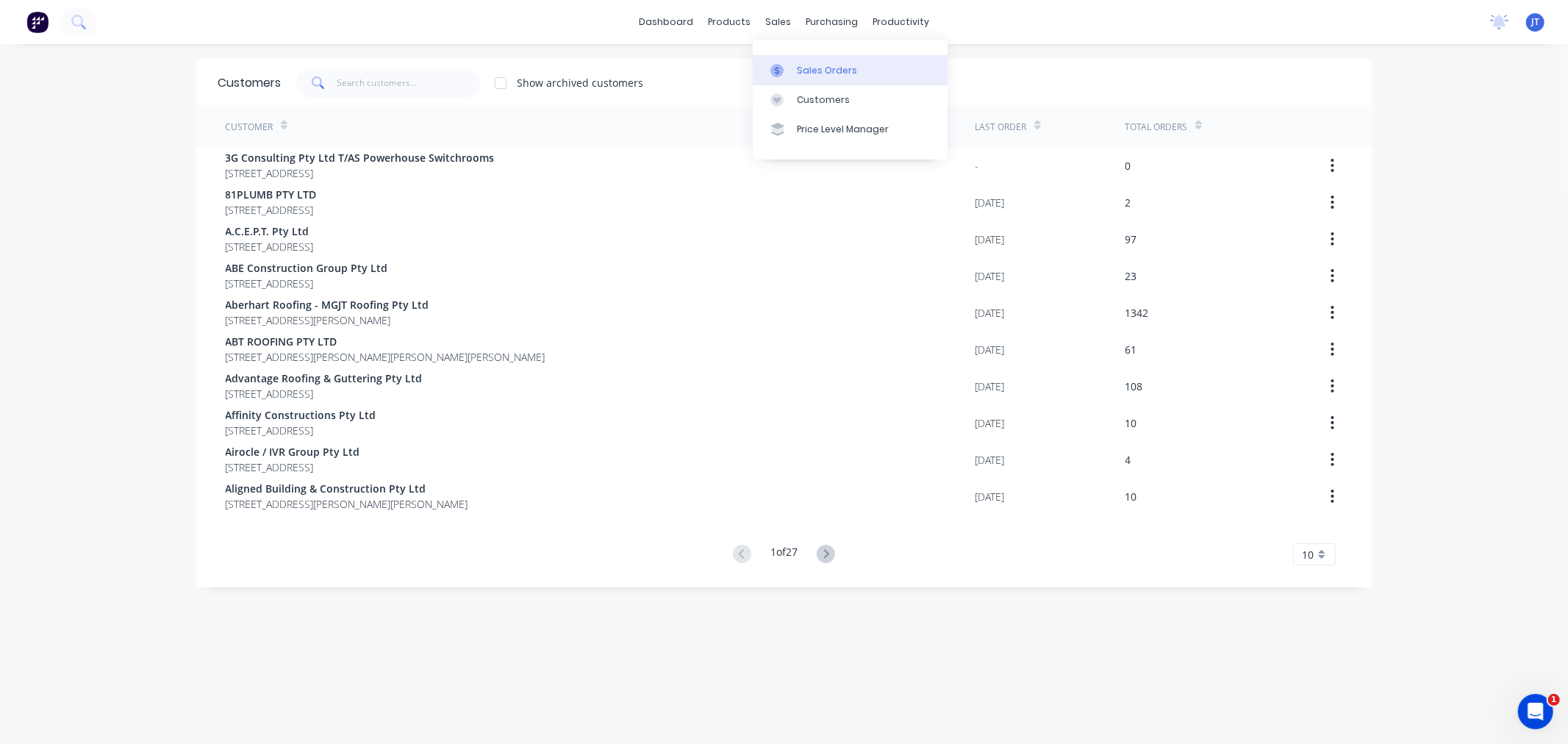
click at [802, 72] on div "Sales Orders" at bounding box center [827, 70] width 60 height 13
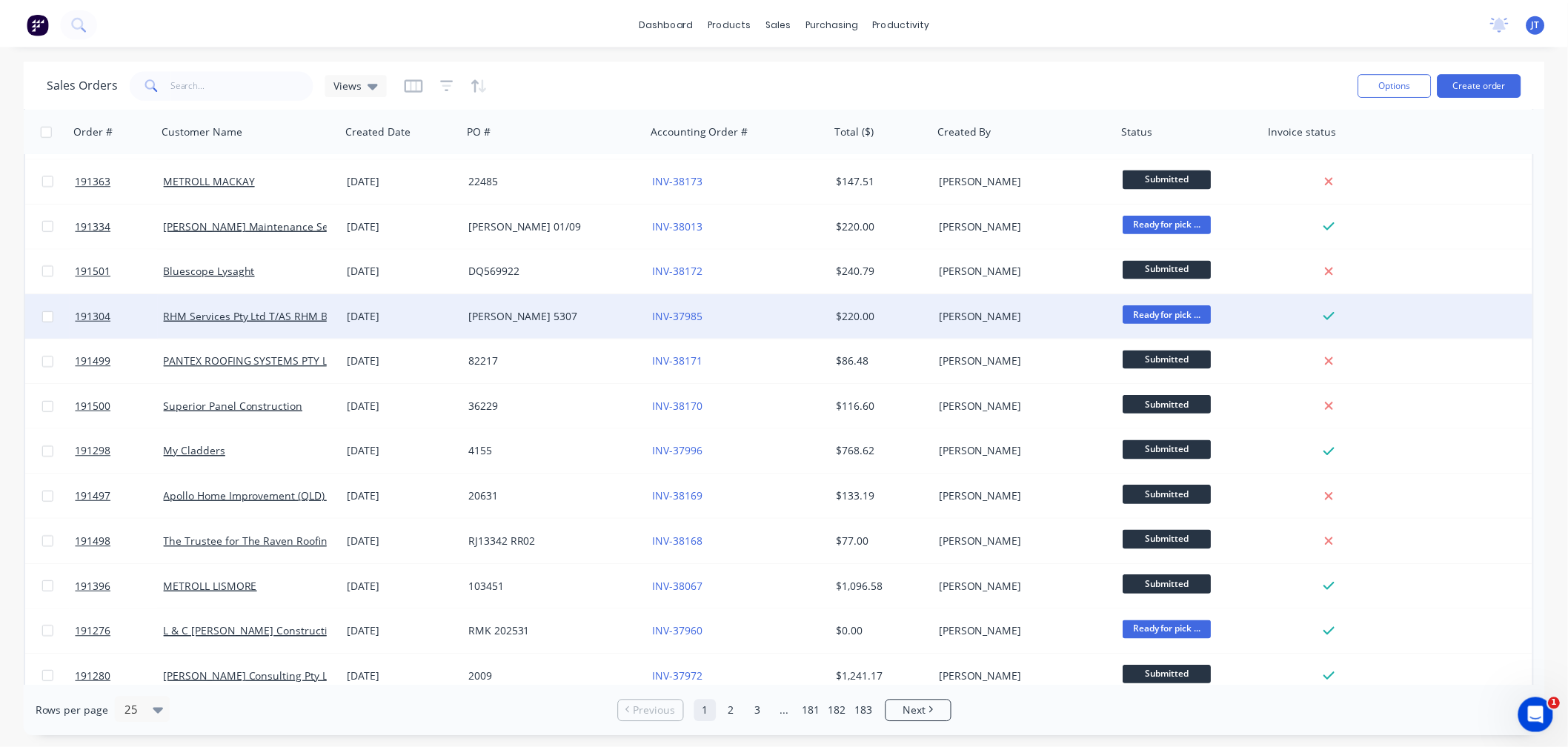
scroll to position [329, 0]
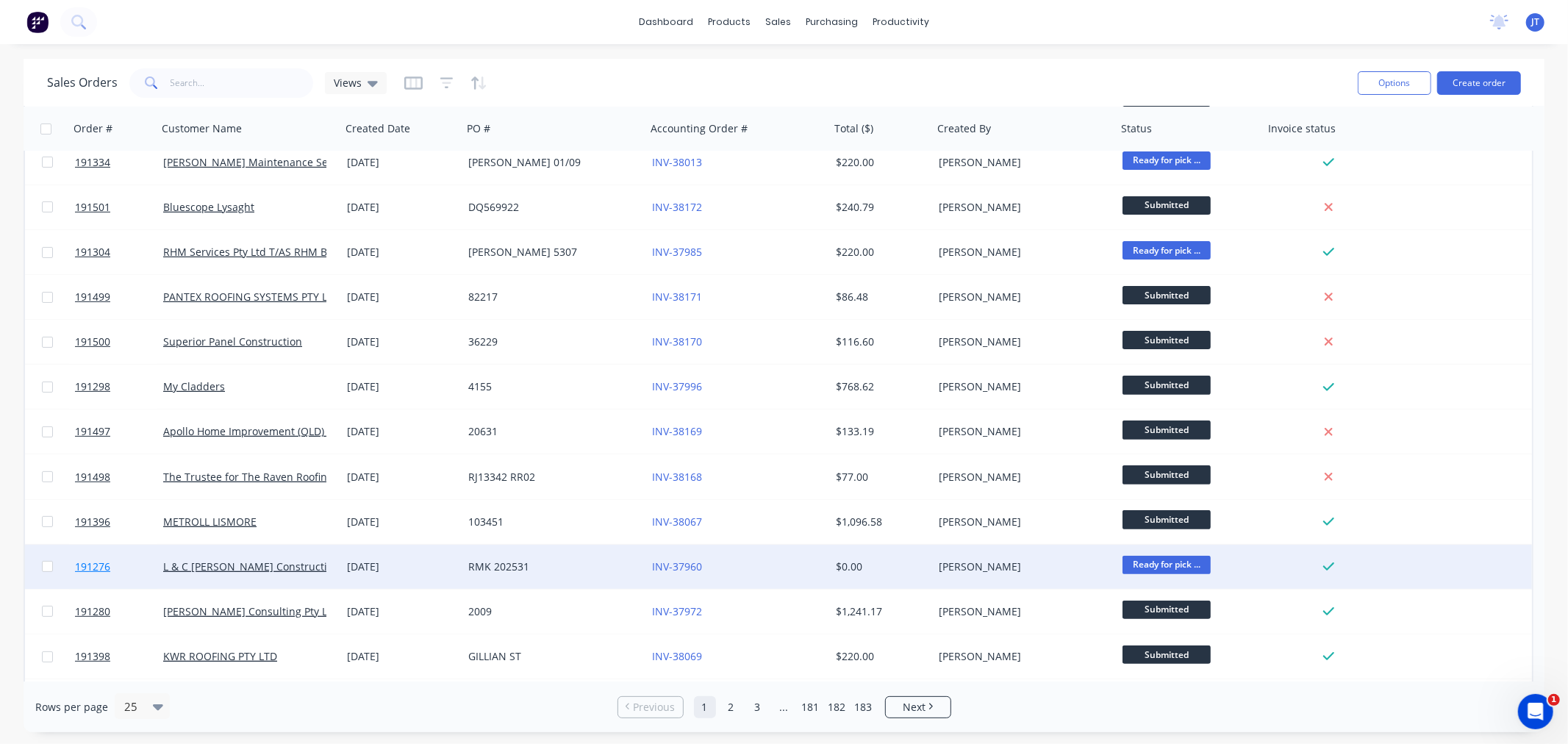
click at [97, 562] on span "191276" at bounding box center [93, 566] width 35 height 15
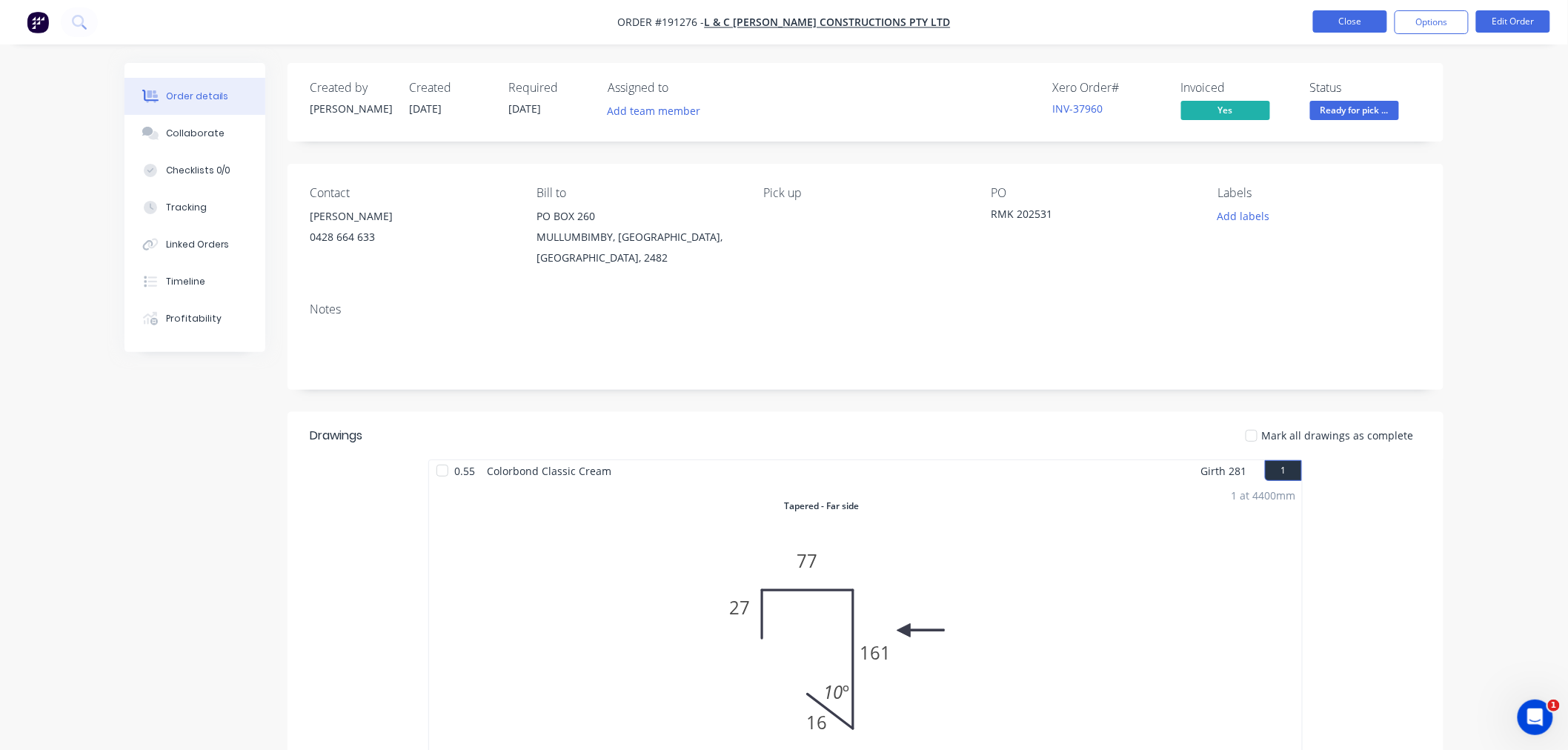
click at [1346, 19] on button "Close" at bounding box center [1350, 21] width 74 height 22
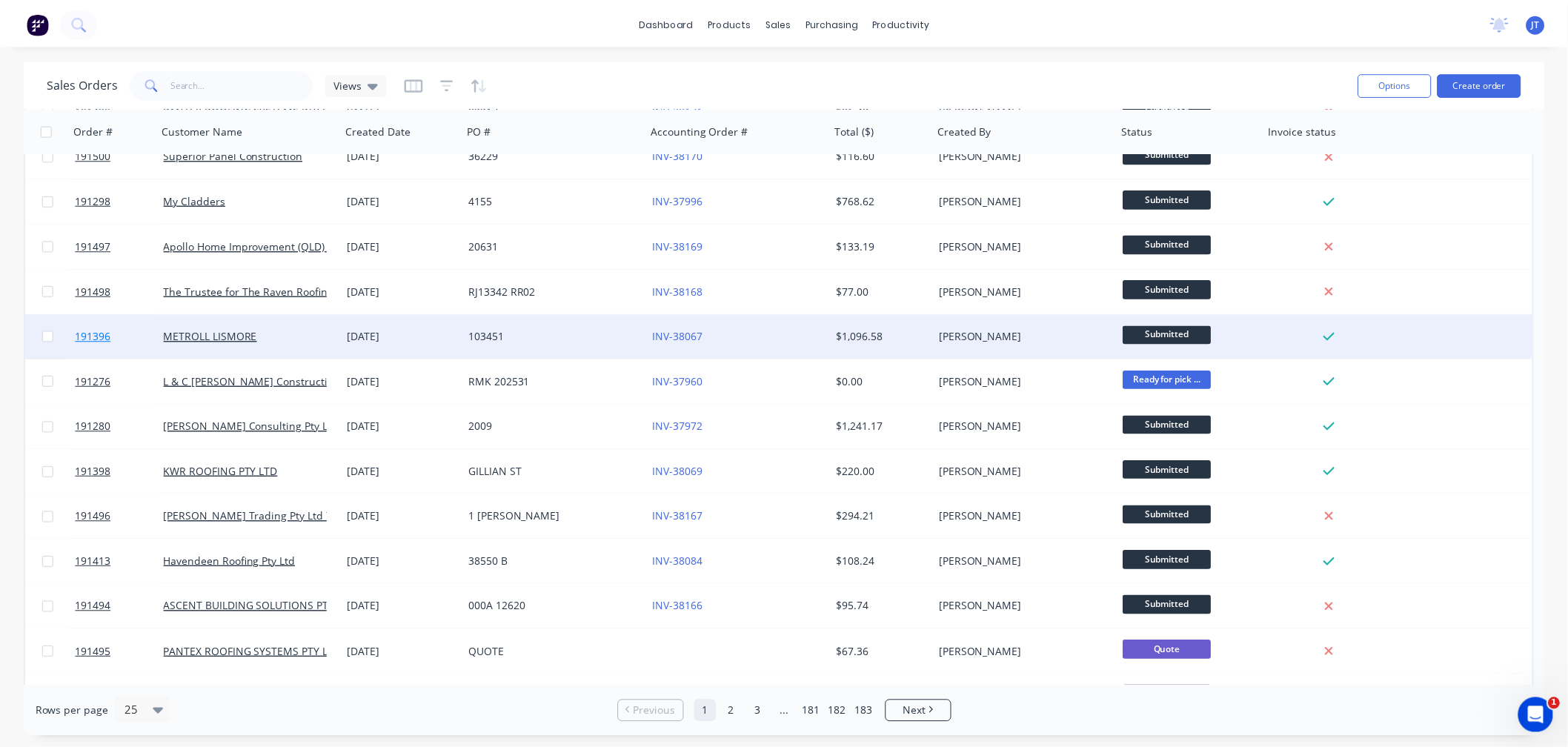
scroll to position [597, 0]
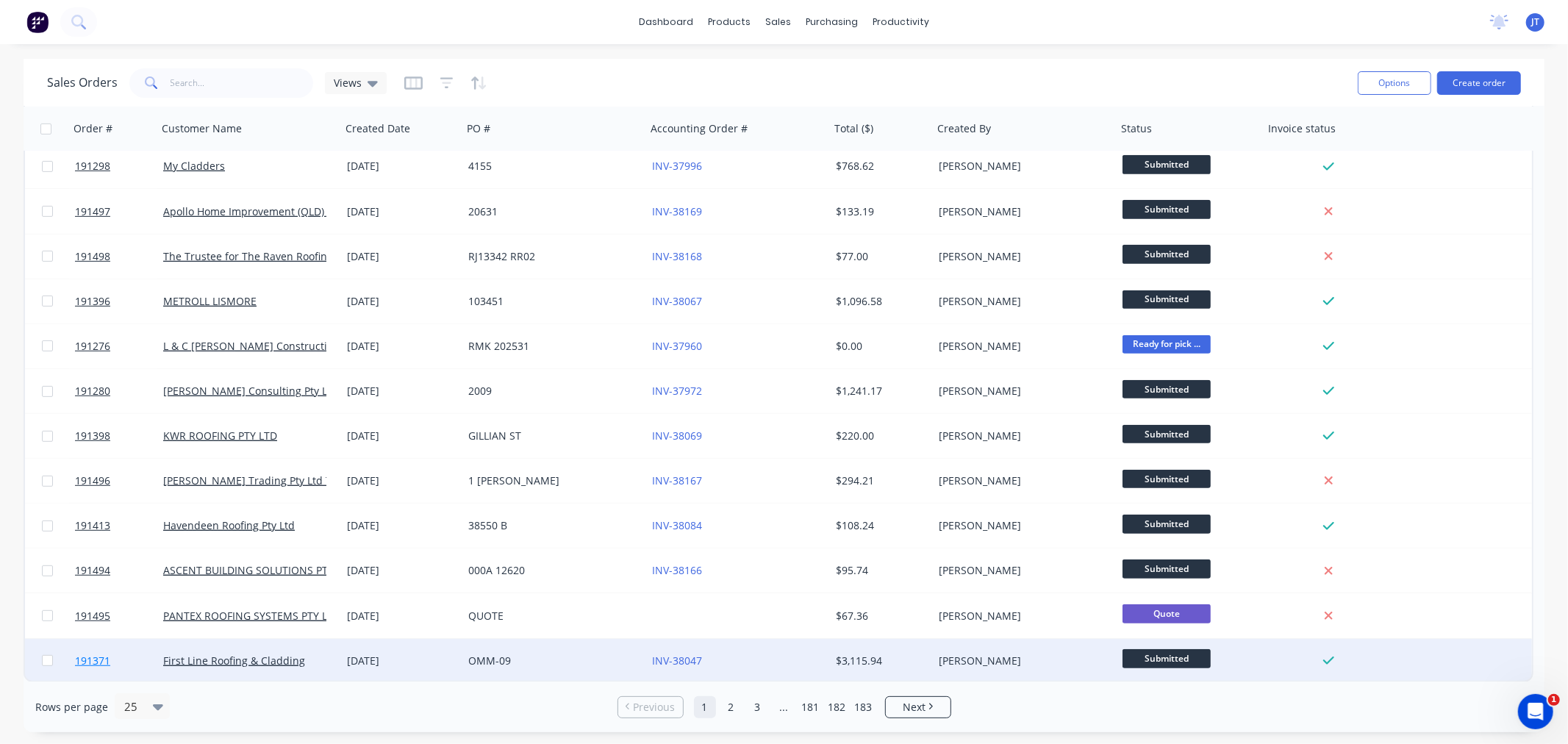
click at [93, 660] on span "191371" at bounding box center [93, 660] width 35 height 15
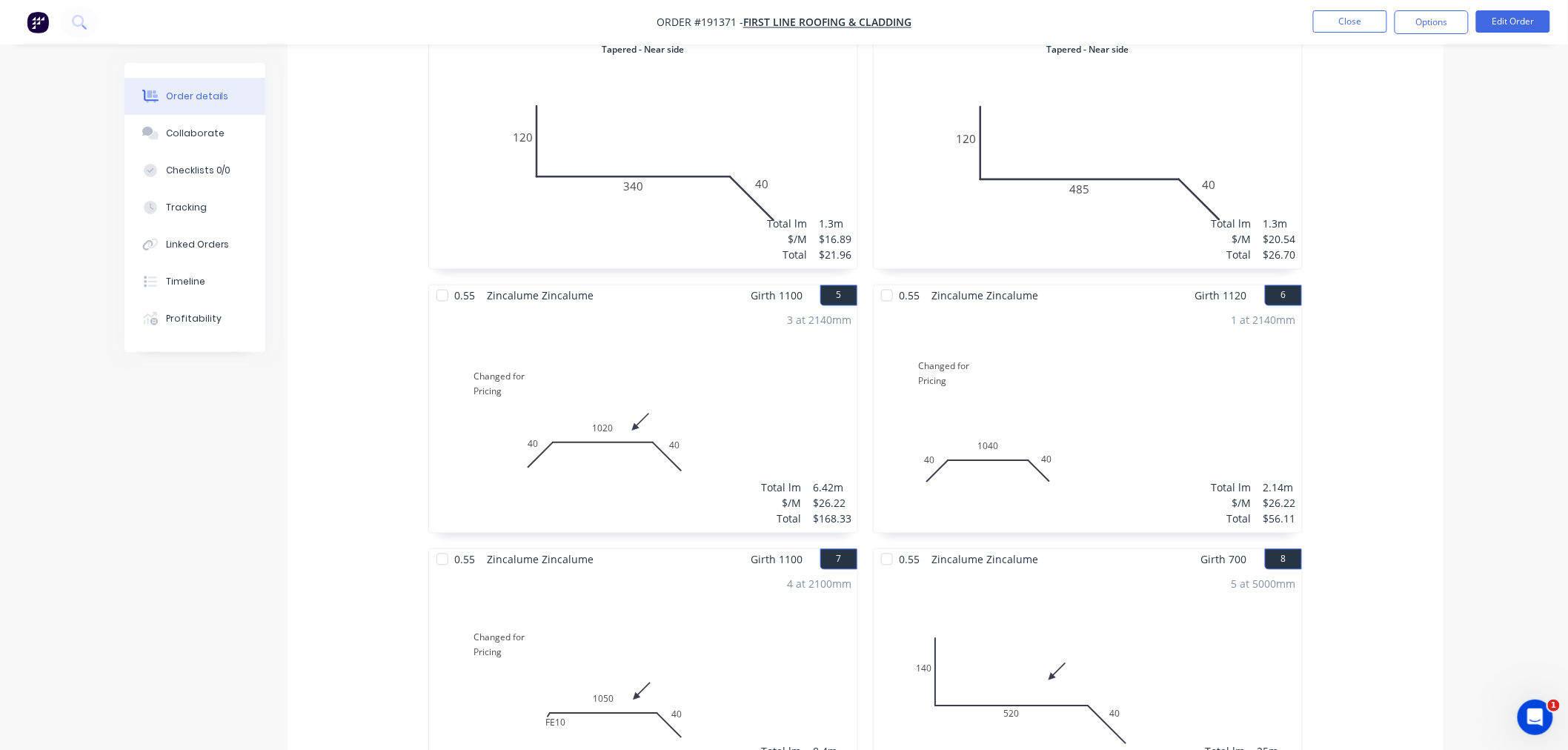
scroll to position [1042, 0]
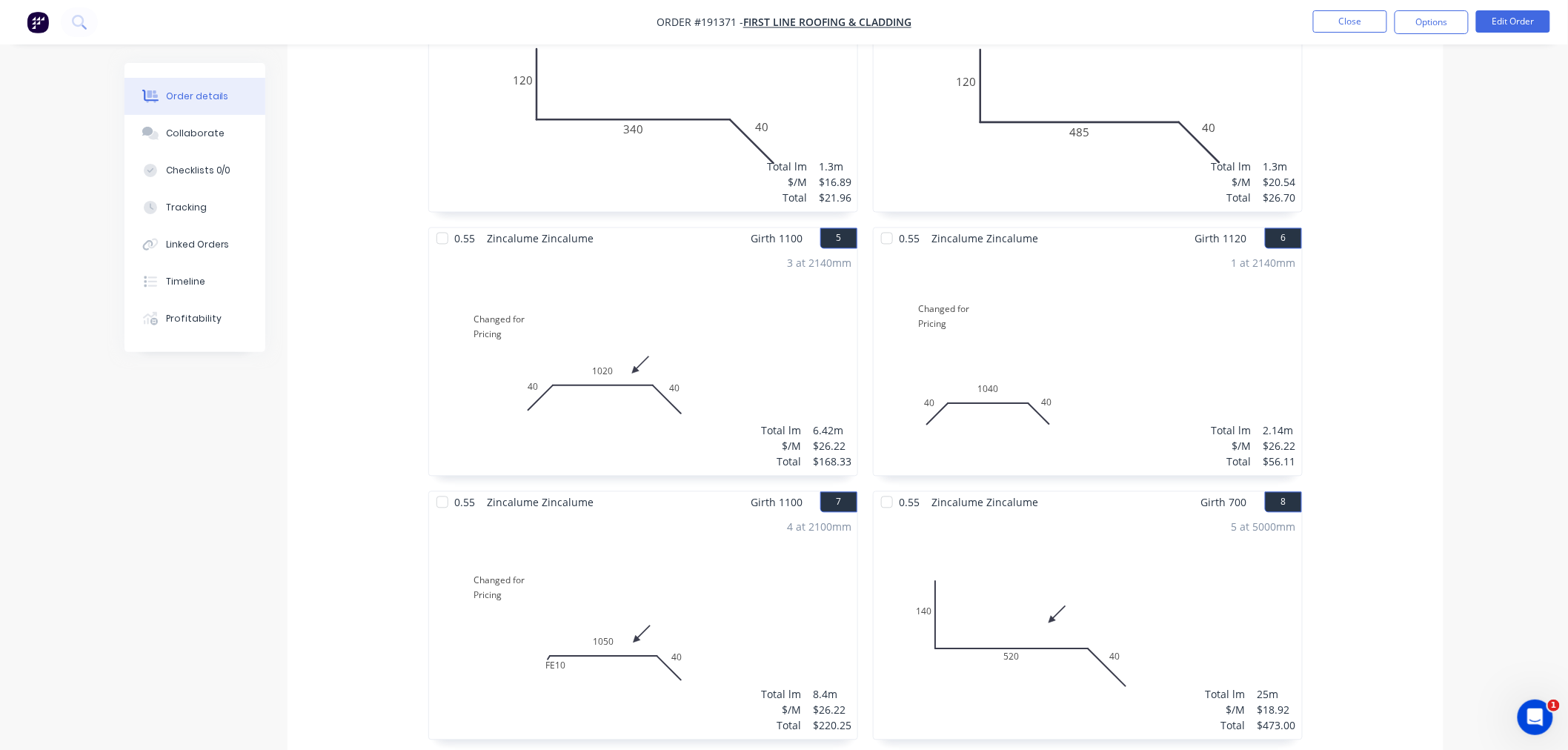
click at [1421, 469] on div "0.55 Zincalume Zincalume Girth 415 1 0 120 250 45 0 120 250 45 1 at 2100mm Tota…" at bounding box center [866, 492] width 1156 height 2108
click at [1457, 472] on div "Order details Collaborate Checklists 0/0 Tracking Linked Orders Timeline Profit…" at bounding box center [784, 553] width 1349 height 3066
click at [1338, 19] on button "Close" at bounding box center [1350, 21] width 74 height 22
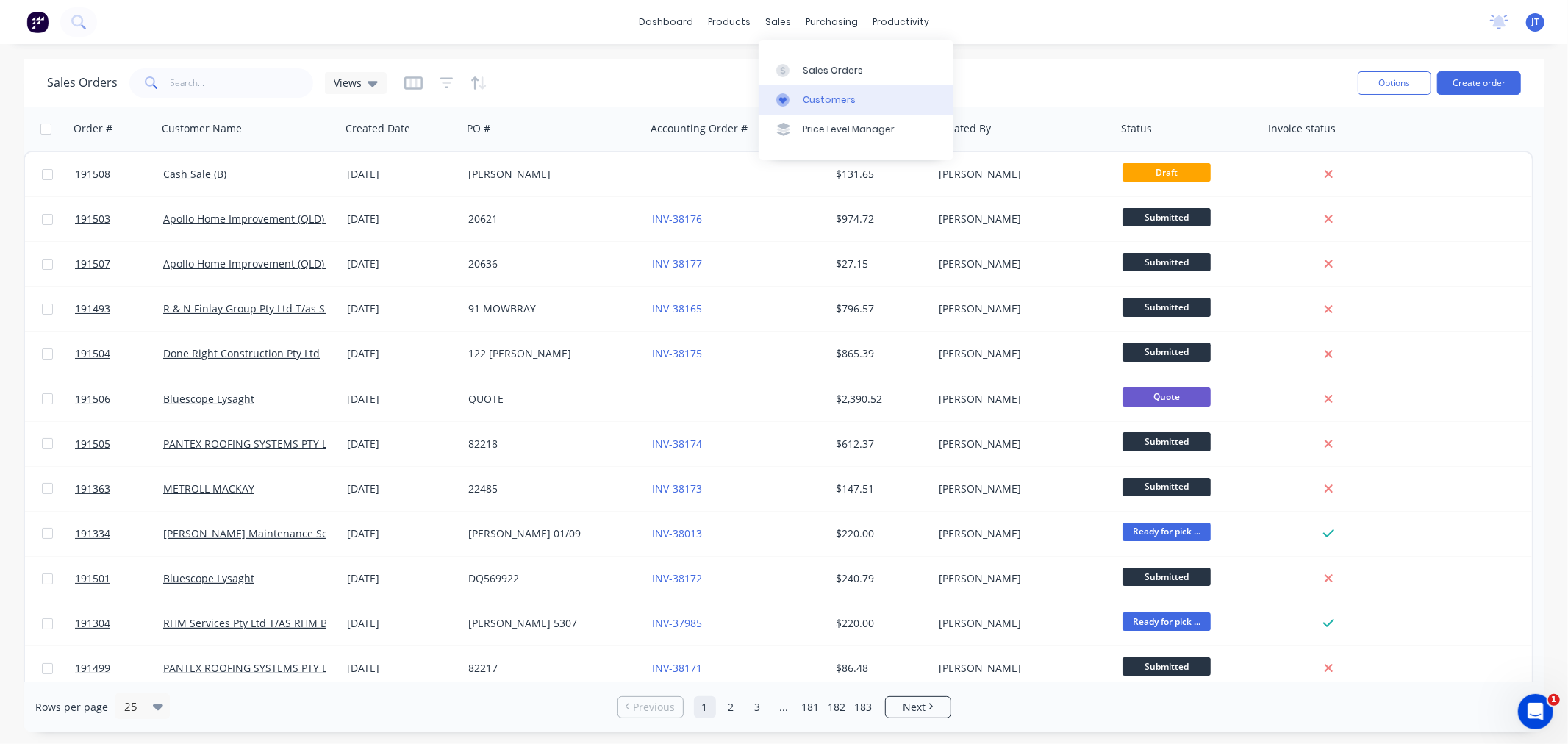
click at [827, 100] on div "Customers" at bounding box center [829, 100] width 53 height 13
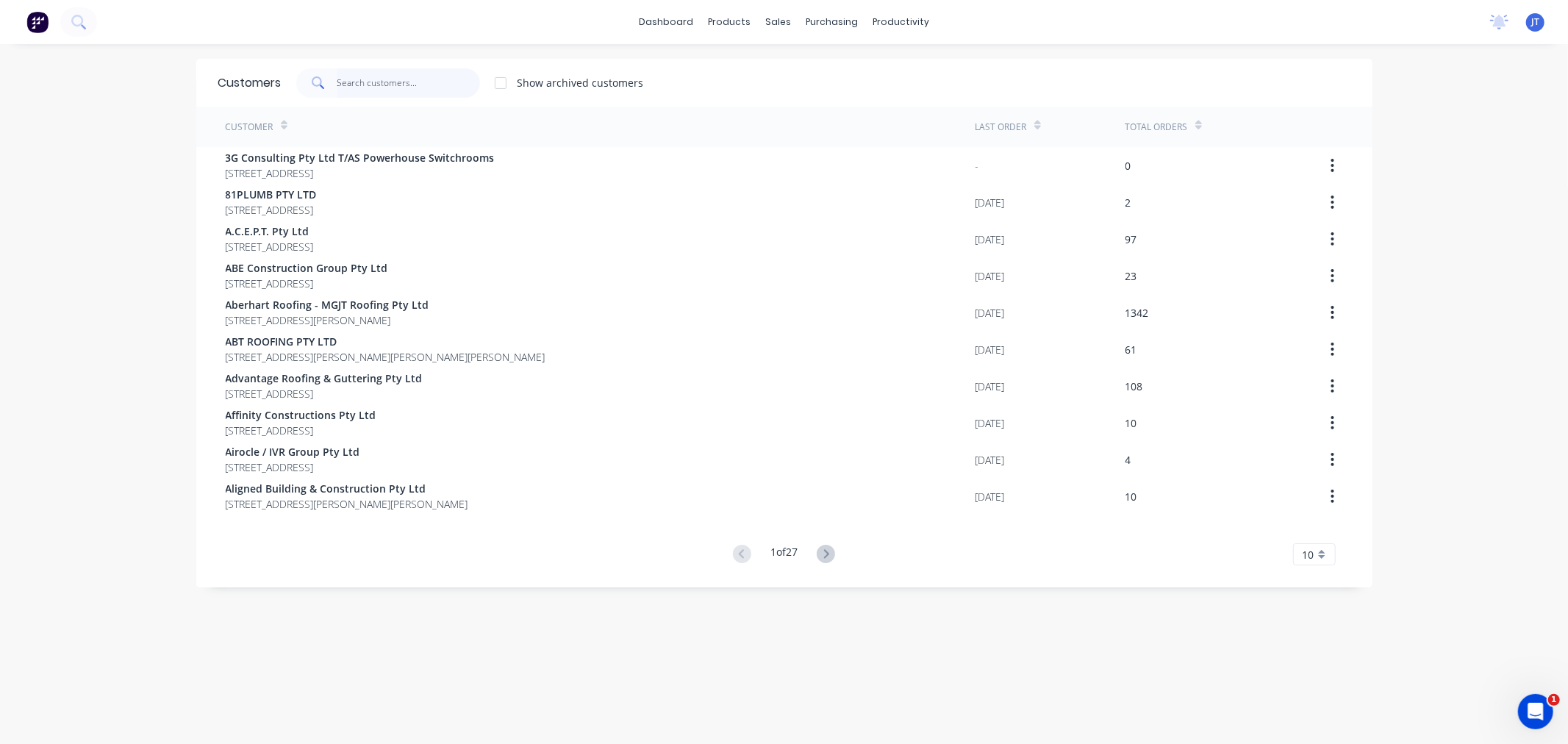
click at [437, 75] on input "text" at bounding box center [408, 82] width 143 height 29
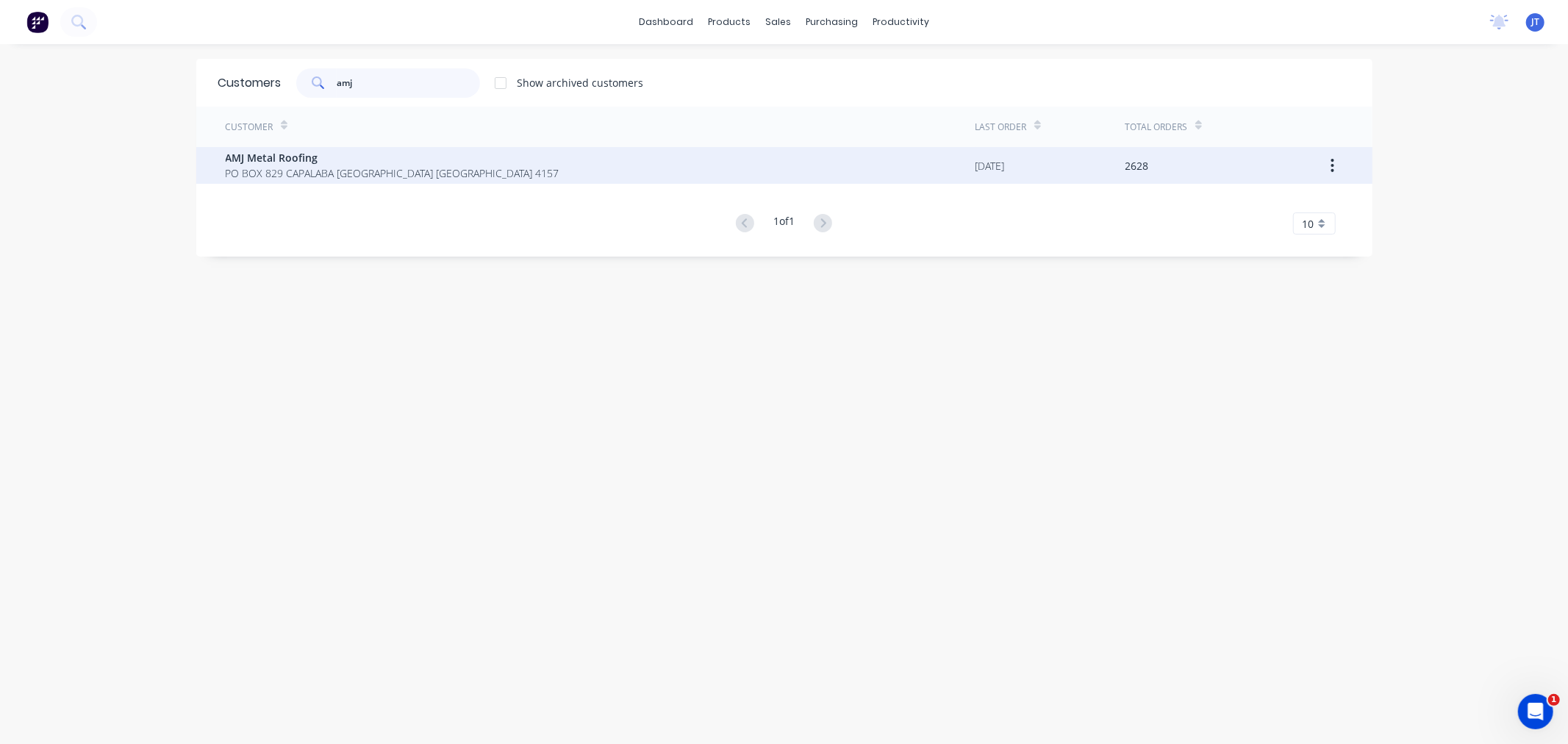
type input "amj"
click at [421, 160] on span "AMJ Metal Roofing" at bounding box center [392, 157] width 334 height 15
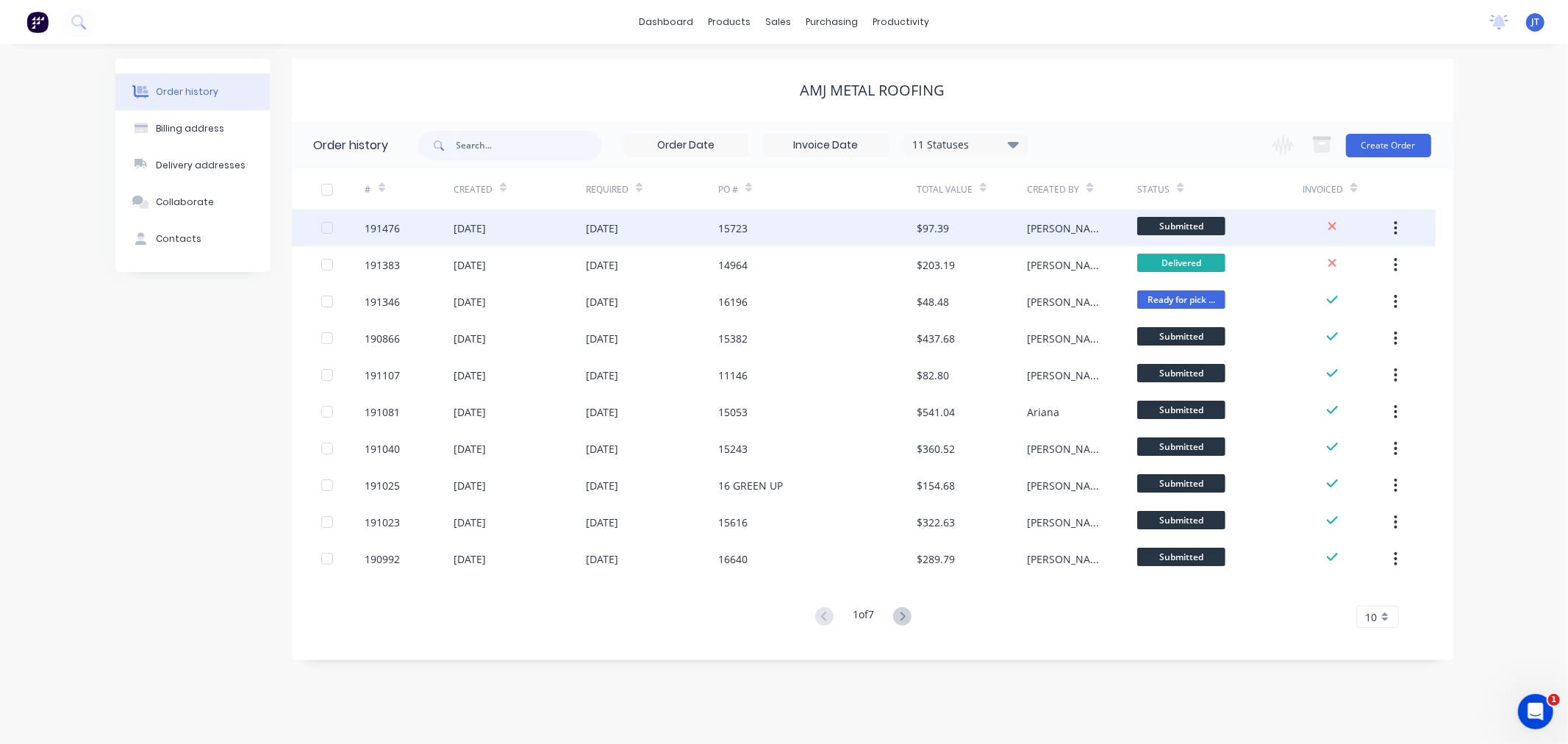
click at [377, 221] on div "191476" at bounding box center [383, 228] width 35 height 15
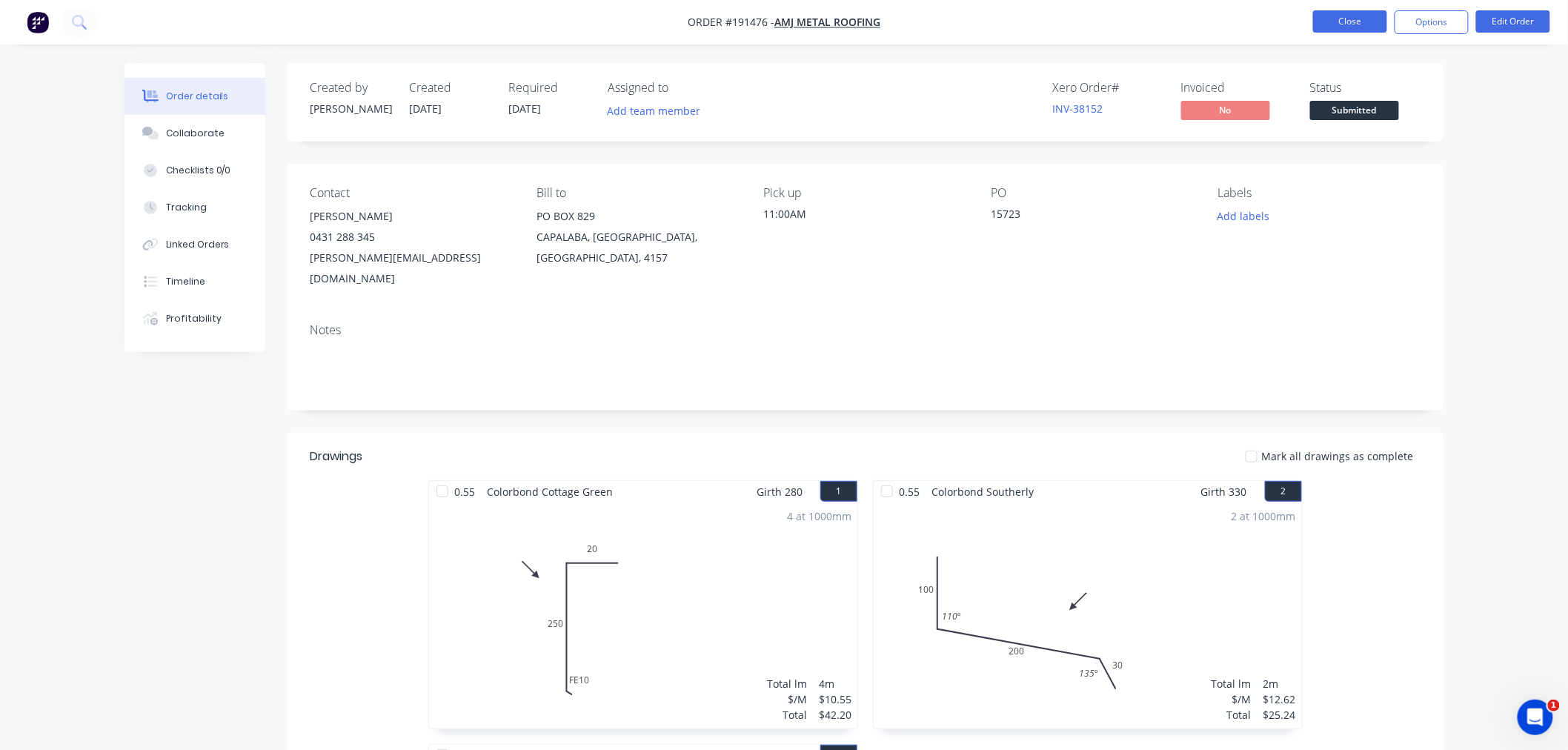
click at [1342, 22] on button "Close" at bounding box center [1350, 21] width 74 height 22
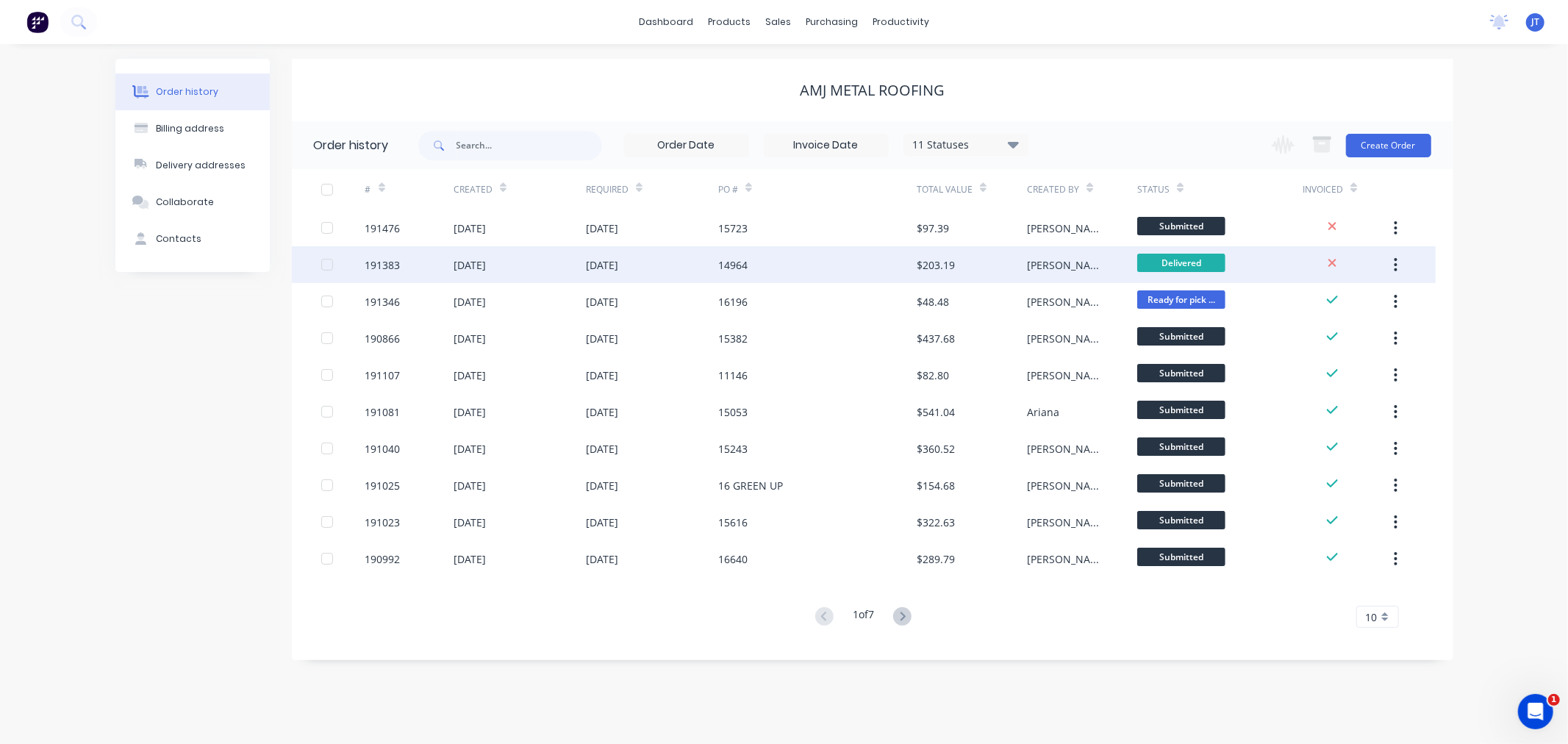
click at [385, 269] on div "191383" at bounding box center [383, 264] width 35 height 15
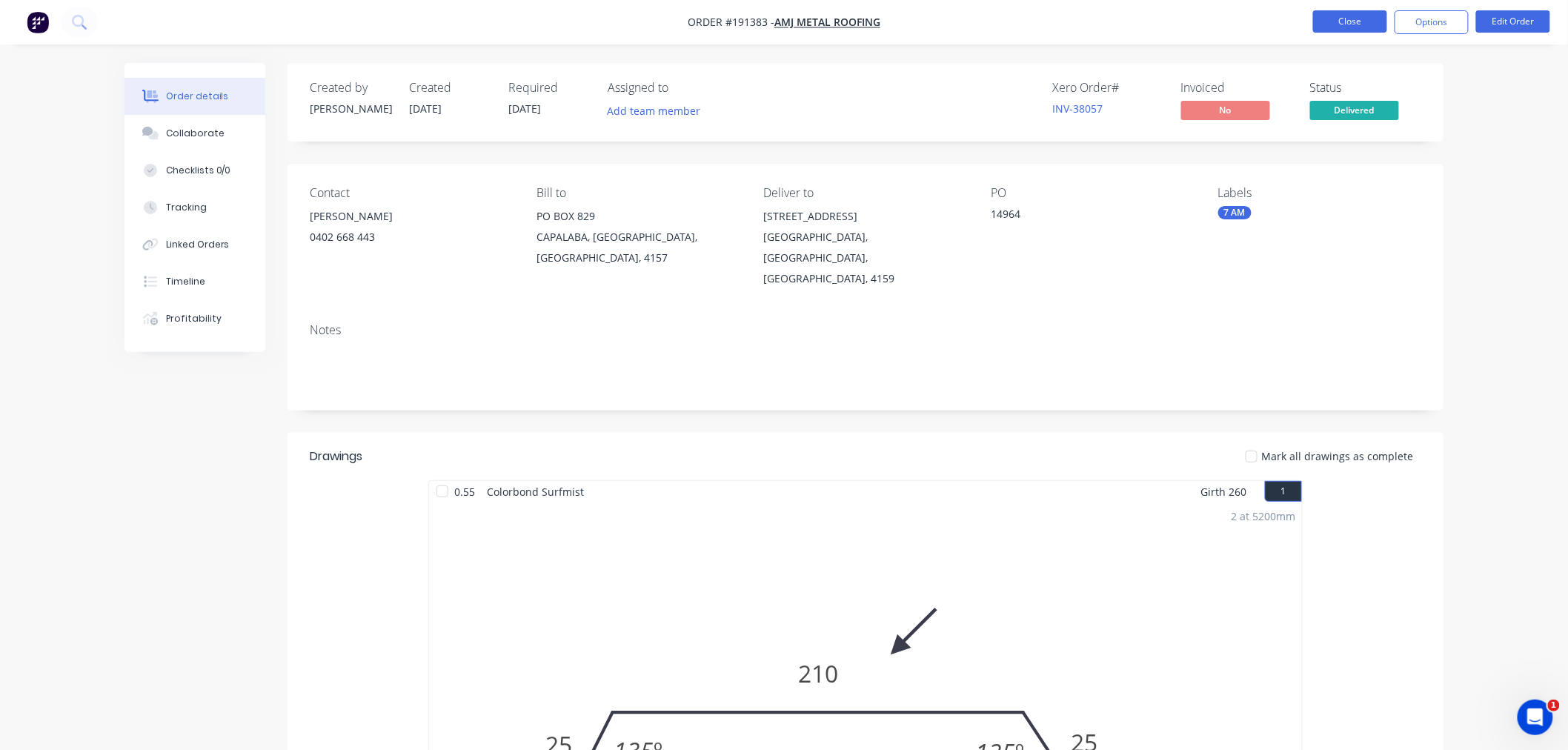
click at [1338, 20] on button "Close" at bounding box center [1350, 21] width 74 height 22
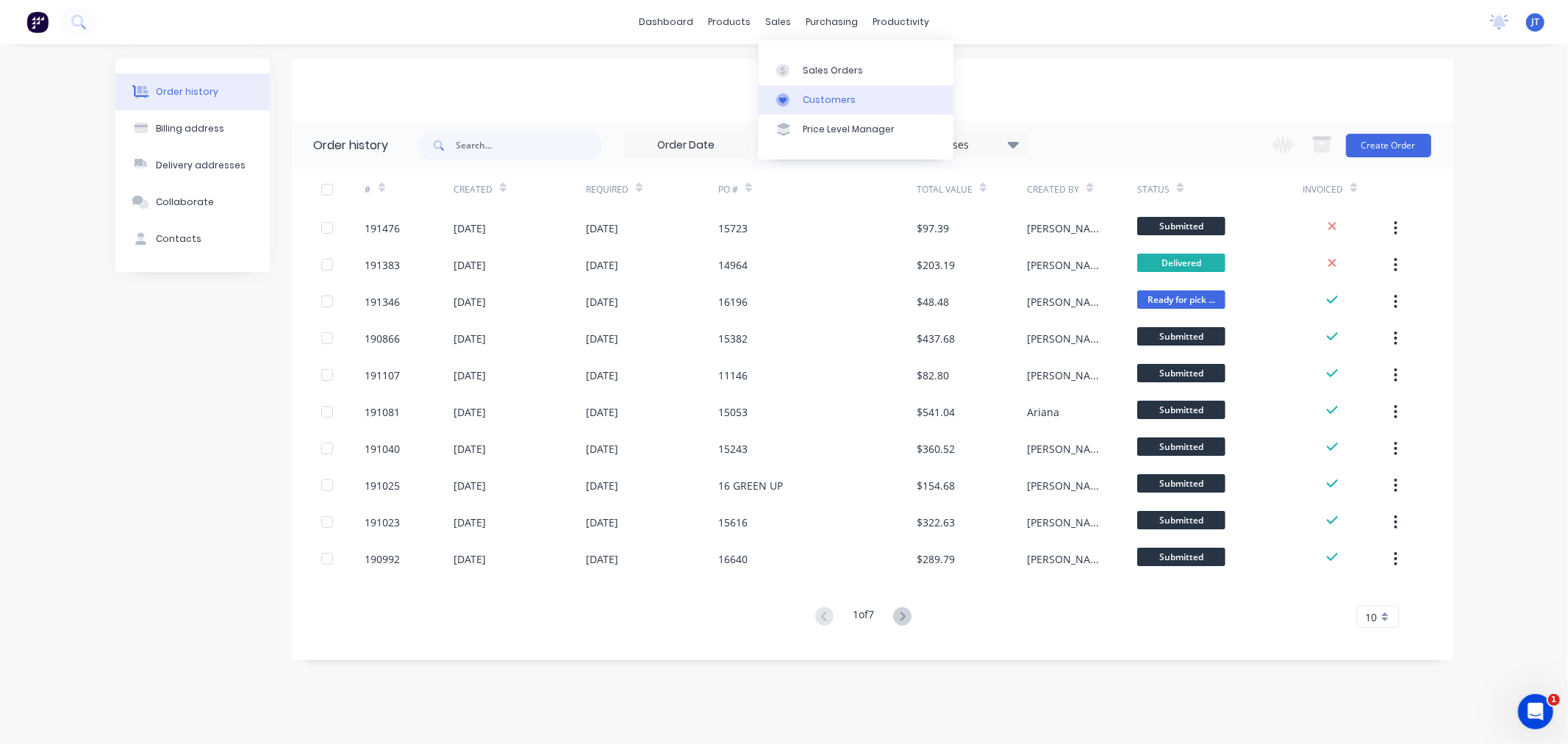
click at [805, 112] on link "Customers" at bounding box center [856, 99] width 194 height 29
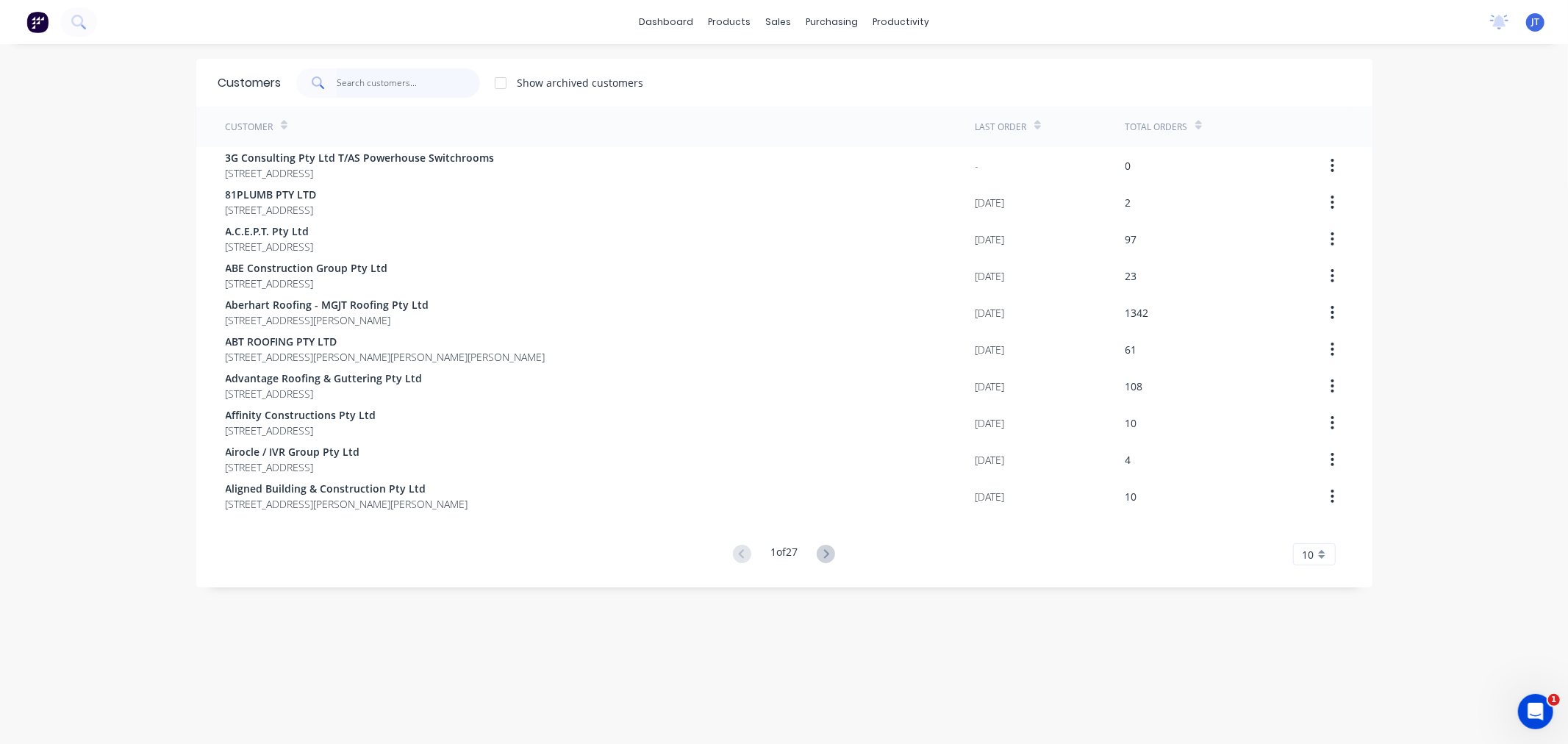
click at [381, 82] on input "text" at bounding box center [408, 82] width 143 height 29
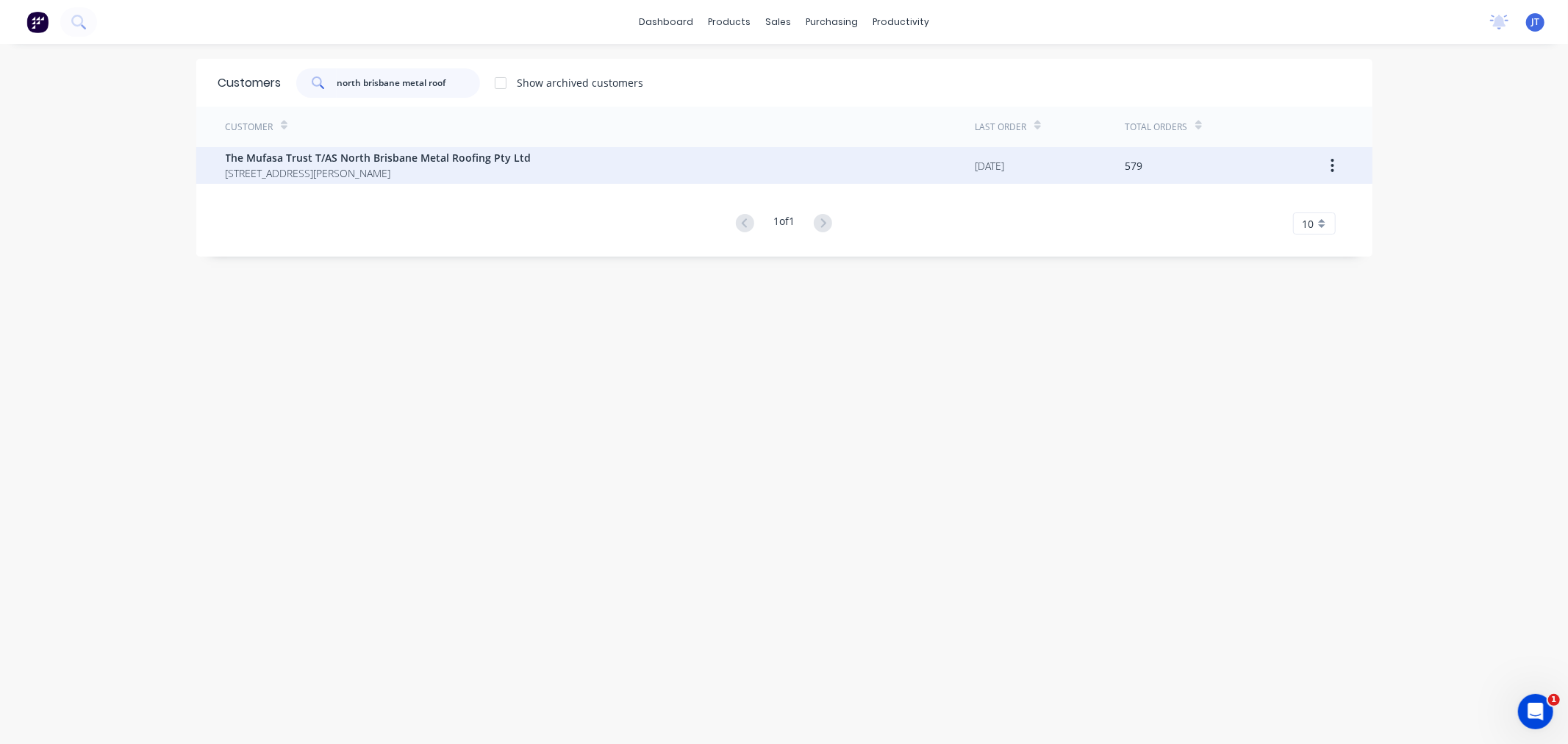
type input "north brisbane metal roof"
click at [445, 177] on span "[STREET_ADDRESS][PERSON_NAME]" at bounding box center [378, 172] width 306 height 15
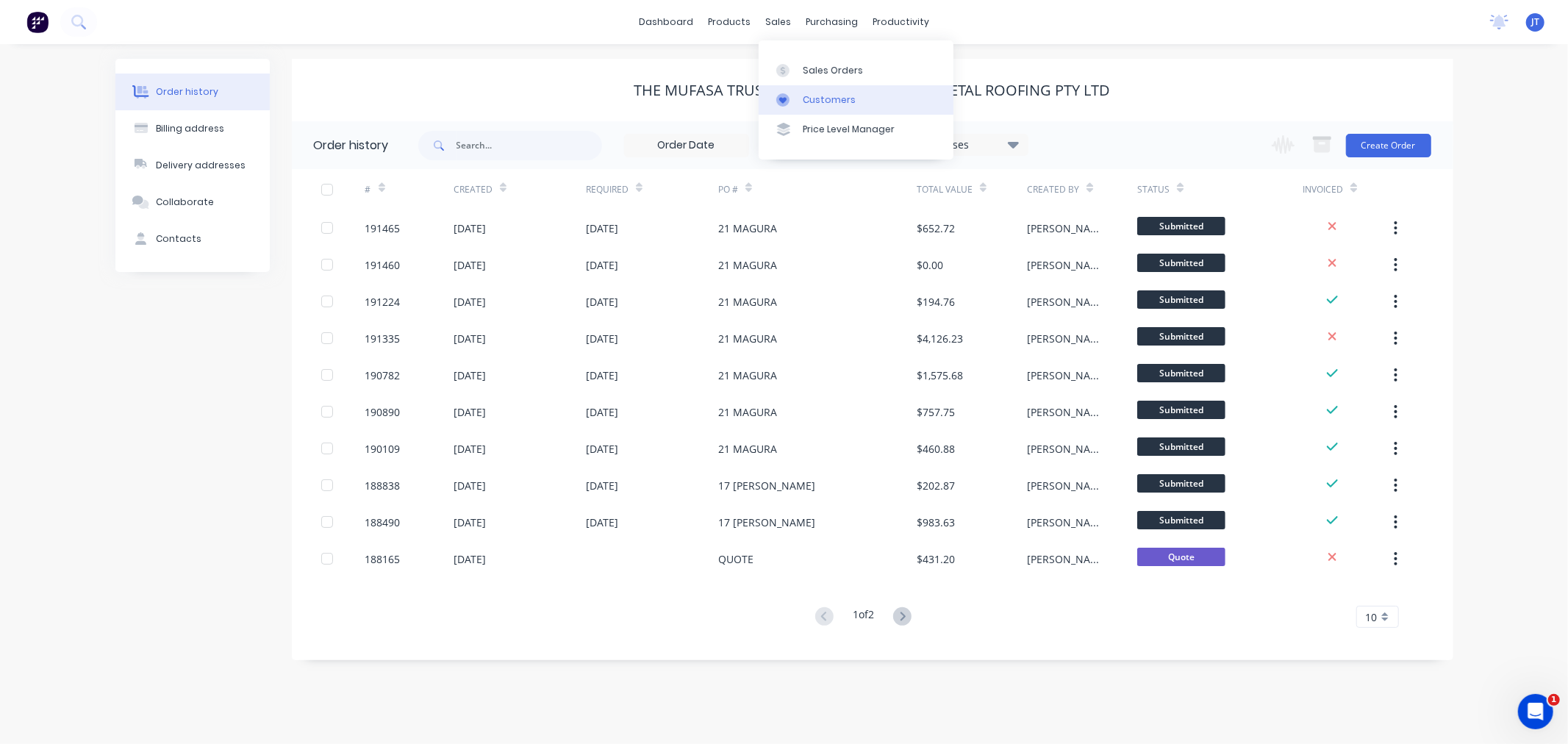
click at [818, 94] on div "Customers" at bounding box center [829, 100] width 53 height 13
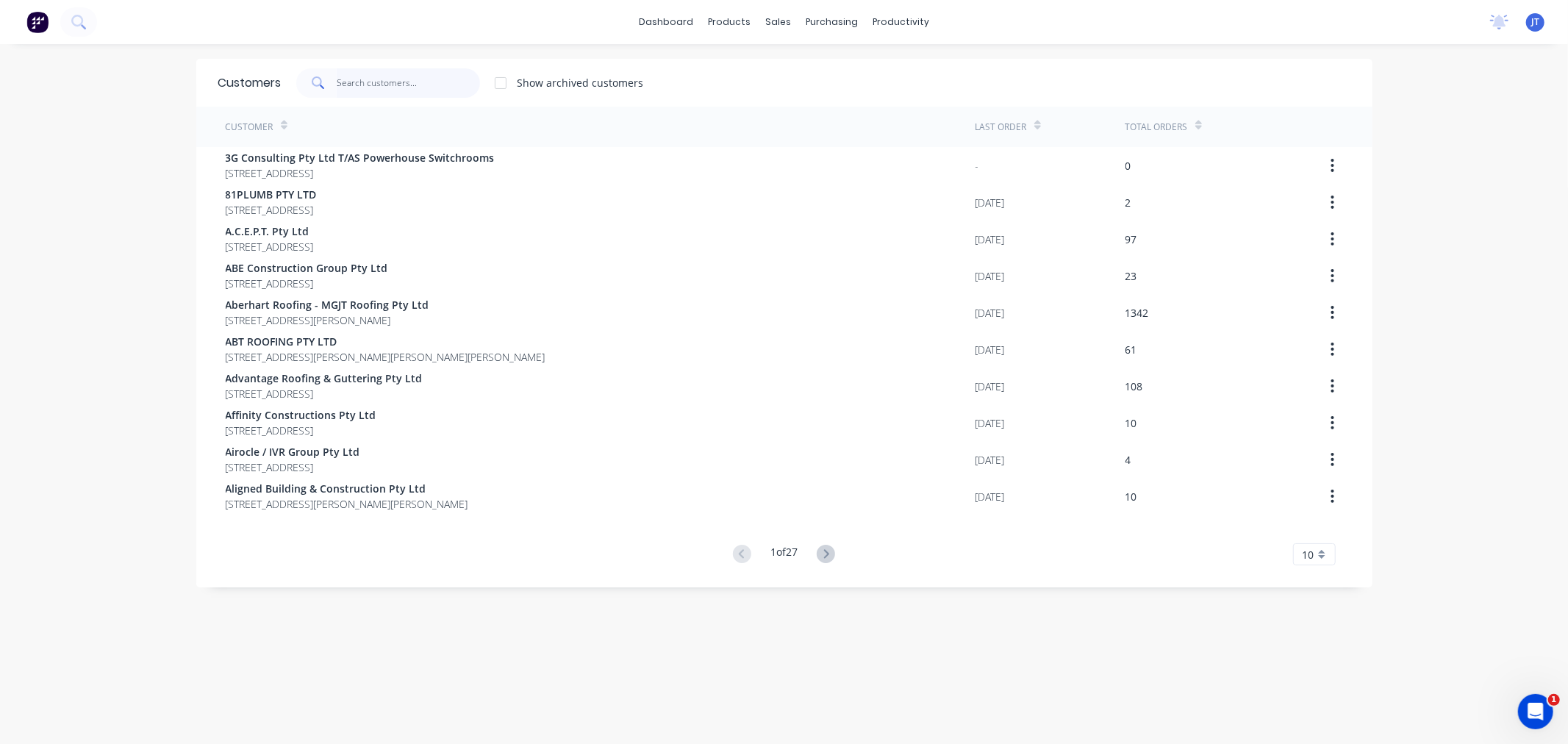
click at [403, 90] on input "text" at bounding box center [408, 82] width 143 height 29
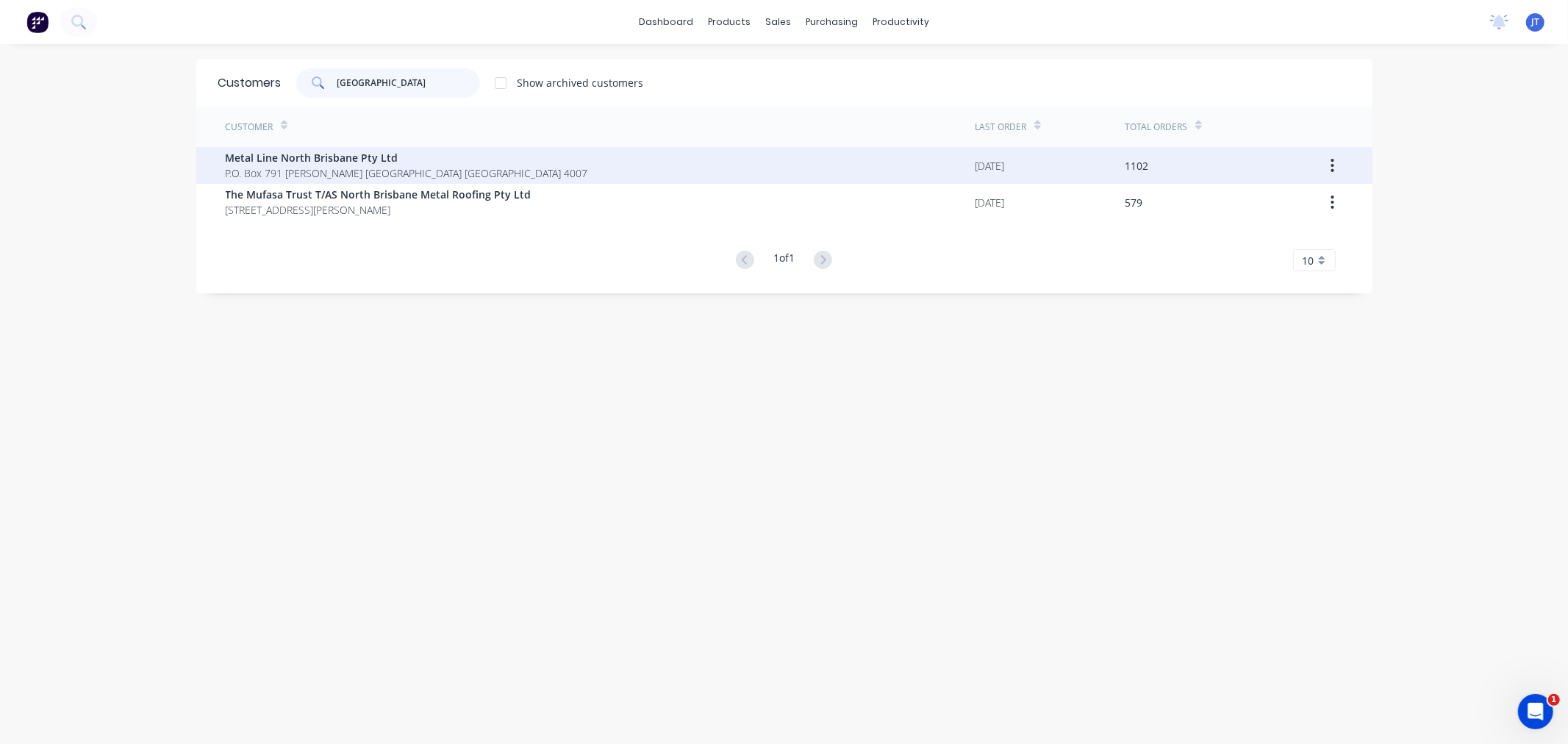
type input "[GEOGRAPHIC_DATA]"
click at [439, 163] on span "Metal Line North Brisbane Pty Ltd" at bounding box center [407, 157] width 362 height 15
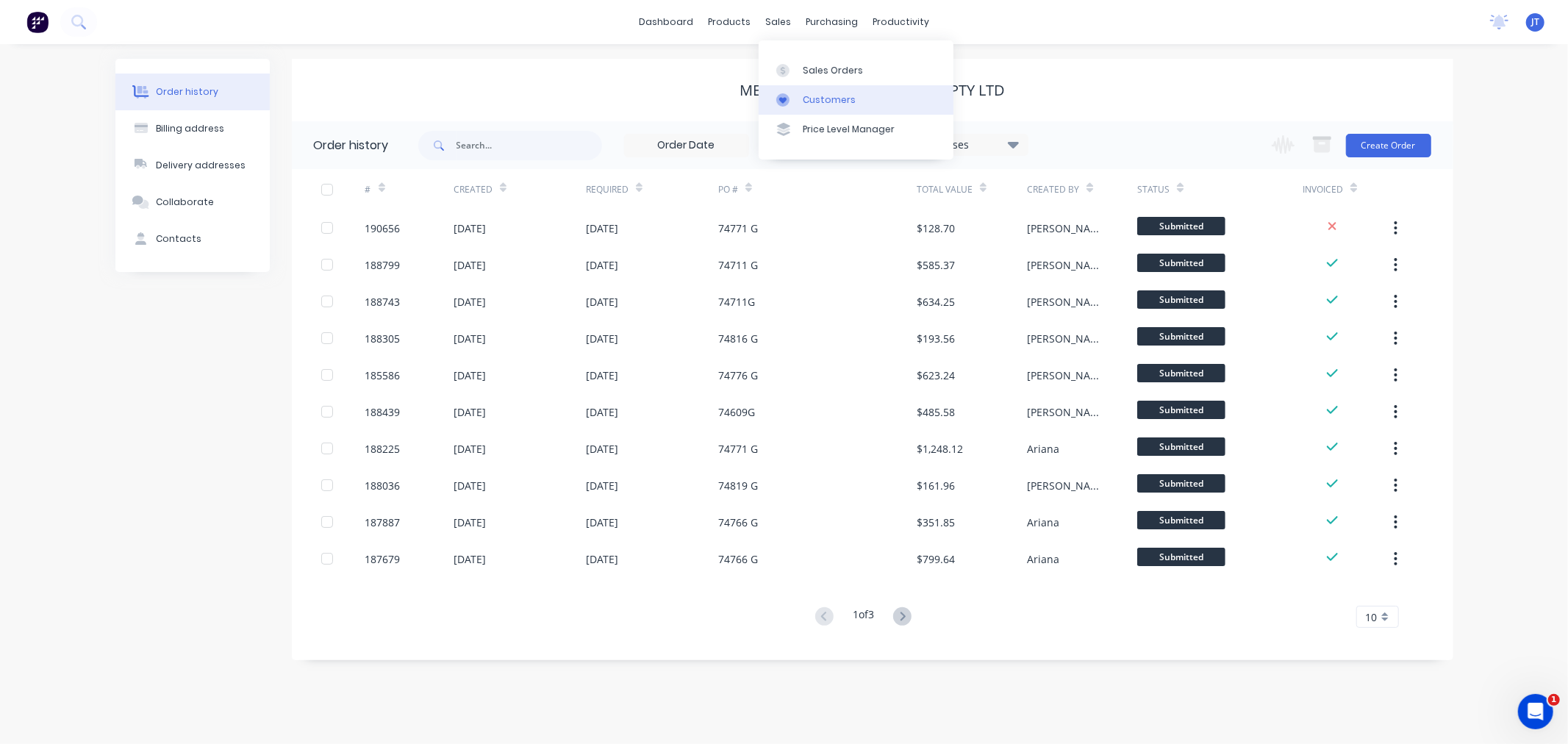
click at [798, 102] on div at bounding box center [787, 100] width 22 height 13
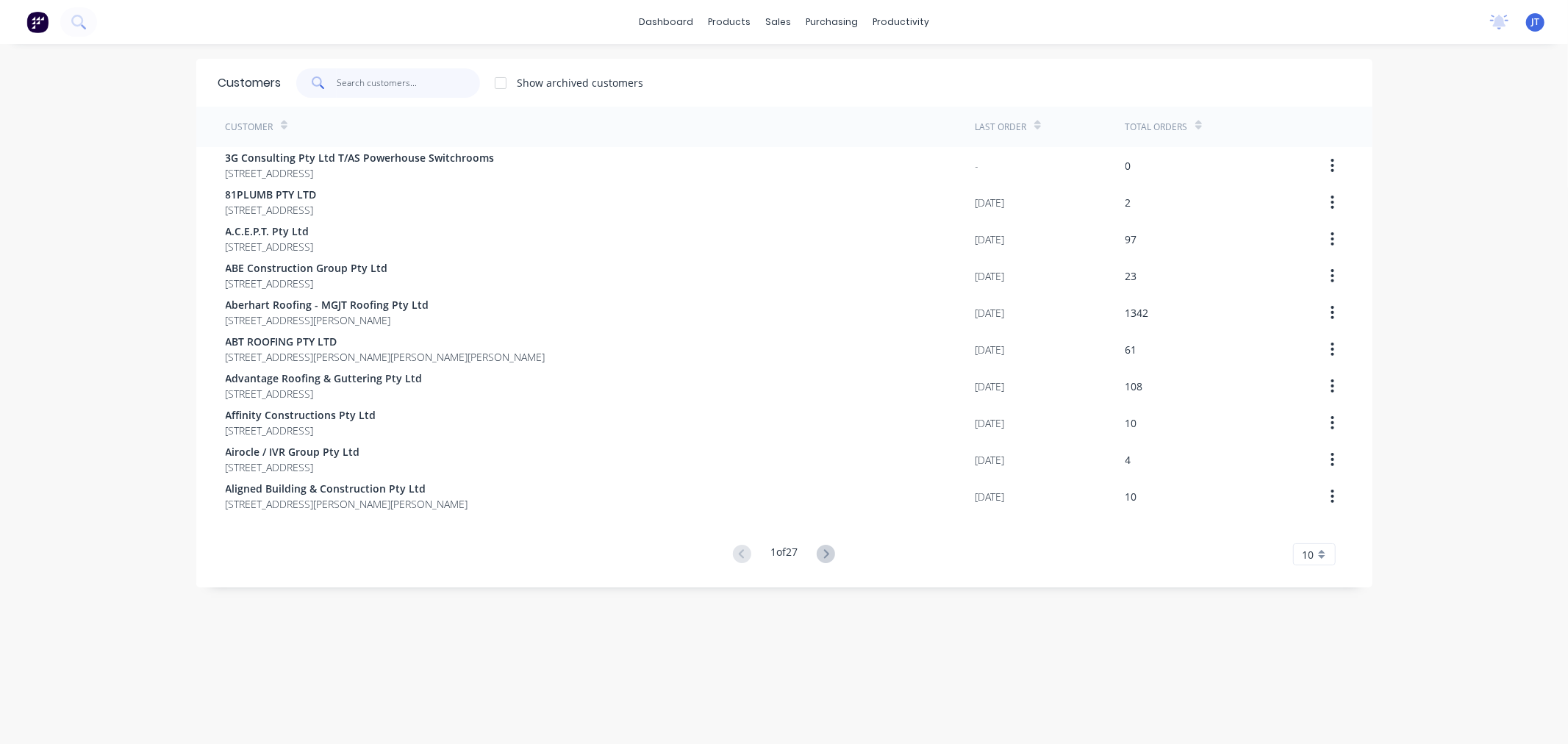
click at [406, 81] on input "text" at bounding box center [408, 82] width 143 height 29
click at [792, 68] on div at bounding box center [781, 70] width 22 height 13
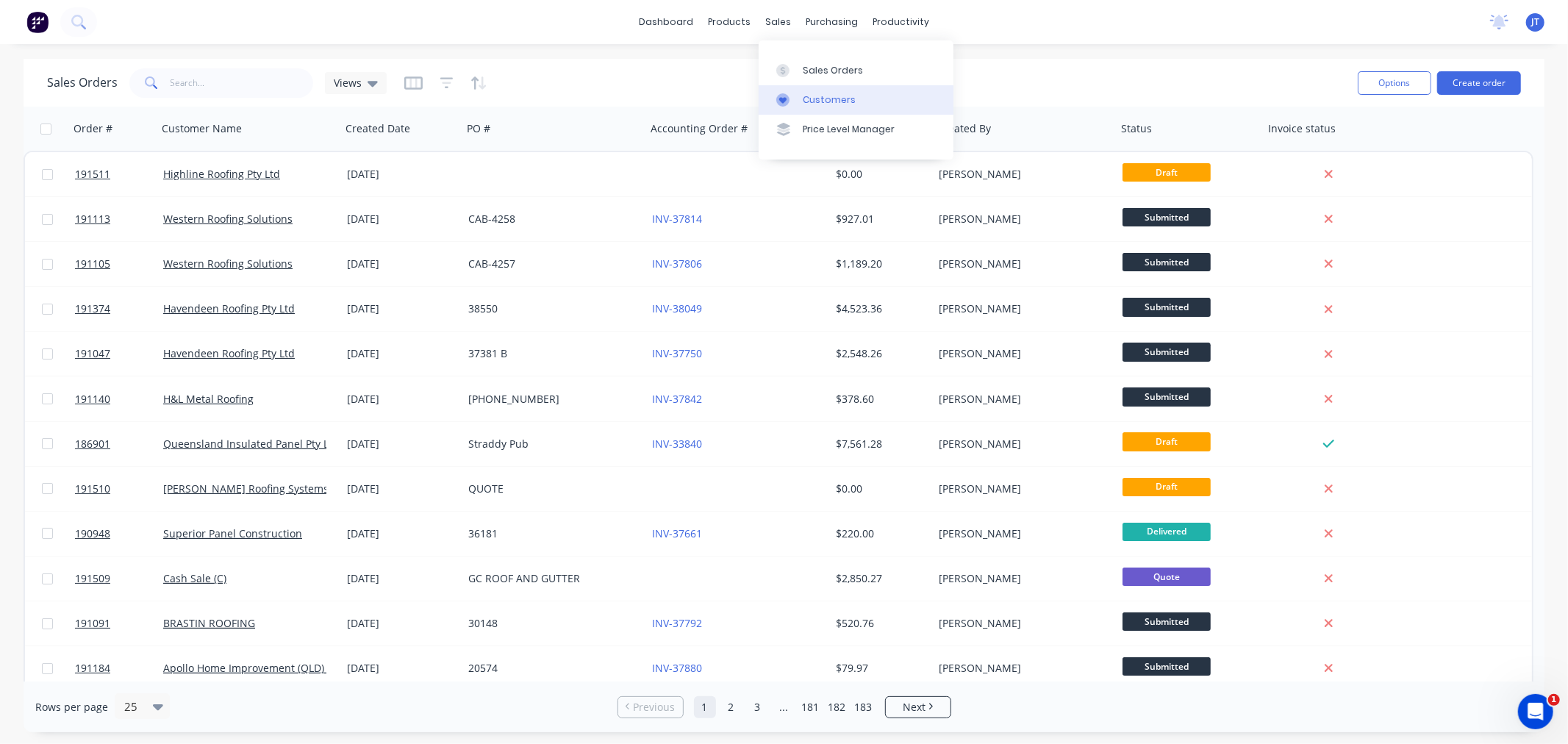
click at [803, 102] on div "Customers" at bounding box center [829, 100] width 53 height 13
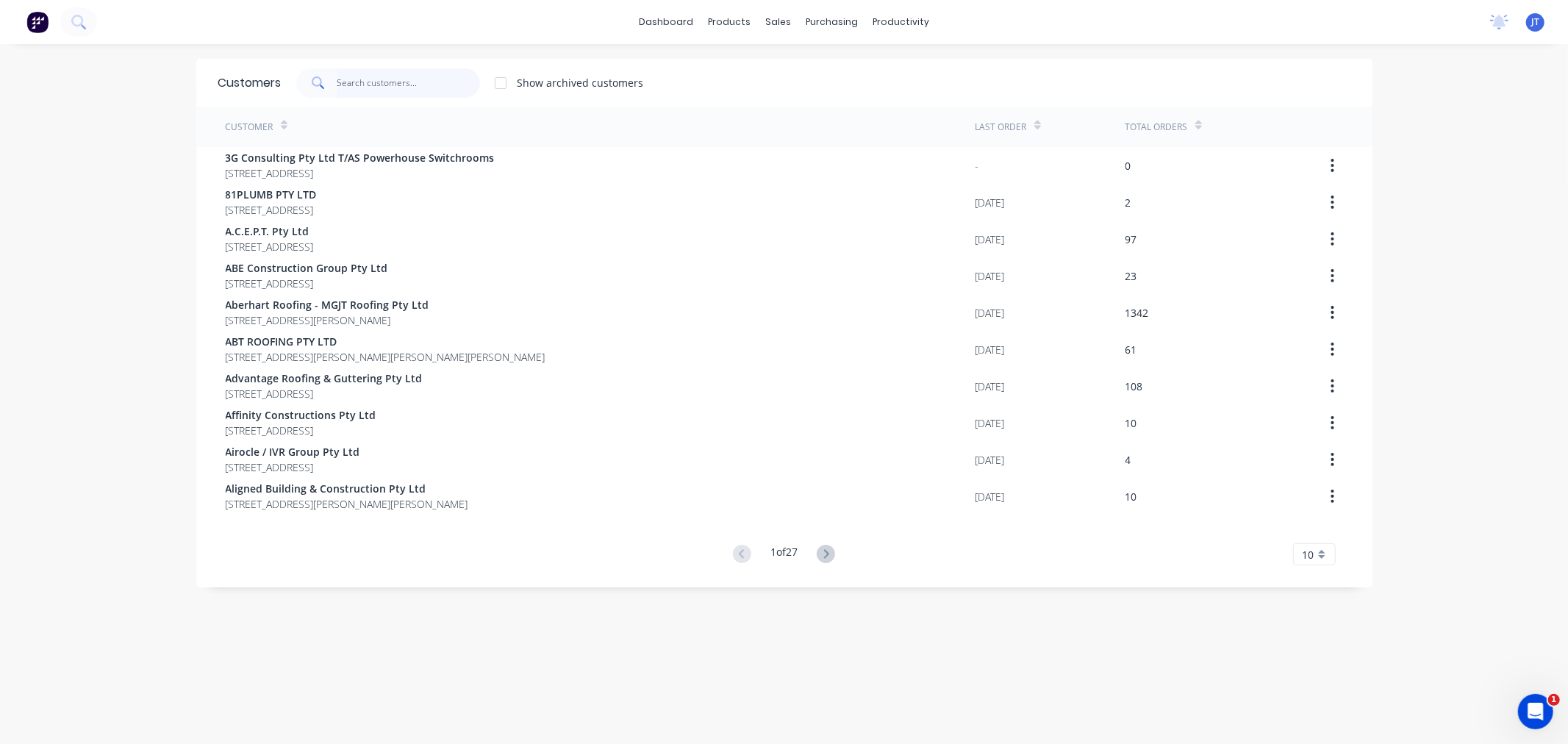
click at [381, 82] on input "text" at bounding box center [408, 82] width 143 height 29
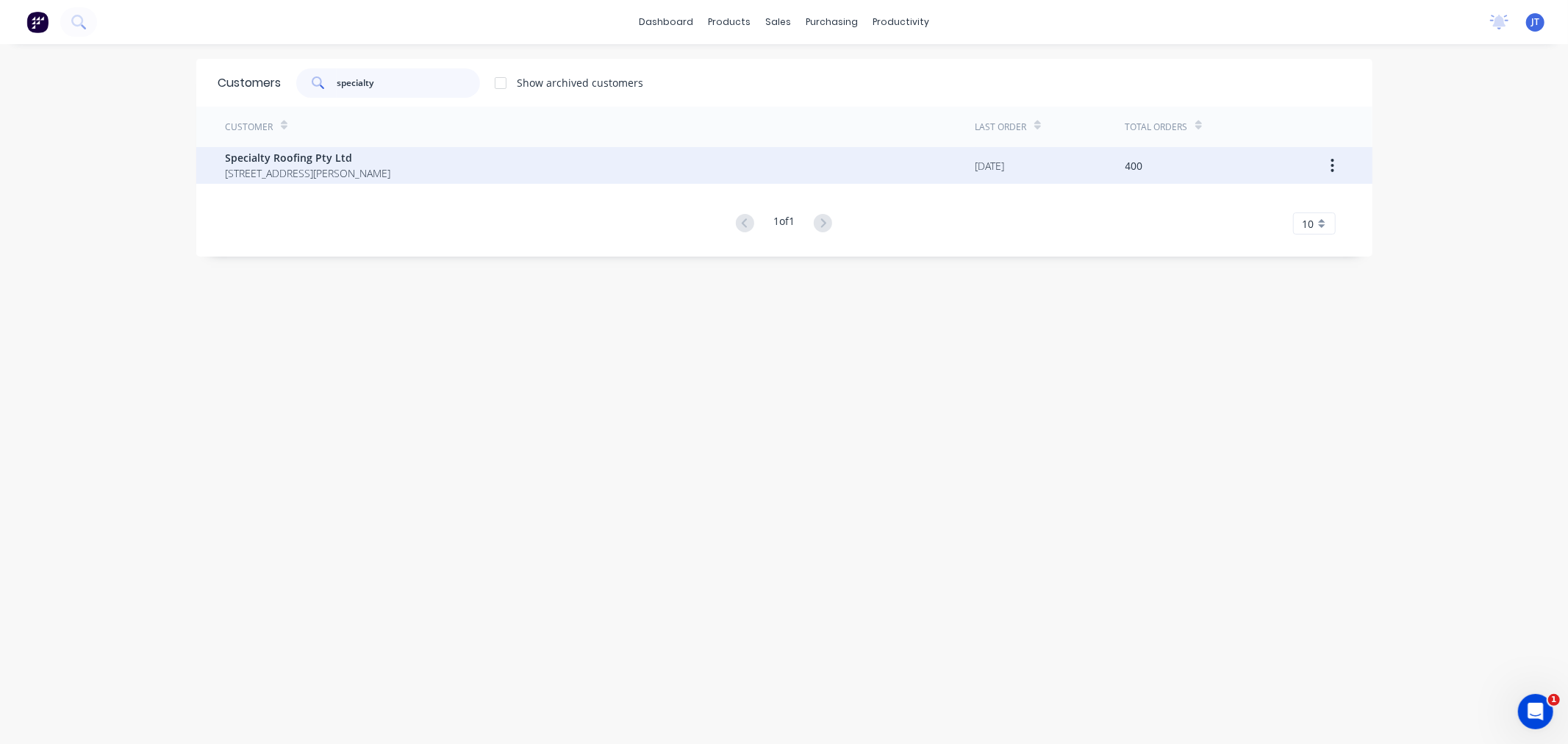
type input "specialty"
click at [392, 166] on span "[STREET_ADDRESS][PERSON_NAME]" at bounding box center [308, 172] width 165 height 15
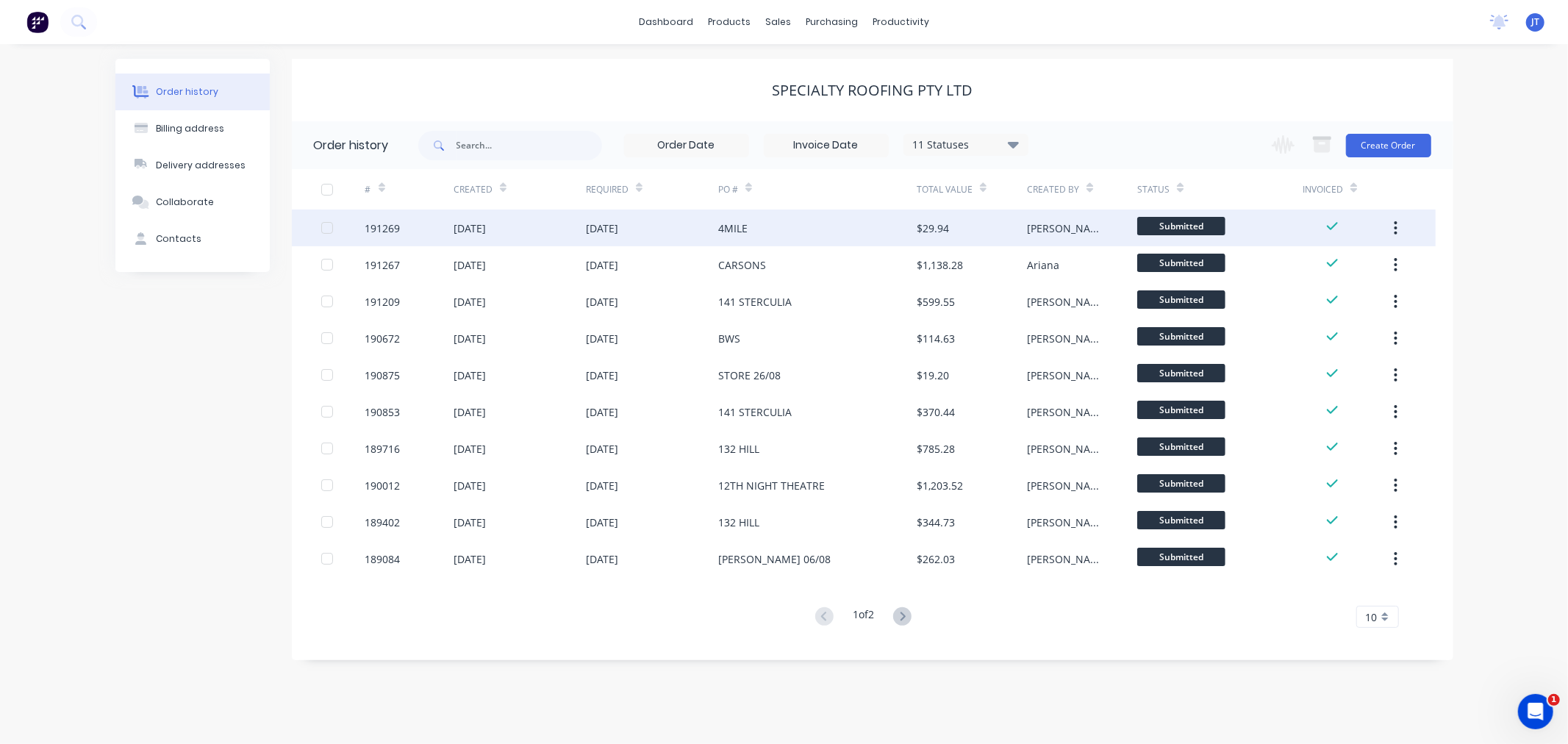
click at [380, 232] on div "191269" at bounding box center [383, 228] width 35 height 15
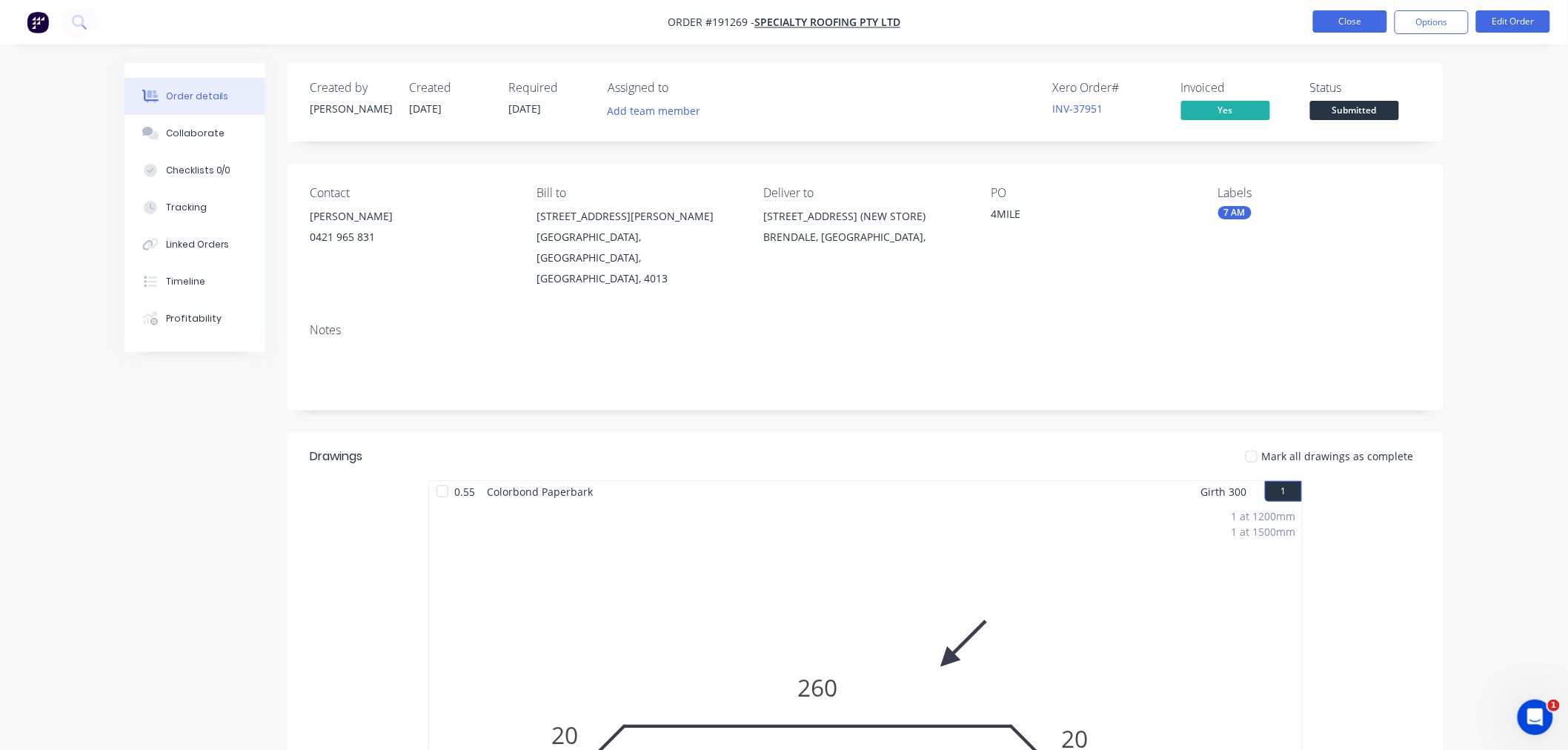
click at [1343, 20] on button "Close" at bounding box center [1350, 21] width 74 height 22
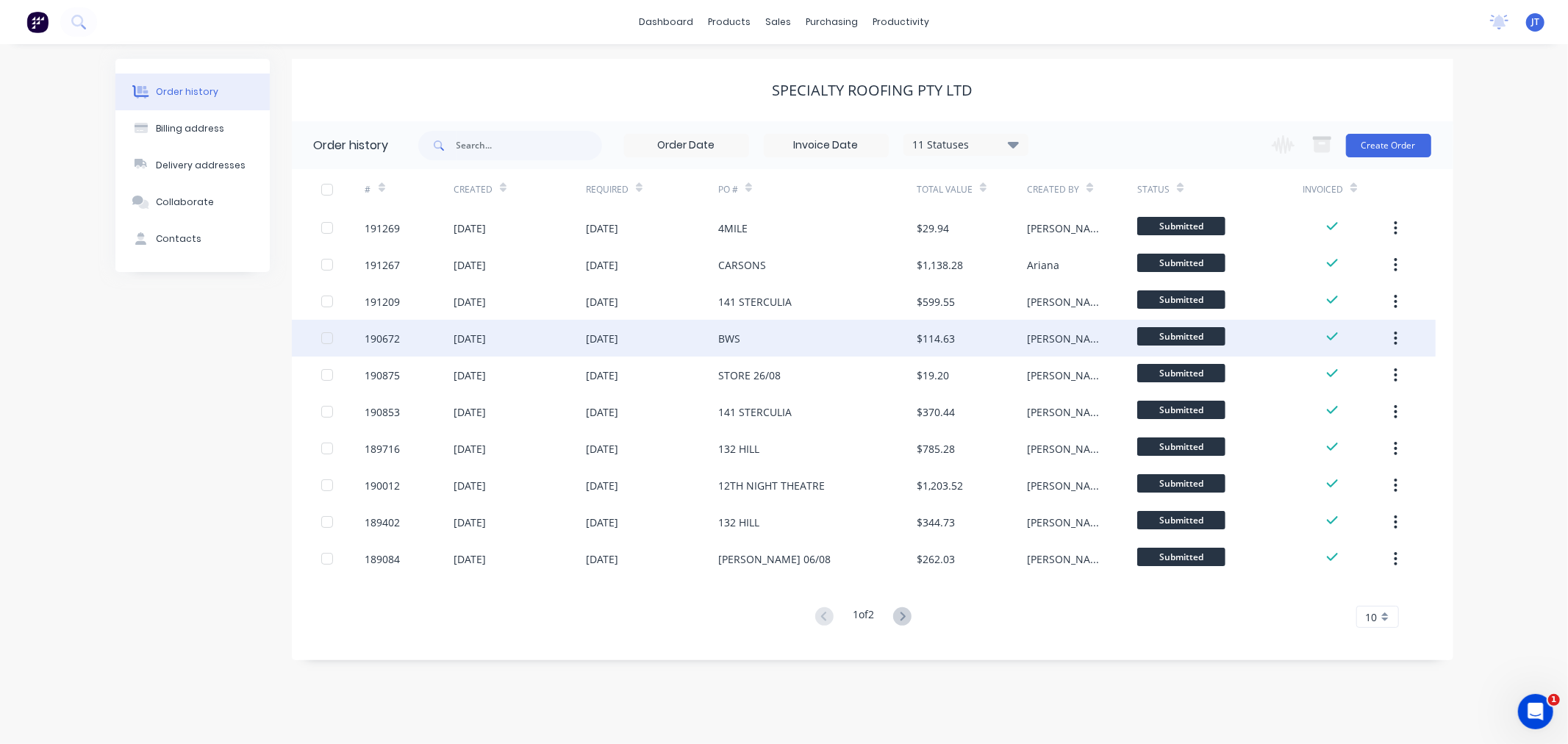
click at [387, 335] on div "190672" at bounding box center [383, 338] width 35 height 15
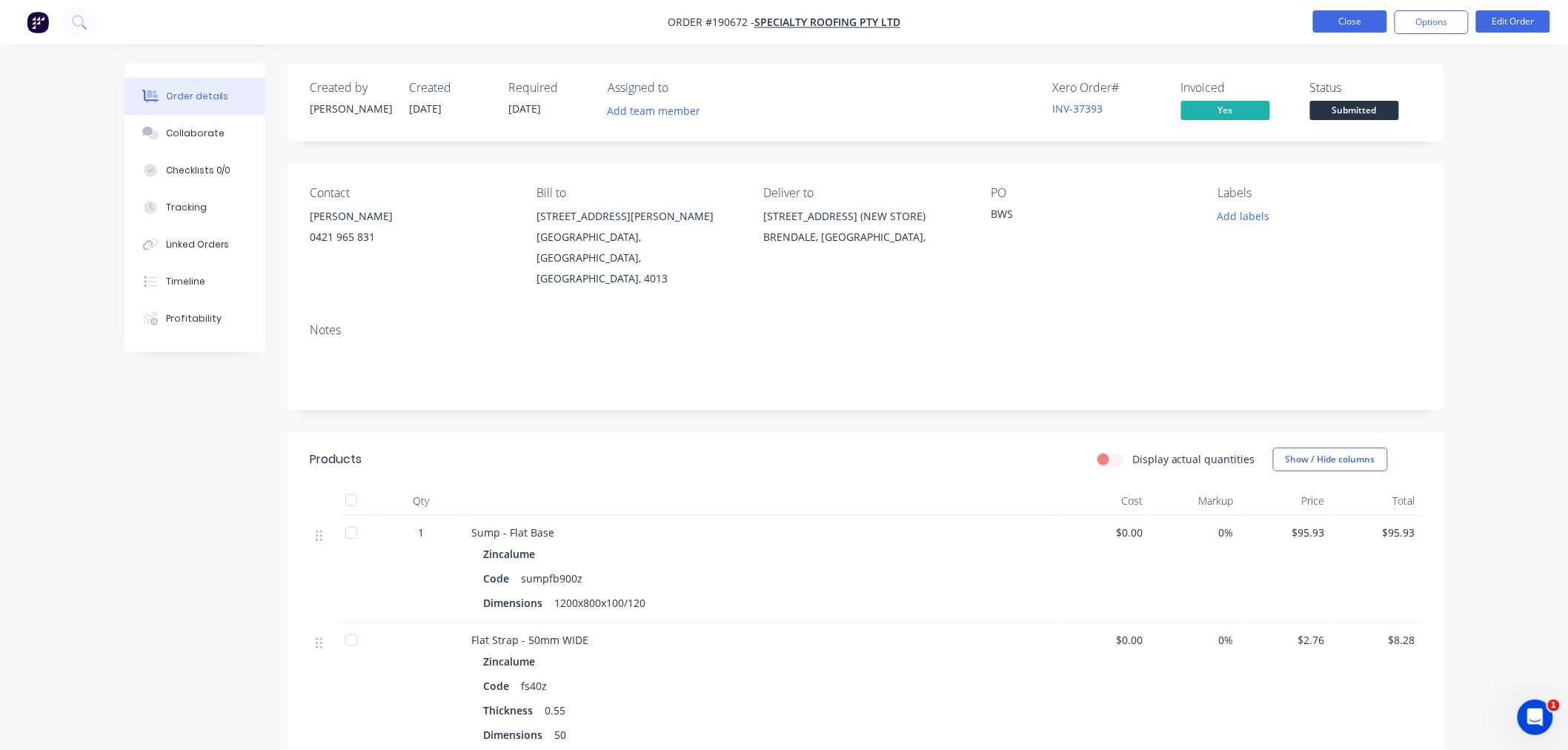
click at [1336, 24] on button "Close" at bounding box center [1350, 21] width 74 height 22
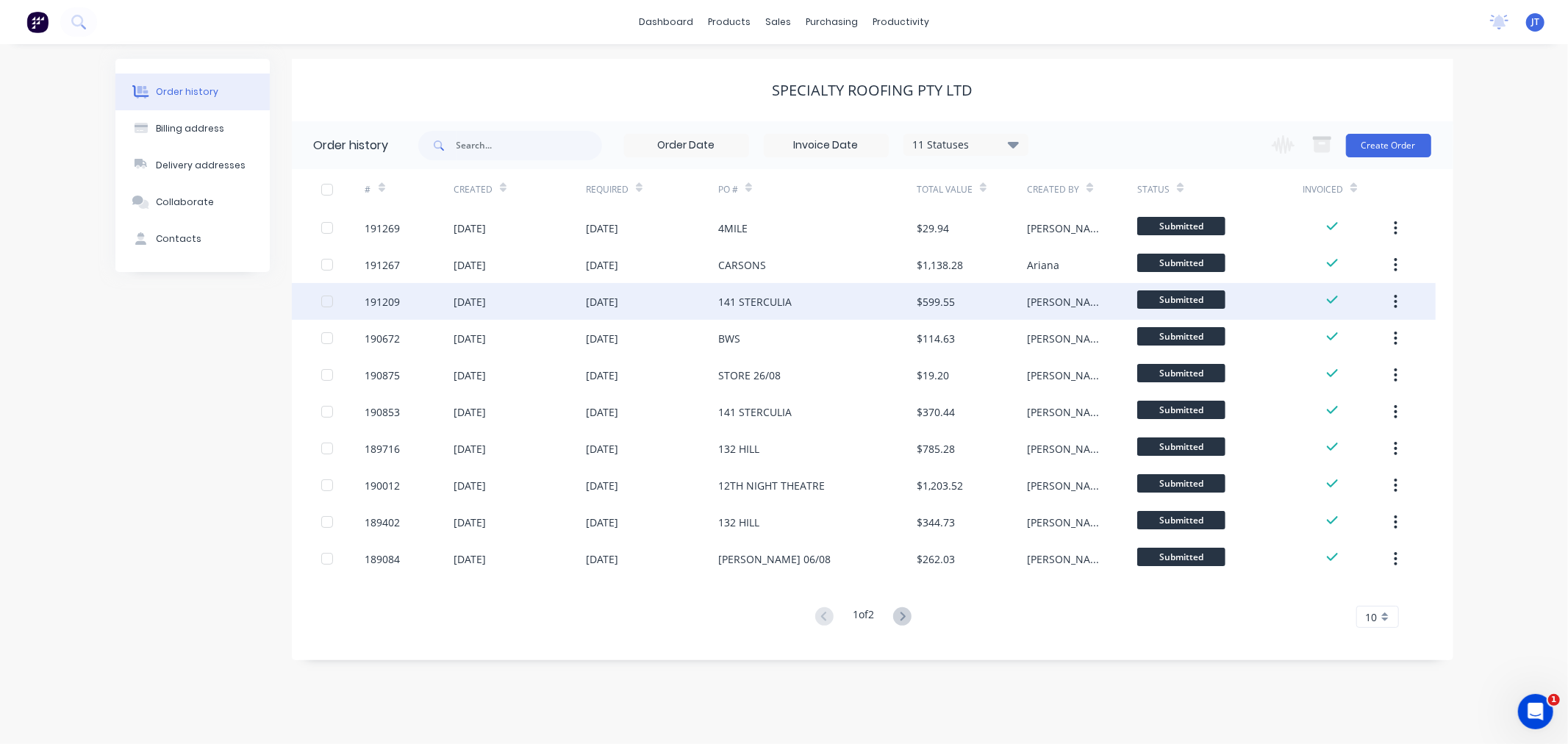
click at [377, 298] on div "191209" at bounding box center [383, 301] width 35 height 15
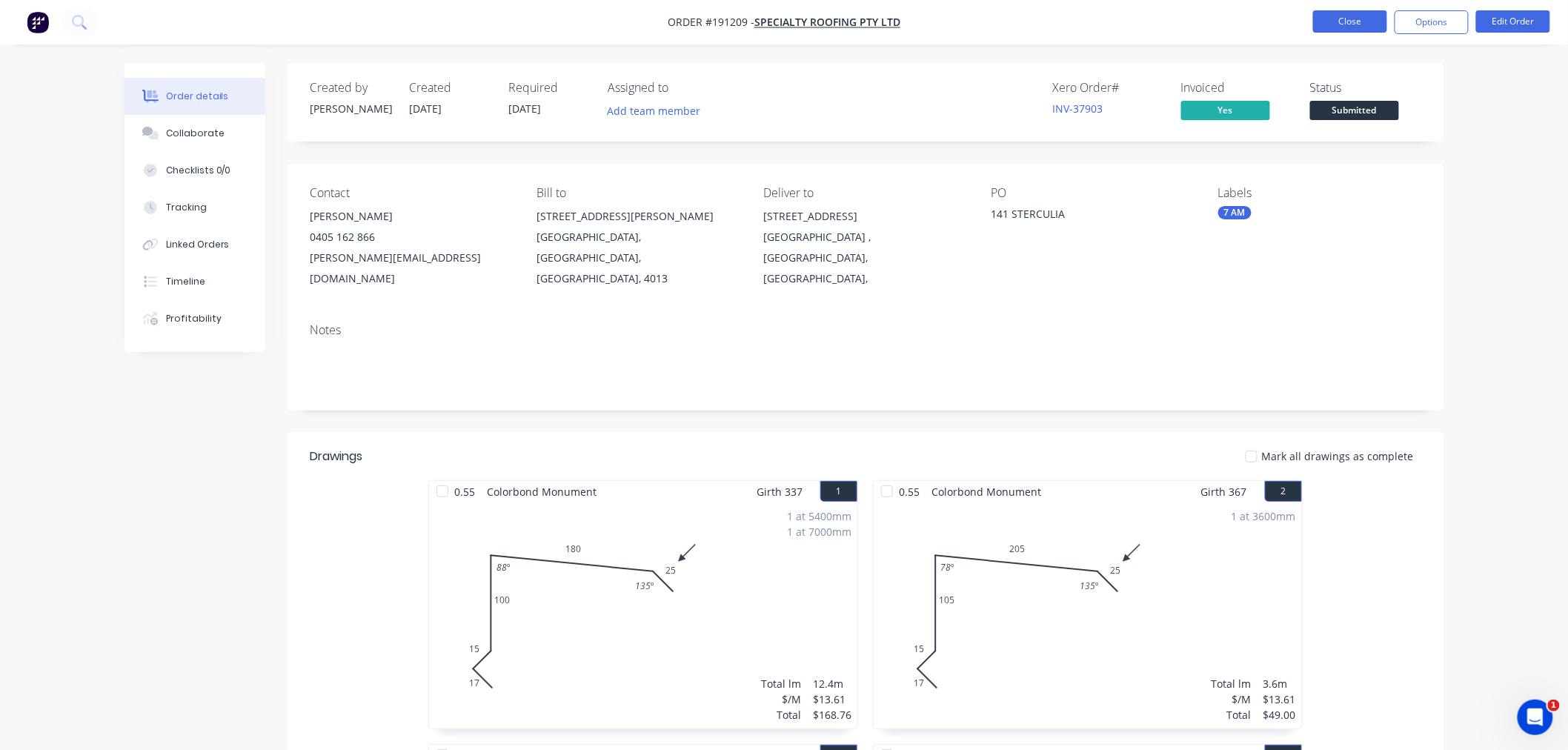
click at [1332, 19] on button "Close" at bounding box center [1350, 21] width 74 height 22
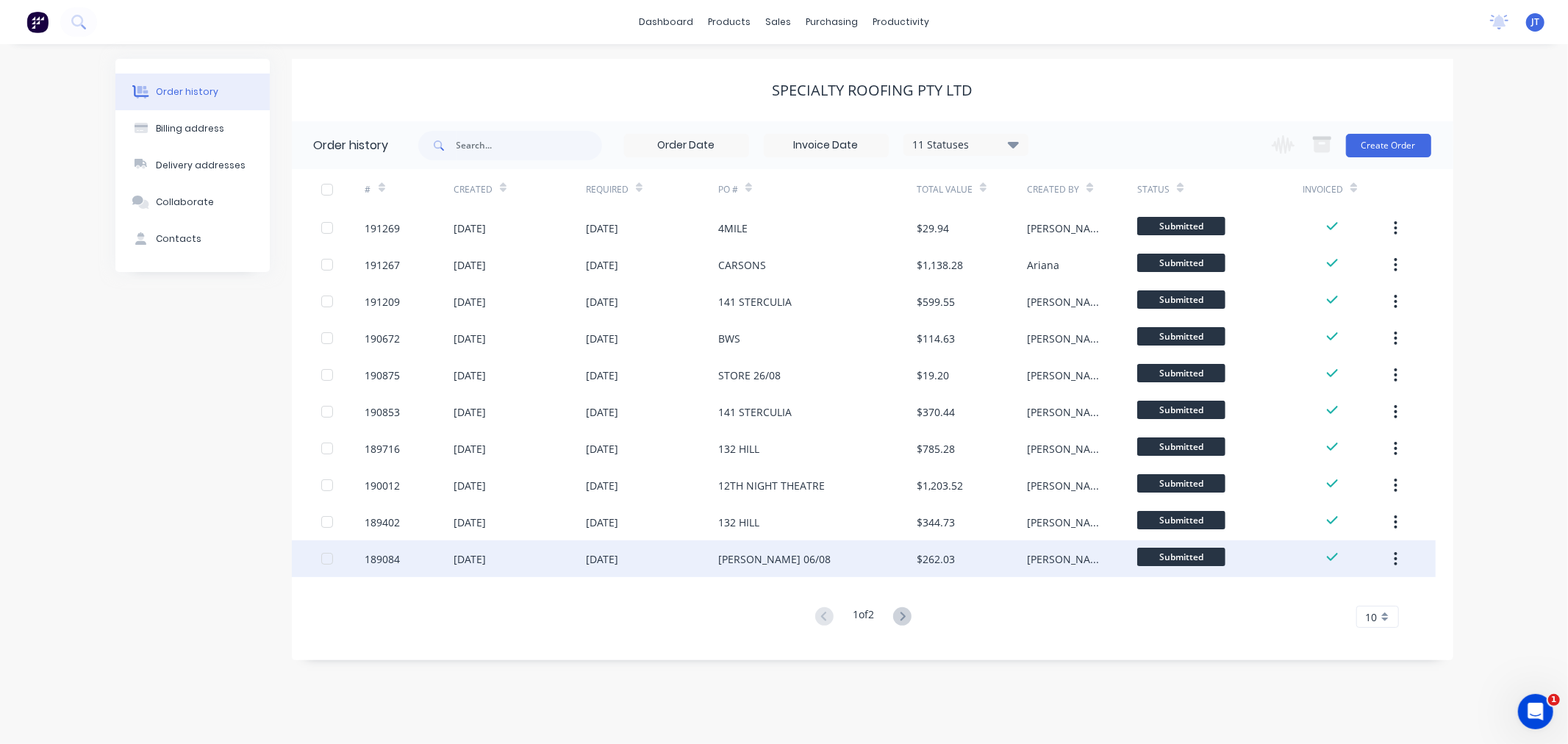
click at [381, 562] on div "189084" at bounding box center [383, 558] width 35 height 15
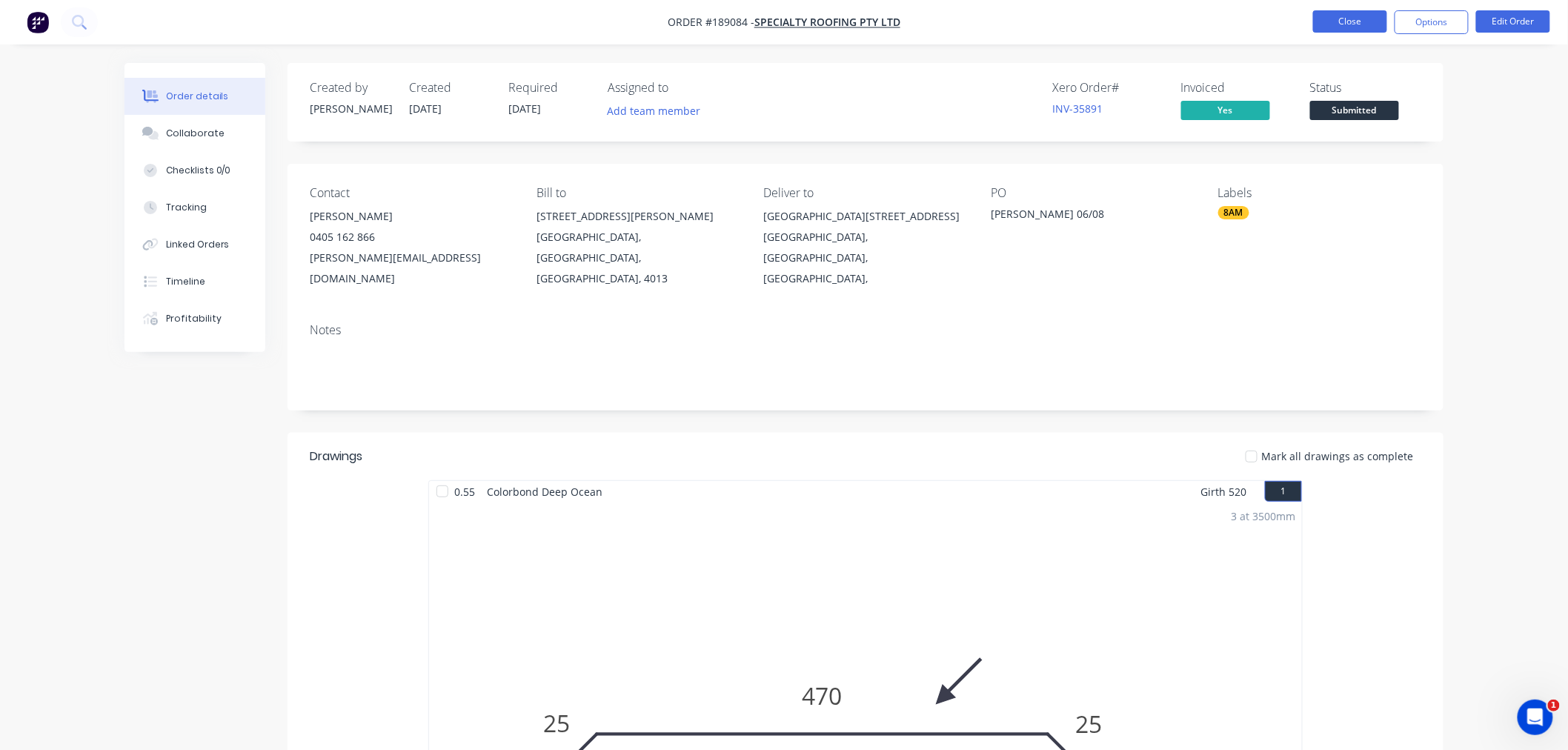
click at [1335, 20] on button "Close" at bounding box center [1350, 21] width 74 height 22
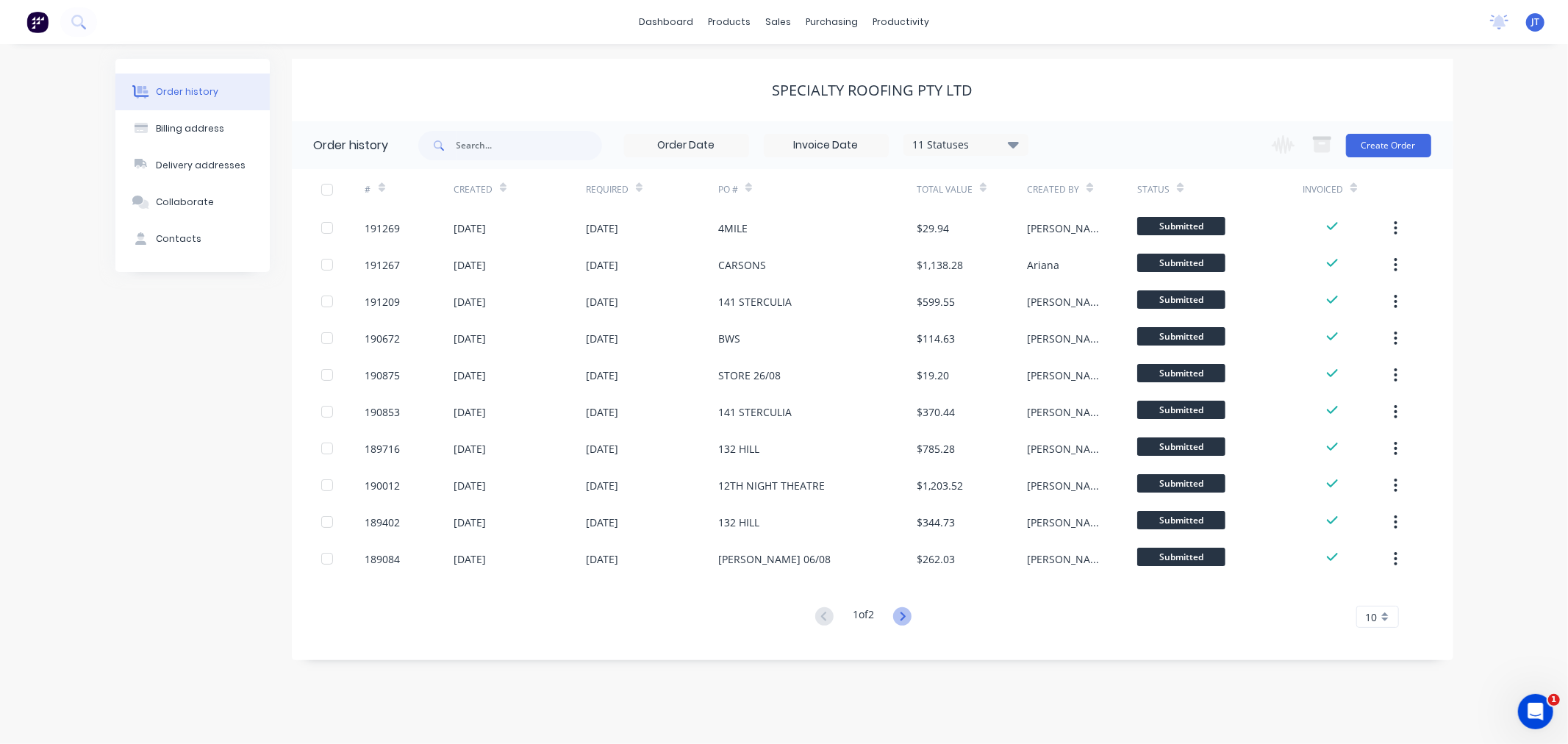
click at [905, 611] on icon at bounding box center [902, 616] width 19 height 19
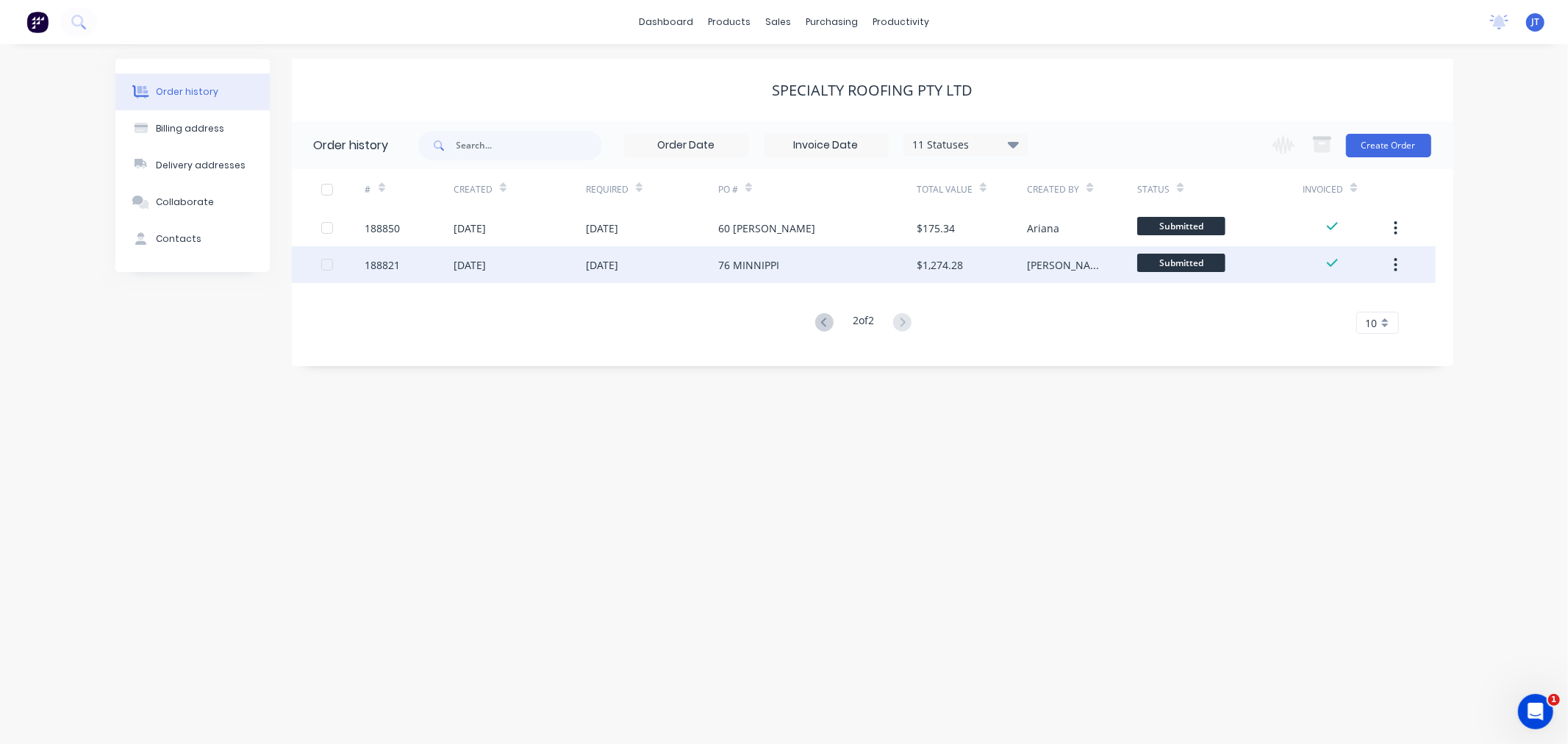
click at [387, 268] on div "188821" at bounding box center [383, 264] width 35 height 15
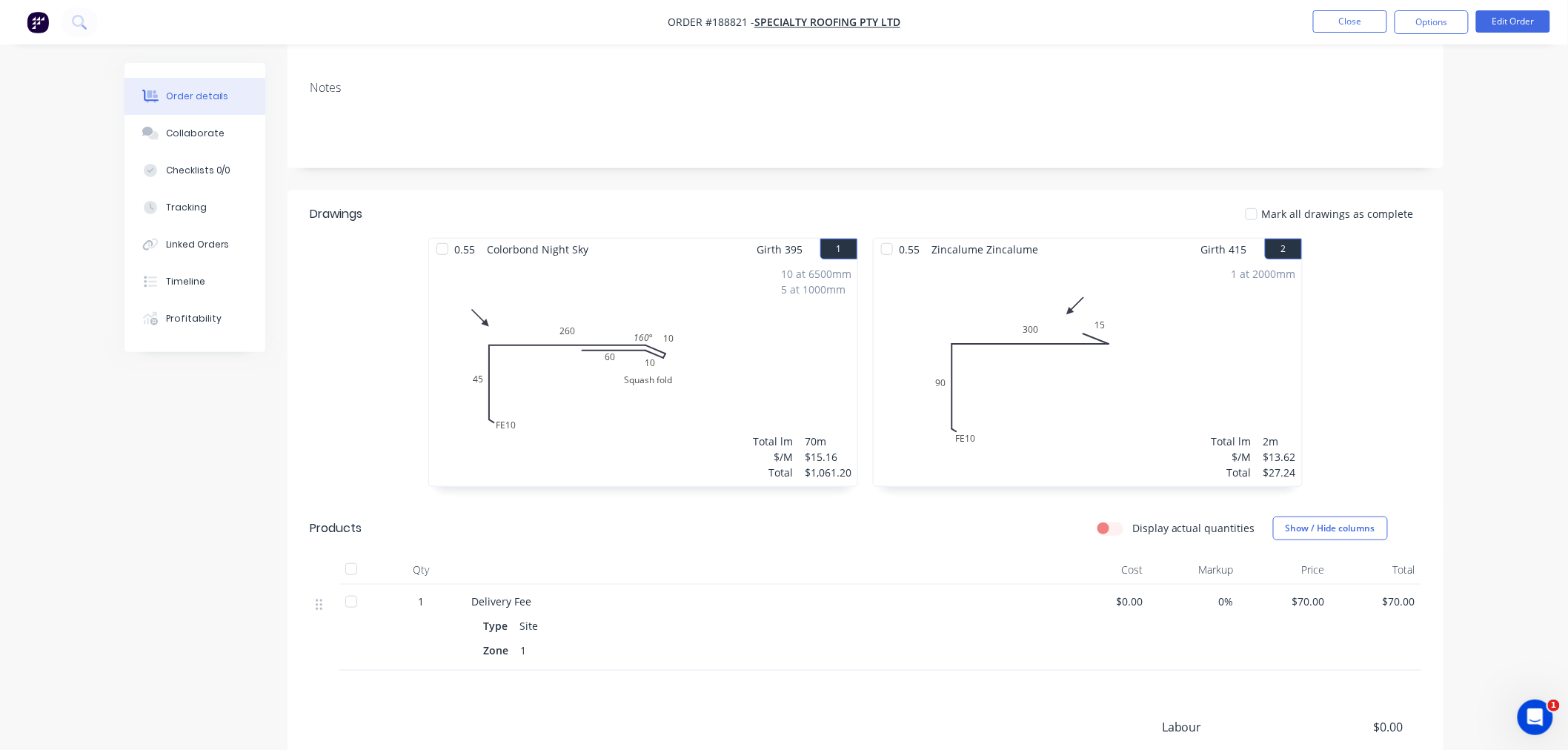
scroll to position [329, 0]
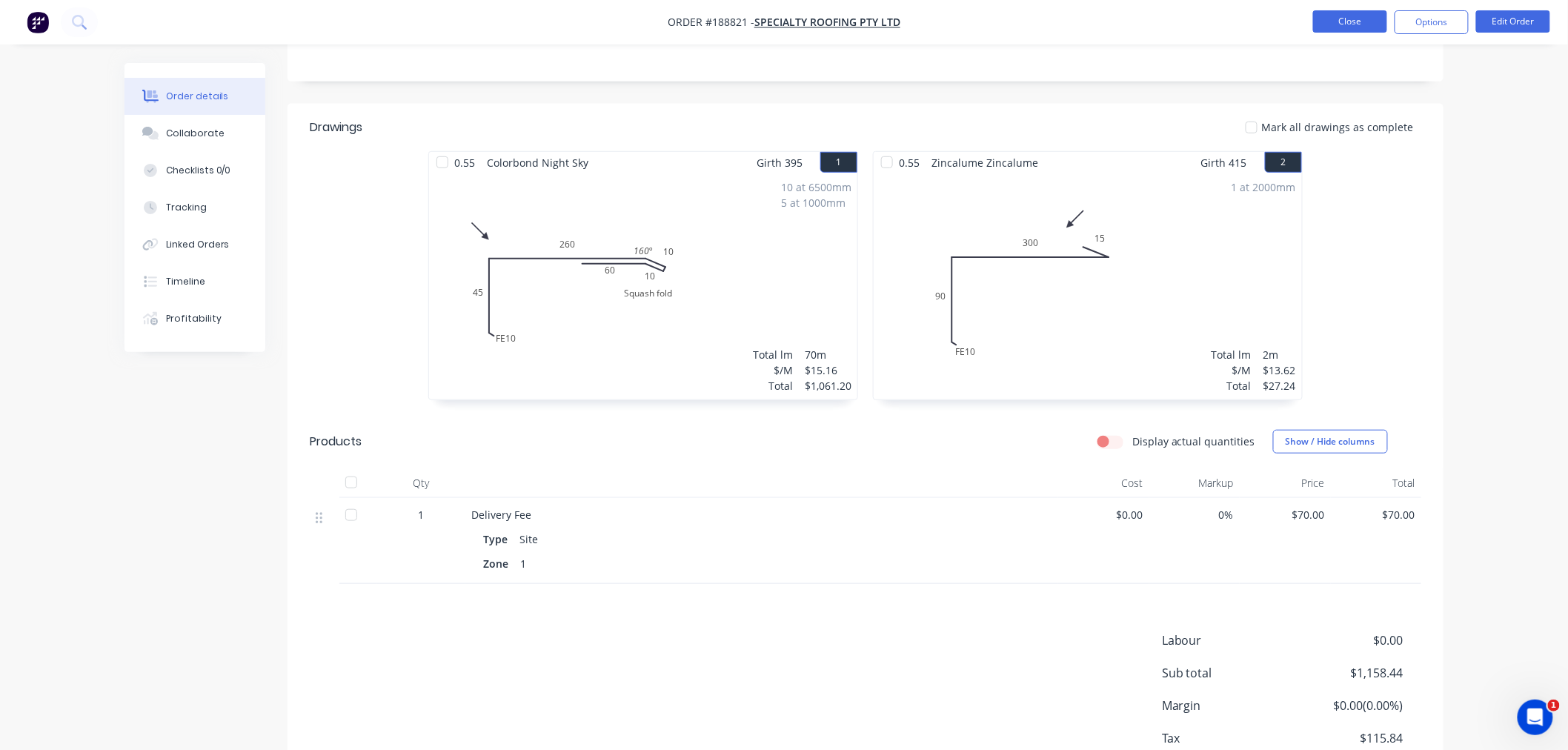
click at [1352, 17] on button "Close" at bounding box center [1350, 21] width 74 height 22
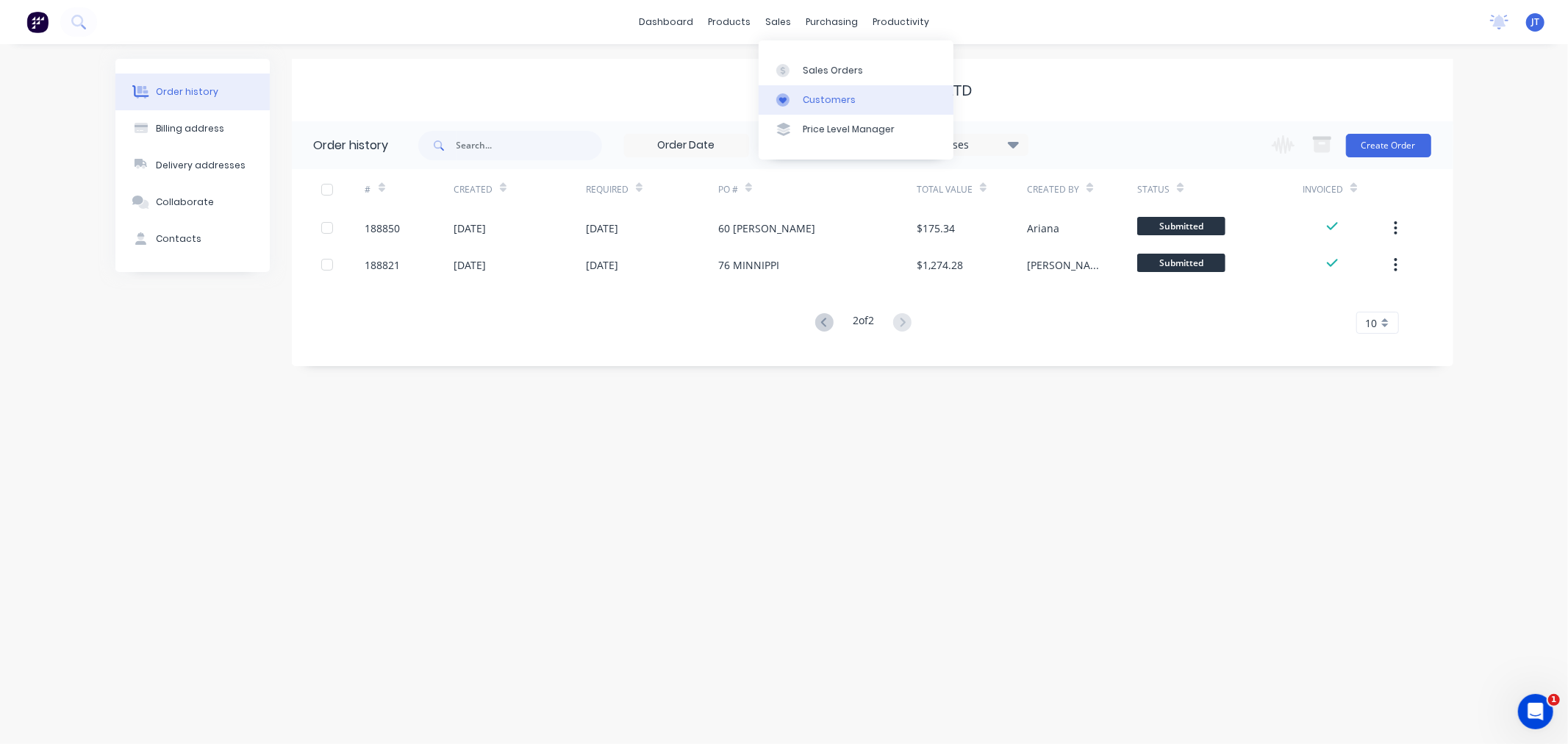
click at [824, 95] on div "Customers" at bounding box center [829, 100] width 53 height 13
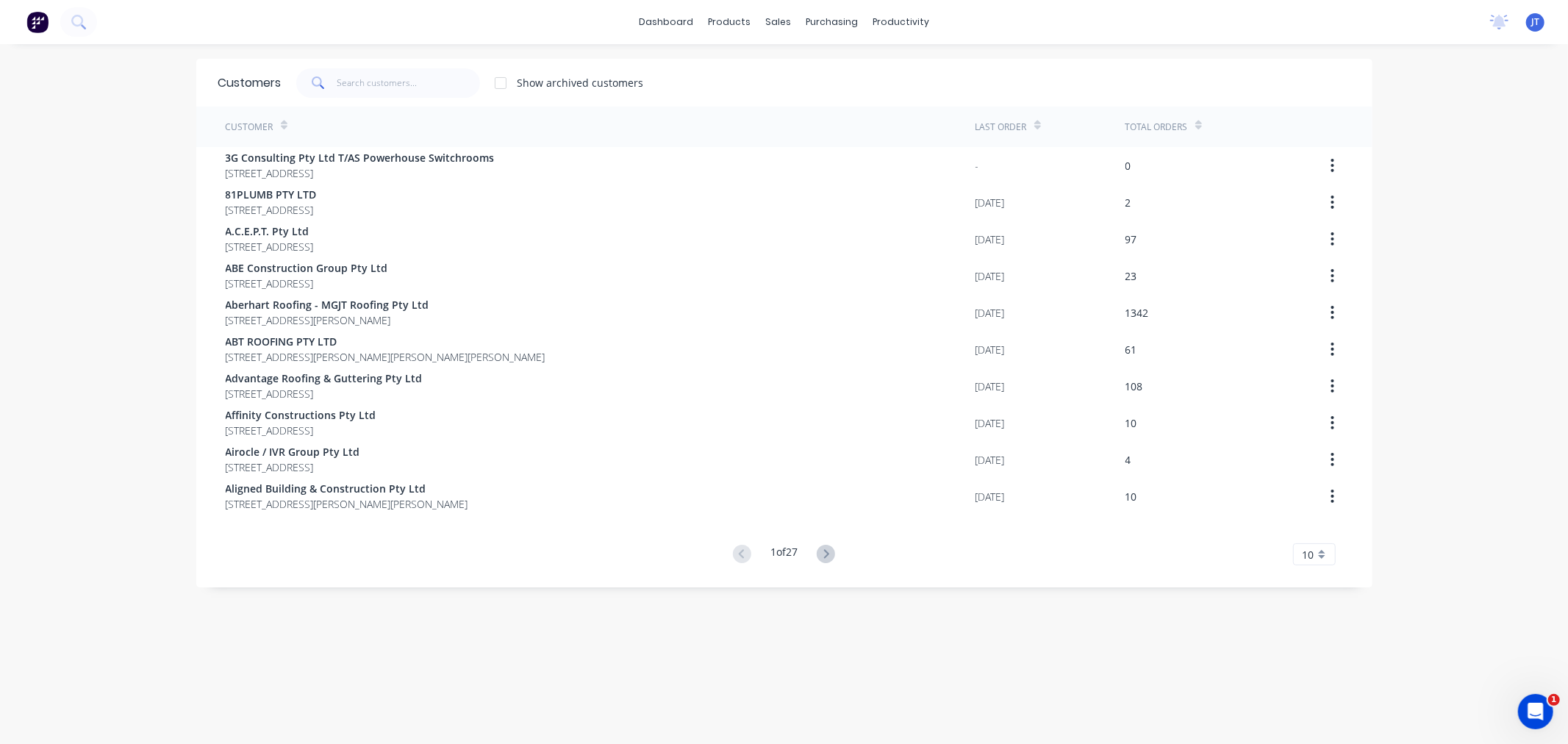
drag, startPoint x: 1493, startPoint y: 210, endPoint x: 1491, endPoint y: 200, distance: 10.2
click at [1493, 210] on div "dashboard products sales purchasing productivity dashboard products Product Cat…" at bounding box center [784, 372] width 1568 height 744
